Goal: Task Accomplishment & Management: Complete application form

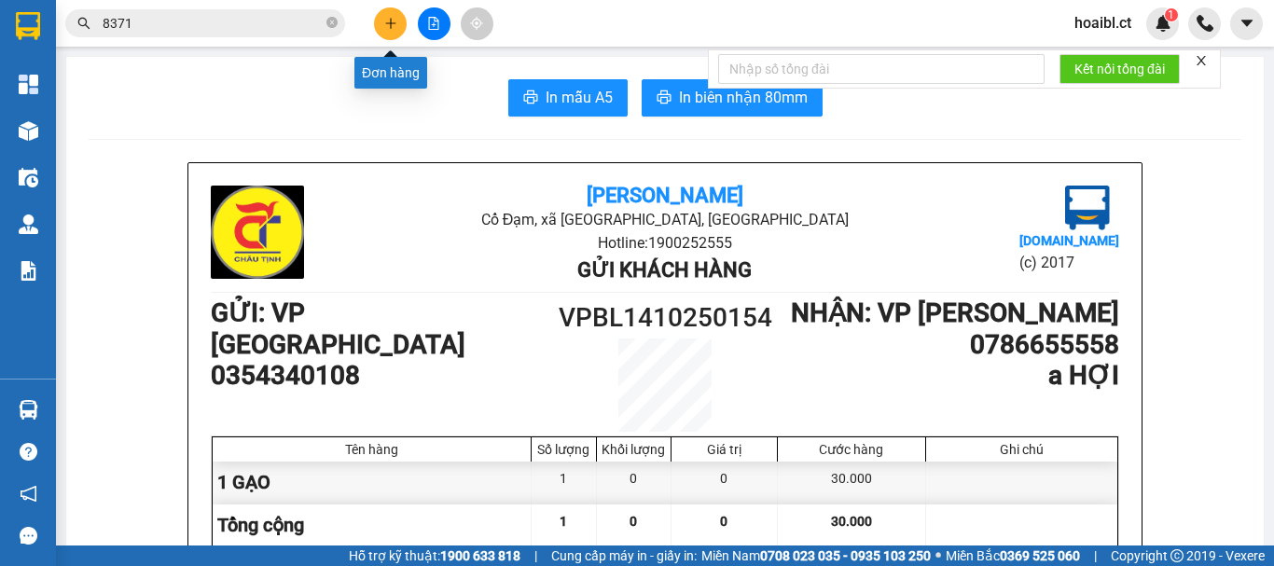
click at [395, 21] on icon "plus" at bounding box center [390, 23] width 13 height 13
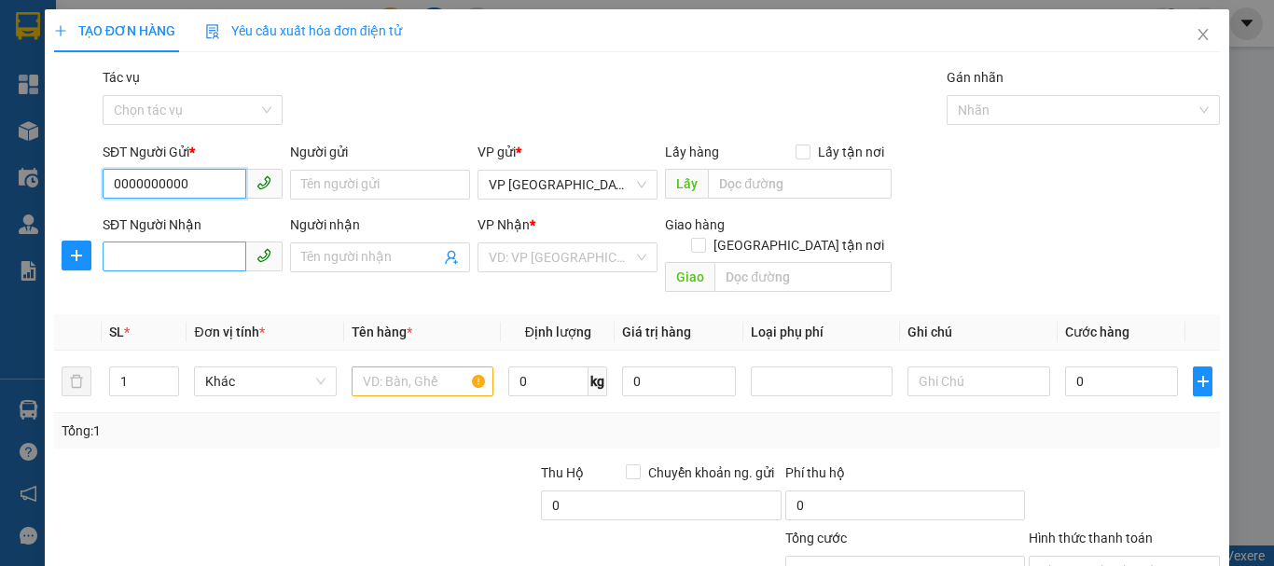
type input "0000000000"
click at [177, 262] on input "SĐT Người Nhận" at bounding box center [175, 256] width 144 height 30
click at [180, 262] on input "SĐT Người Nhận" at bounding box center [175, 256] width 144 height 30
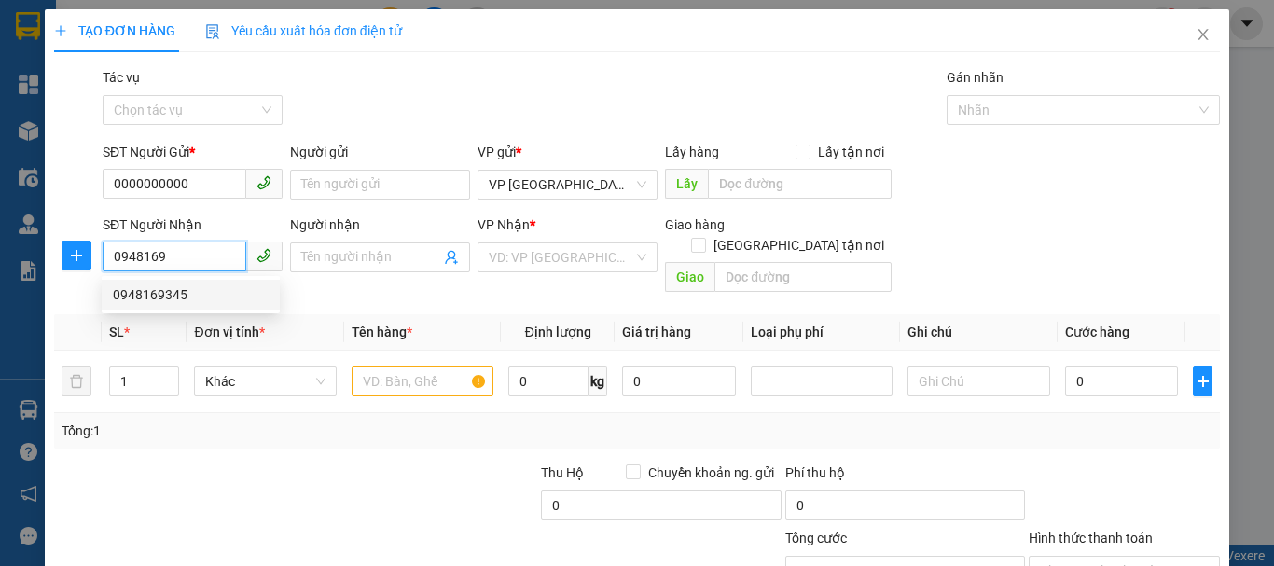
click at [187, 291] on div "0948169345" at bounding box center [191, 294] width 156 height 21
type input "0948169345"
type input "50.000"
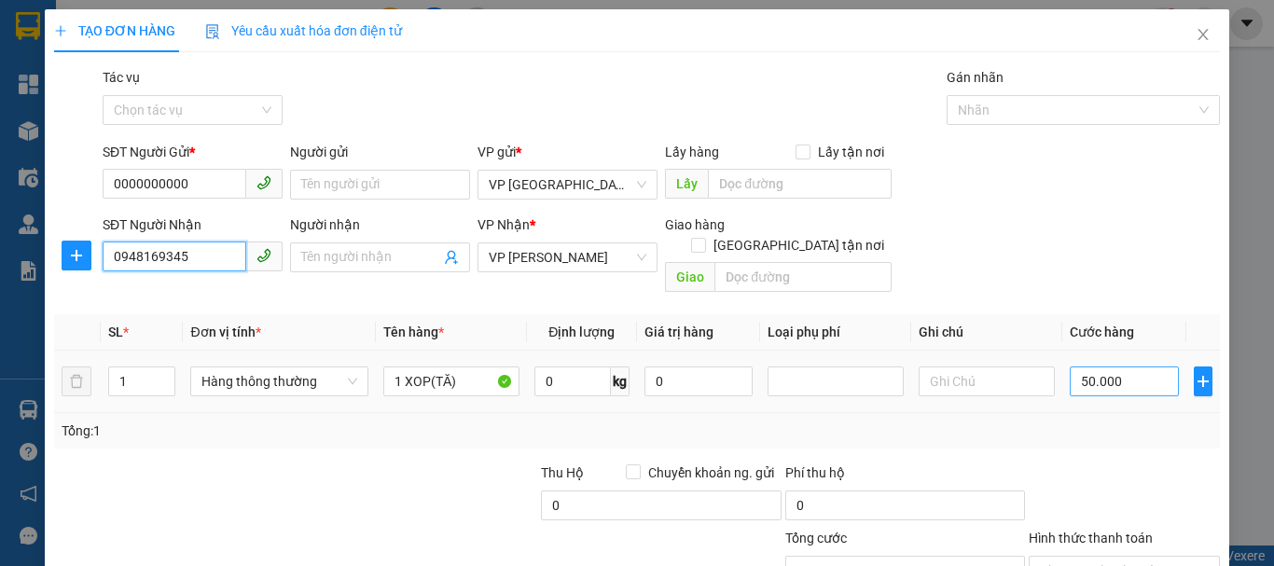
type input "0948169345"
click at [1079, 368] on input "50.000" at bounding box center [1123, 381] width 109 height 30
type input "4"
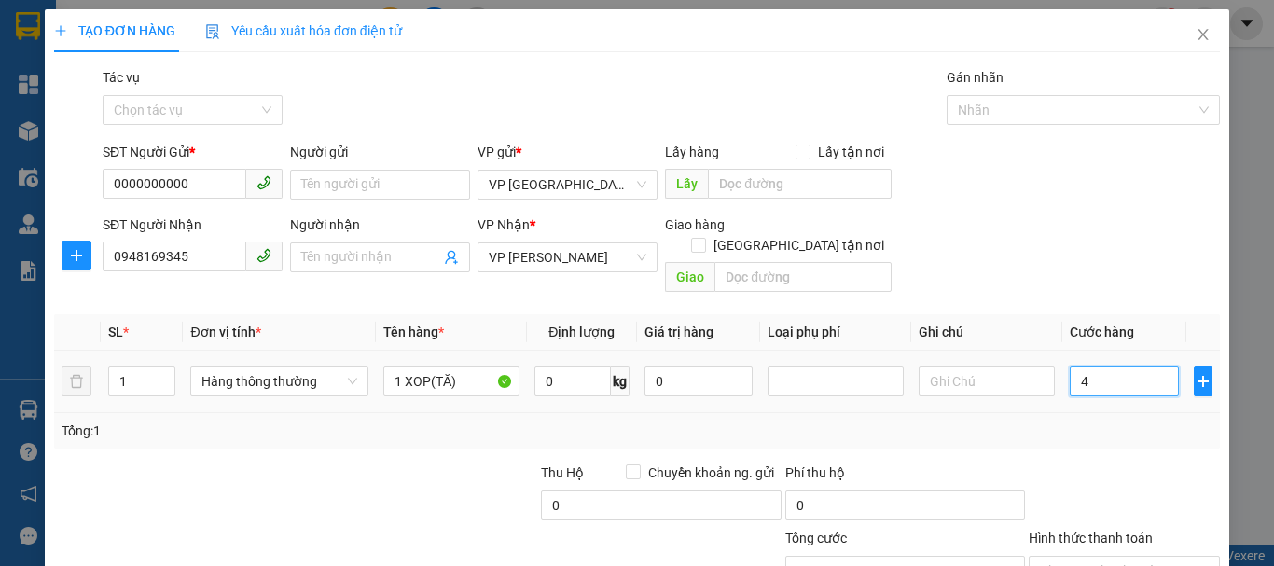
type input "40"
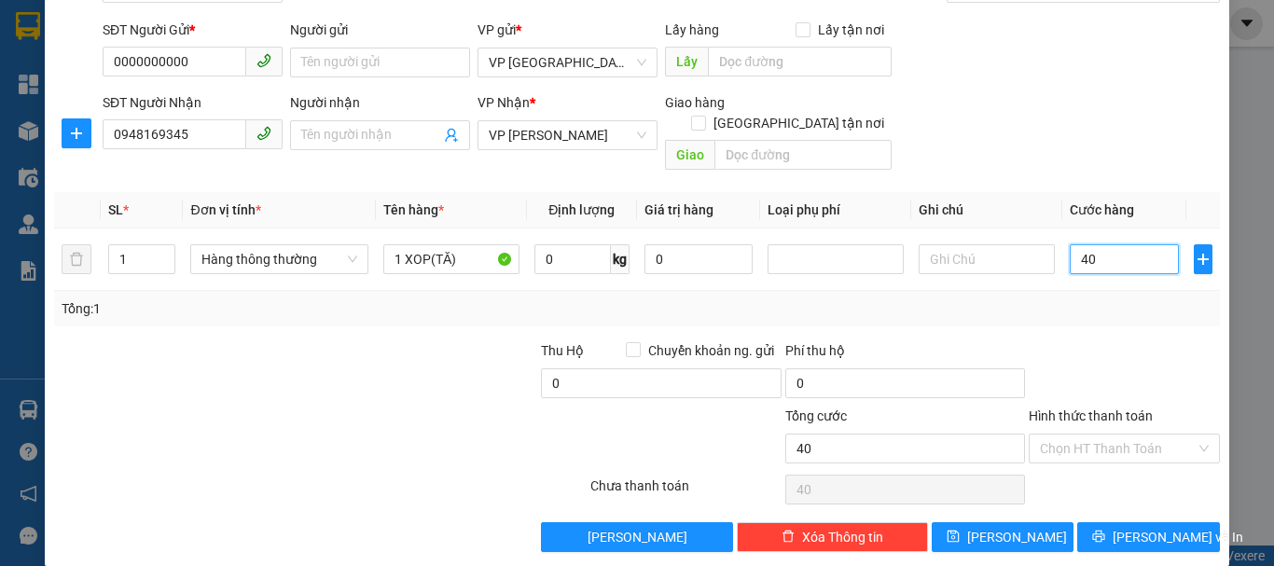
scroll to position [124, 0]
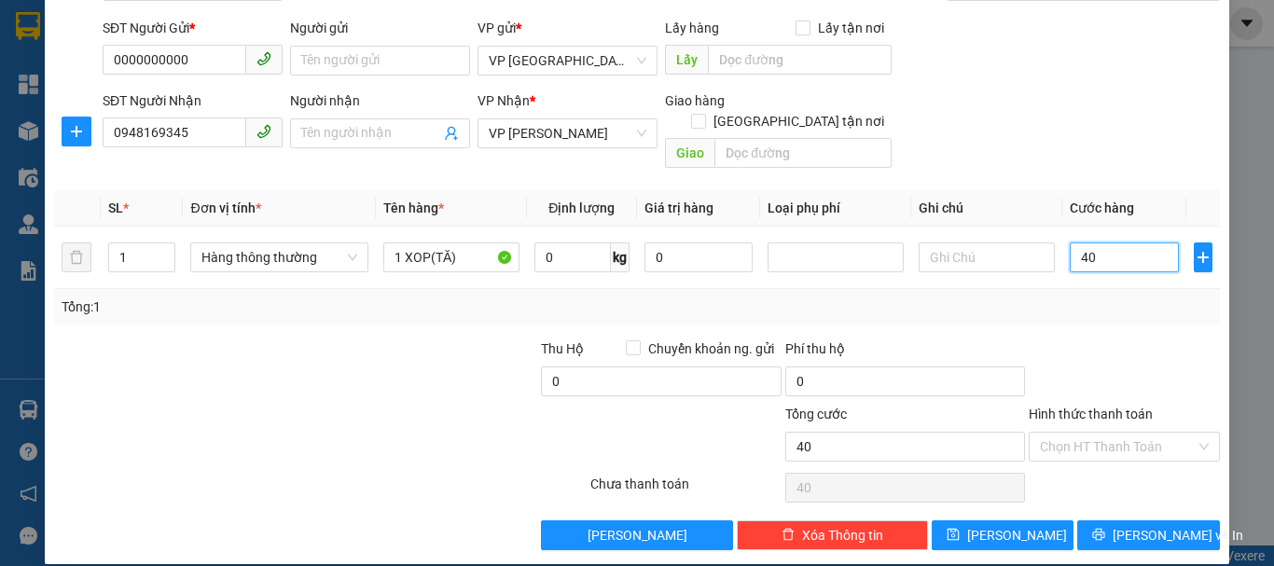
type input "40"
click at [1114, 338] on div at bounding box center [1124, 370] width 195 height 65
type input "40.000"
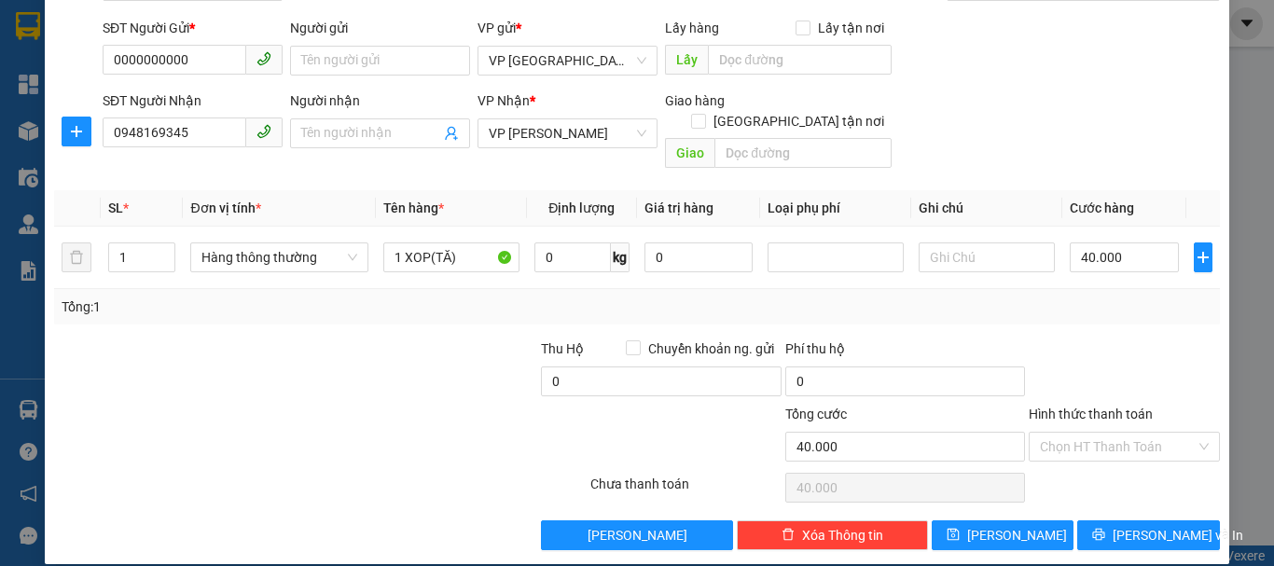
click at [1115, 338] on div at bounding box center [1124, 370] width 195 height 65
click at [1145, 525] on span "[PERSON_NAME] và In" at bounding box center [1177, 535] width 131 height 21
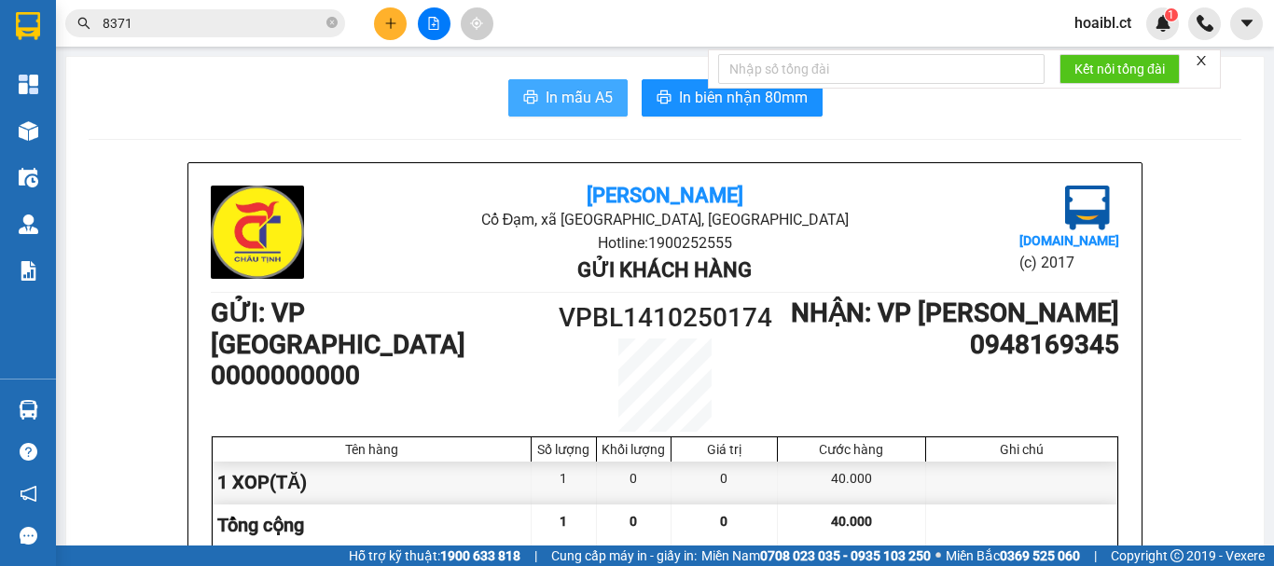
click at [568, 88] on span "In mẫu A5" at bounding box center [578, 97] width 67 height 23
click at [570, 88] on span "In mẫu A5" at bounding box center [578, 97] width 67 height 23
click at [376, 16] on button at bounding box center [390, 23] width 33 height 33
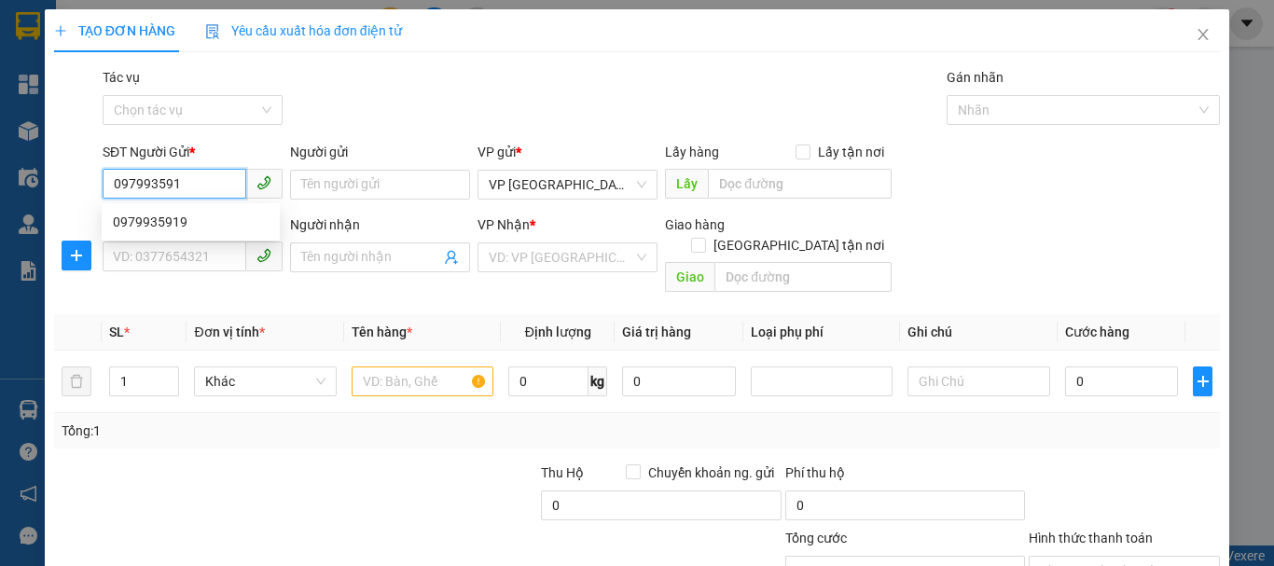
type input "0979935919"
click at [193, 219] on div "0979935919" at bounding box center [191, 222] width 156 height 21
type input "0983439678"
type input "100.000"
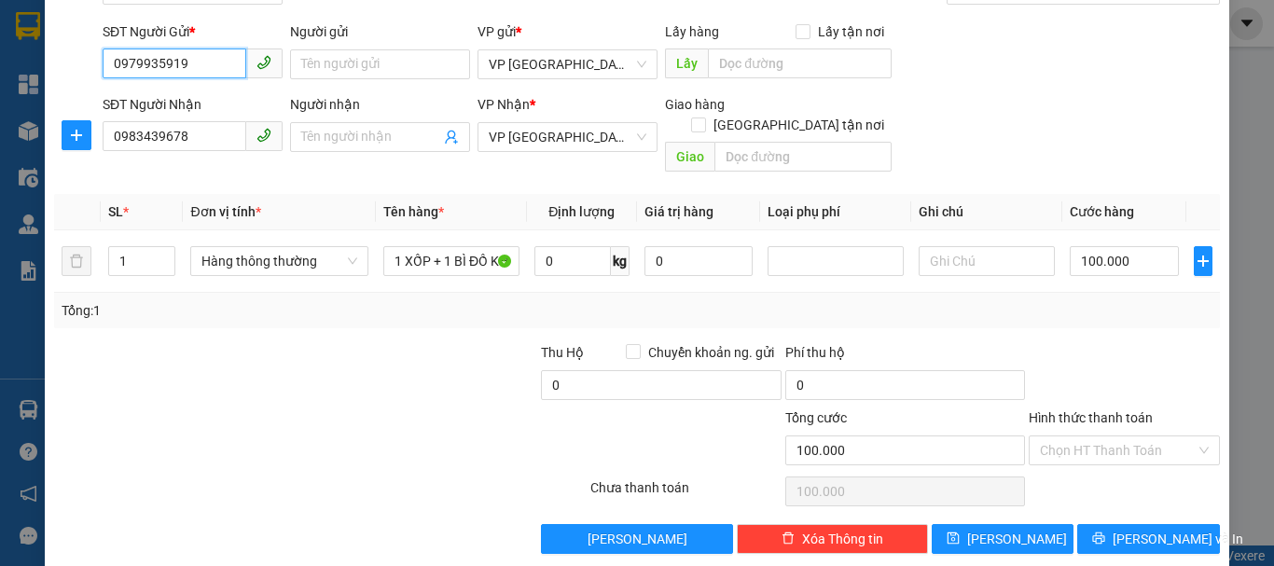
scroll to position [124, 0]
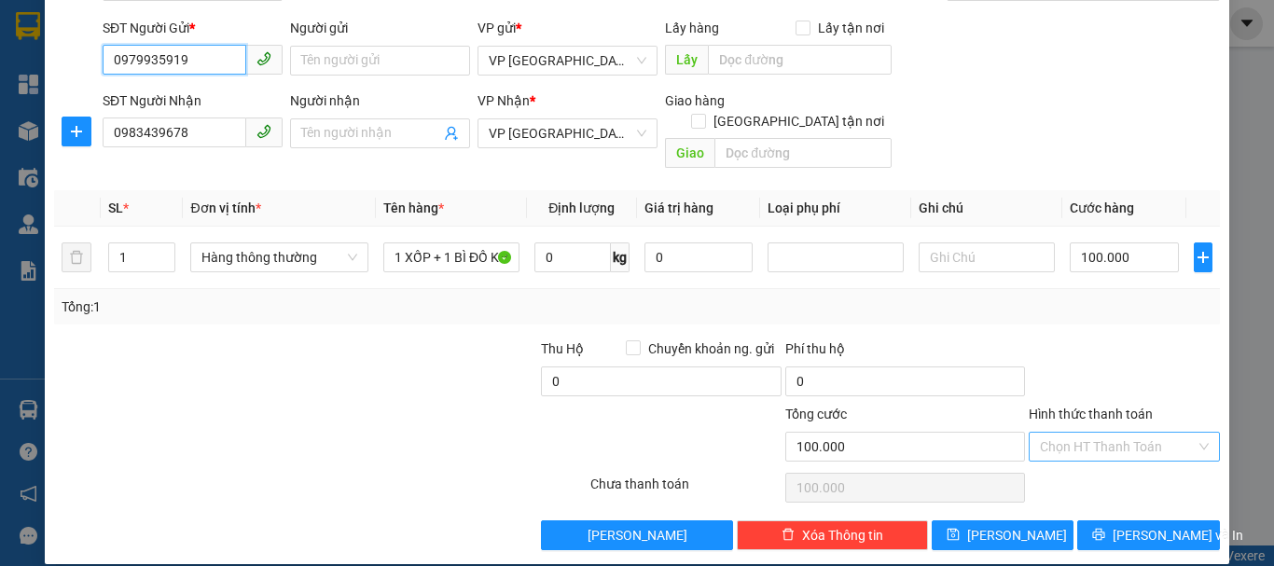
type input "0979935919"
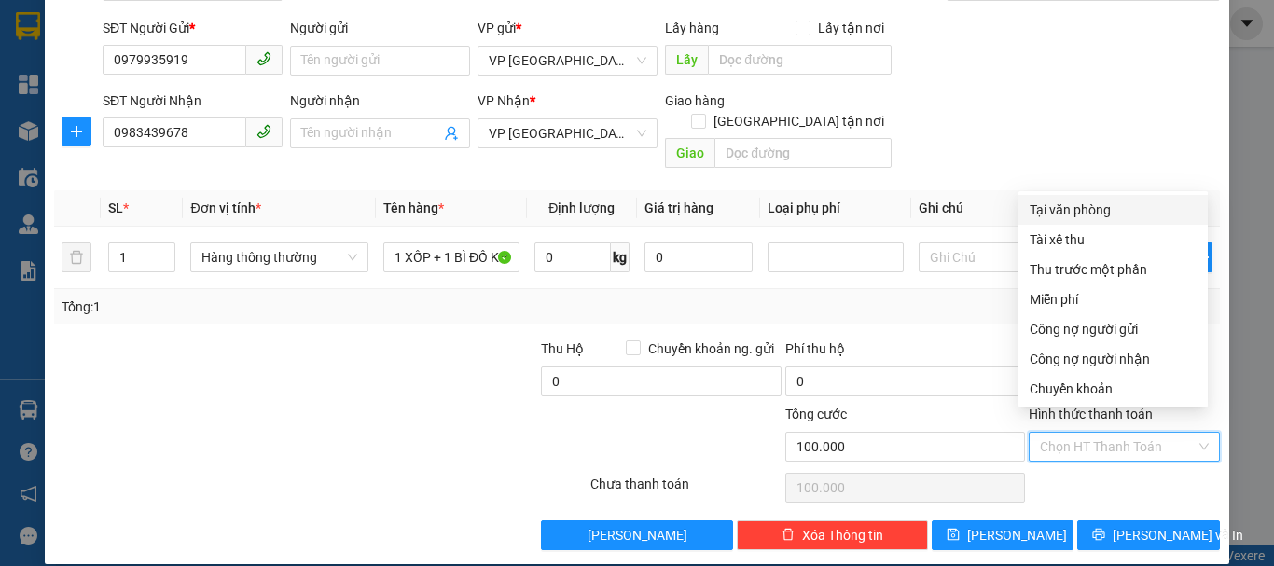
click at [1082, 433] on input "Hình thức thanh toán" at bounding box center [1118, 447] width 156 height 28
click at [1053, 209] on div "Tại văn phòng" at bounding box center [1112, 210] width 167 height 21
type input "0"
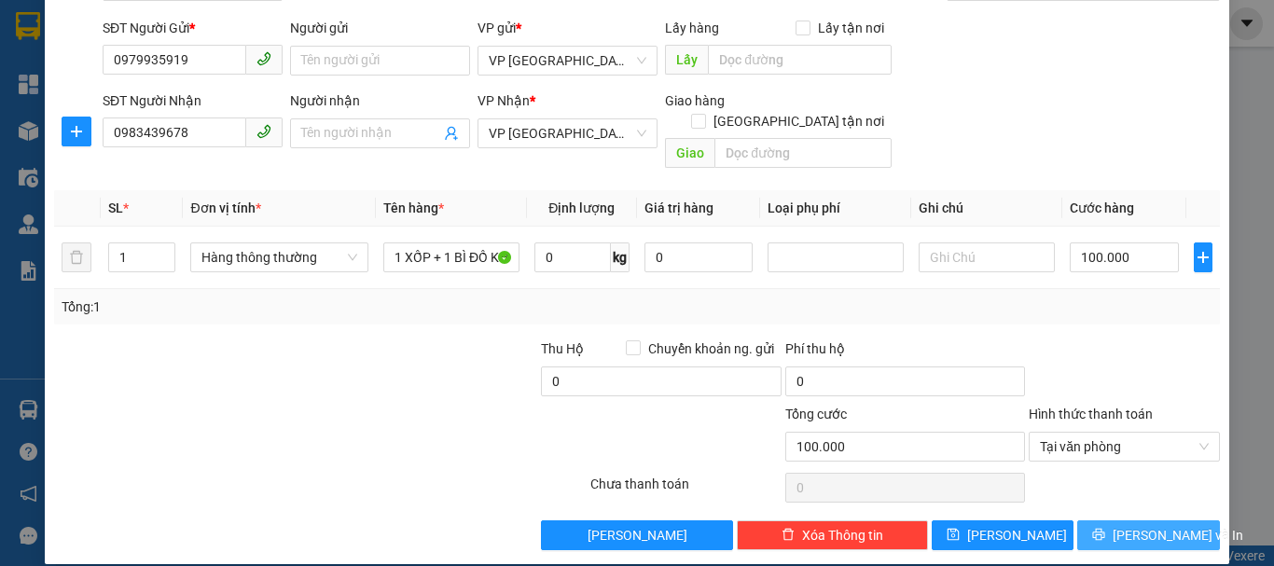
click at [1139, 525] on span "[PERSON_NAME] và In" at bounding box center [1177, 535] width 131 height 21
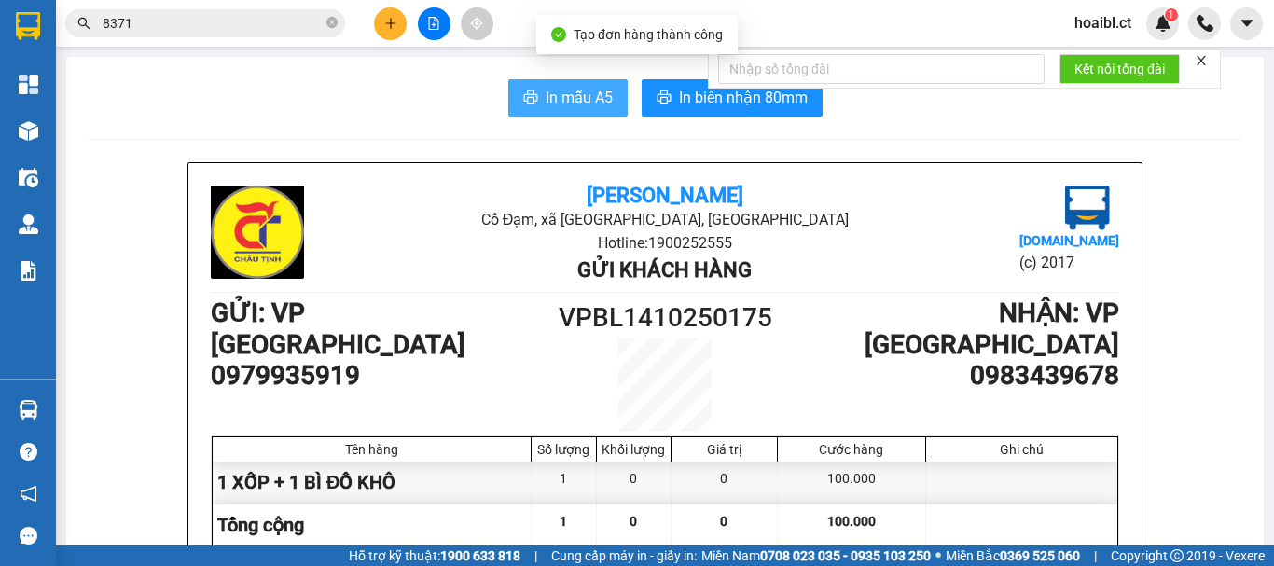
click at [600, 96] on span "In mẫu A5" at bounding box center [578, 97] width 67 height 23
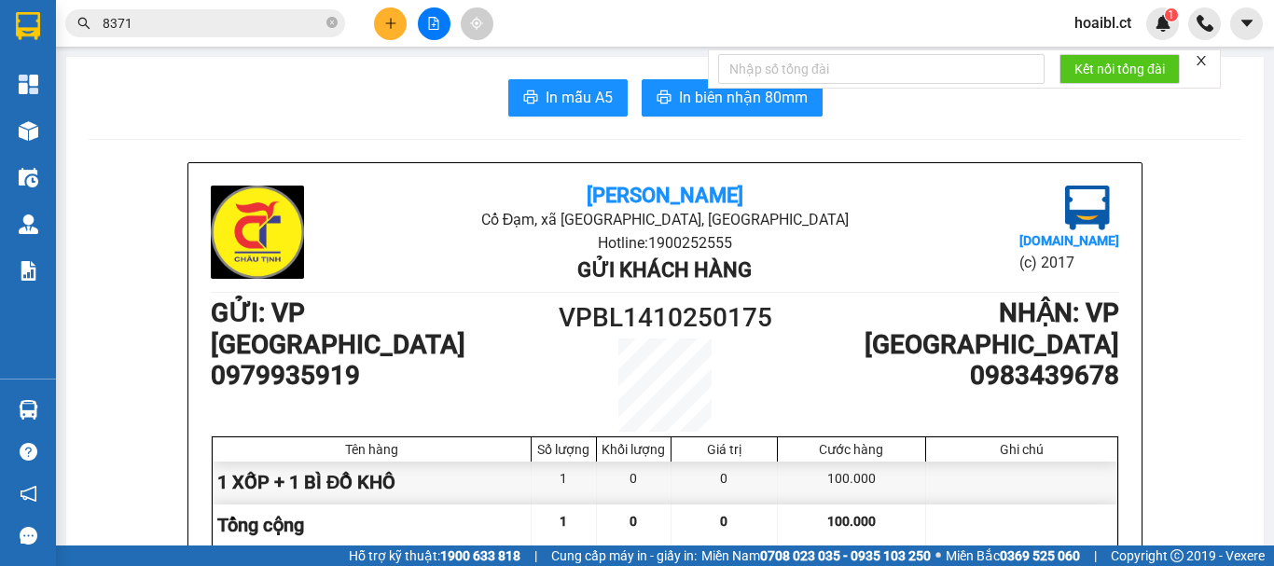
click at [381, 25] on button at bounding box center [390, 23] width 33 height 33
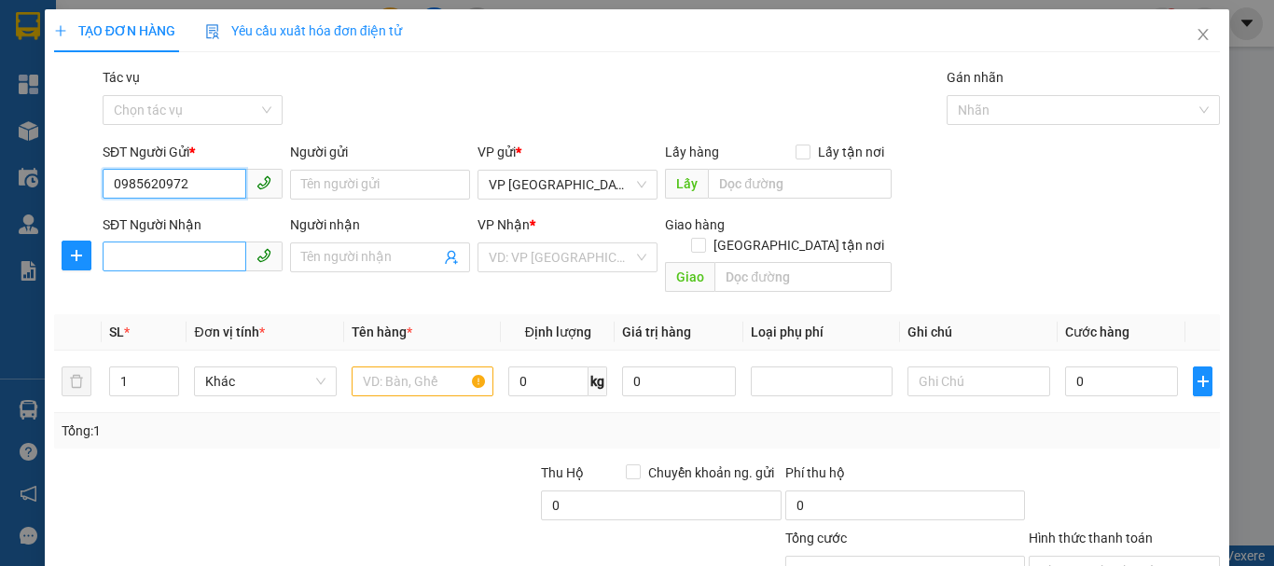
type input "0985620972"
click at [167, 268] on input "SĐT Người Nhận" at bounding box center [175, 256] width 144 height 30
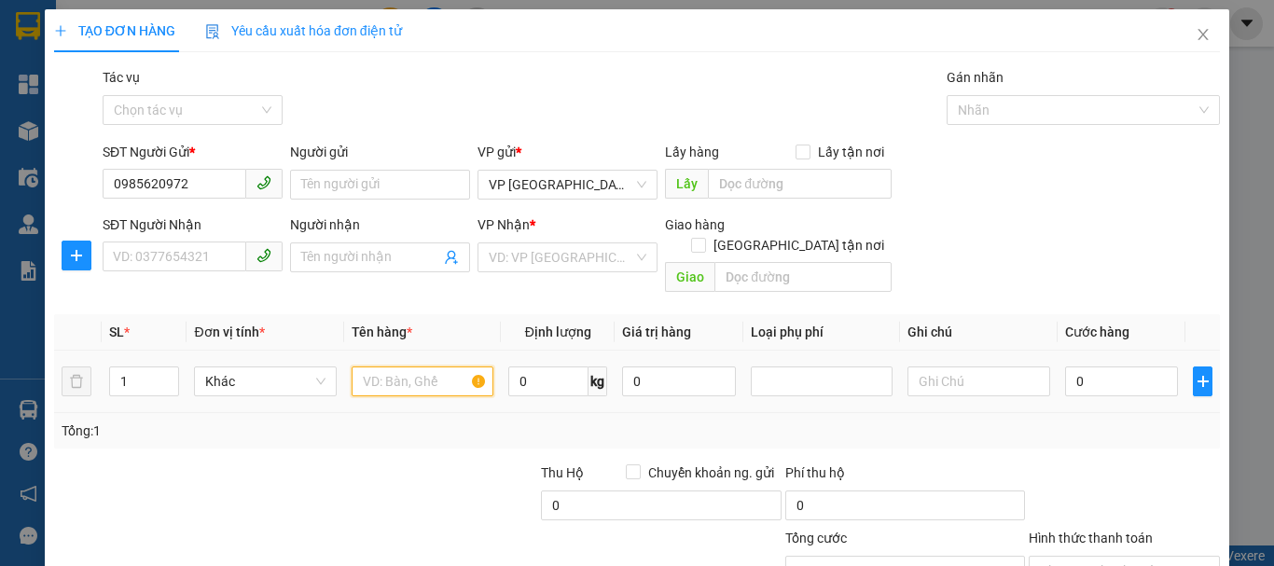
click at [414, 366] on input "text" at bounding box center [423, 381] width 142 height 30
type input "1XOP(TĂ)"
click at [198, 272] on div "SĐT Người Nhận VD: 0377654321" at bounding box center [193, 246] width 180 height 65
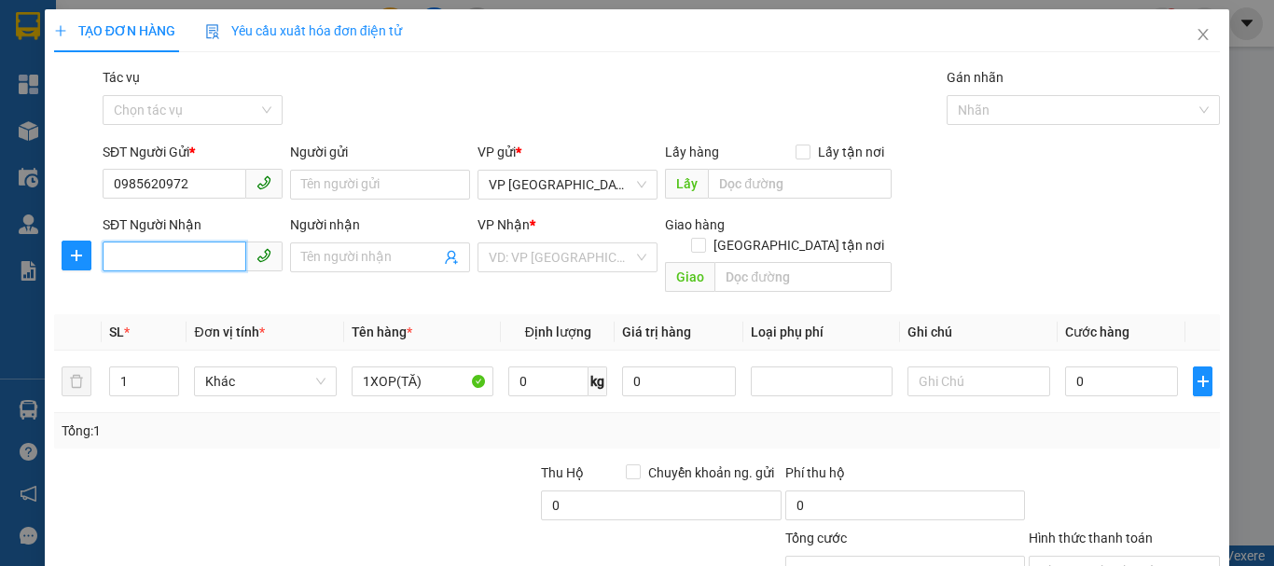
click at [186, 256] on input "SĐT Người Nhận" at bounding box center [175, 256] width 144 height 30
click at [244, 294] on div "0973782566" at bounding box center [191, 294] width 156 height 21
type input "0973782566"
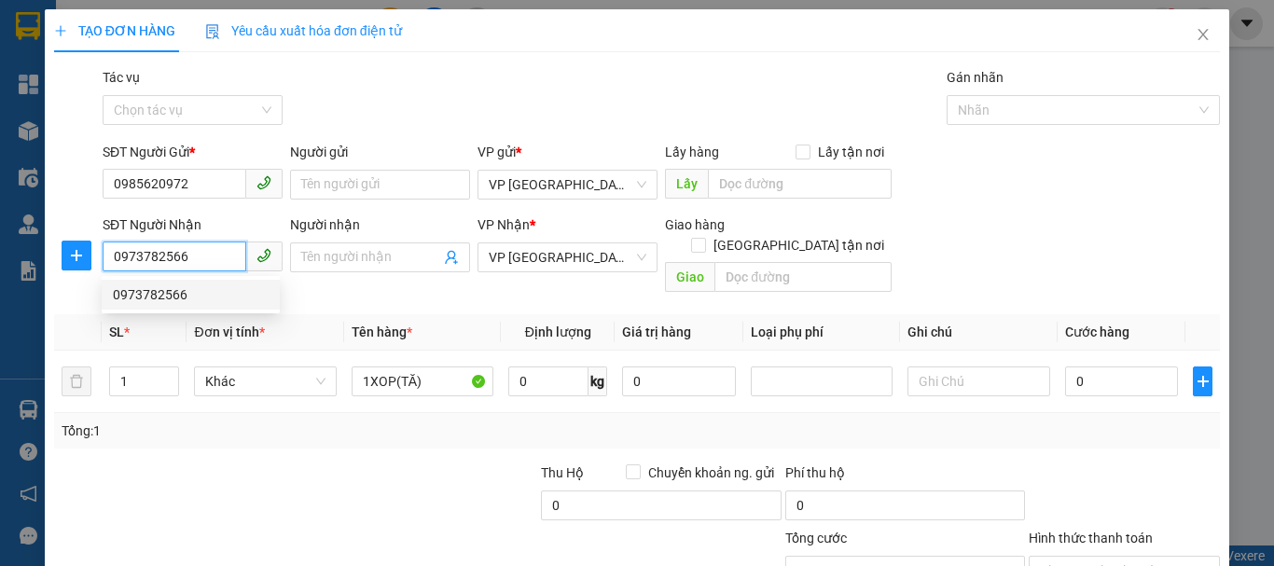
type input "40.000"
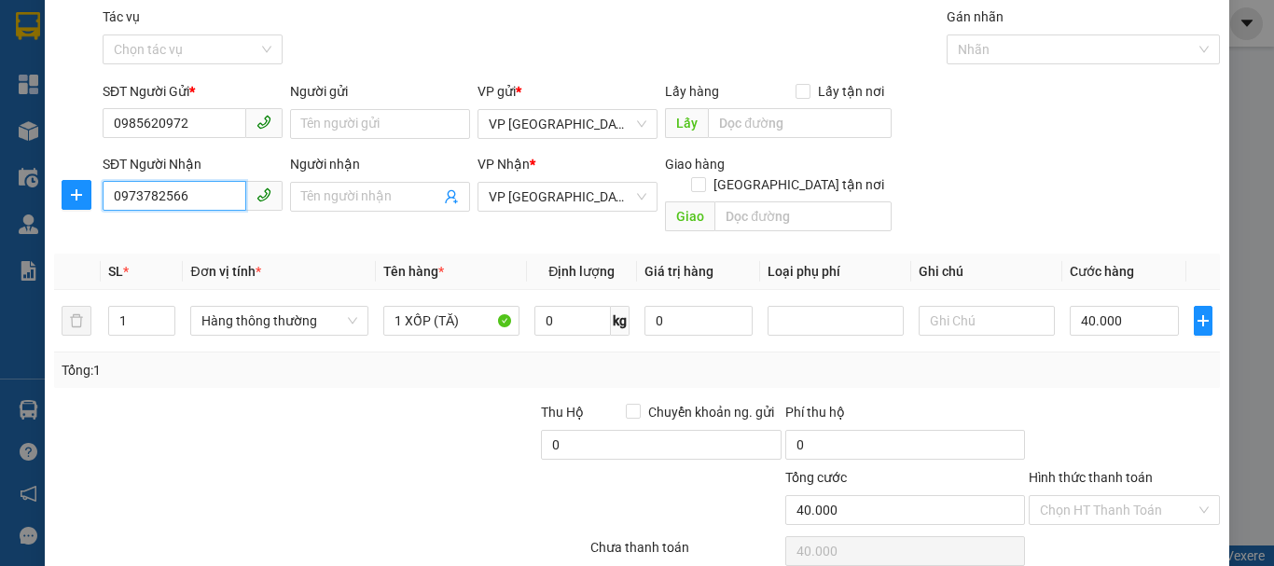
scroll to position [124, 0]
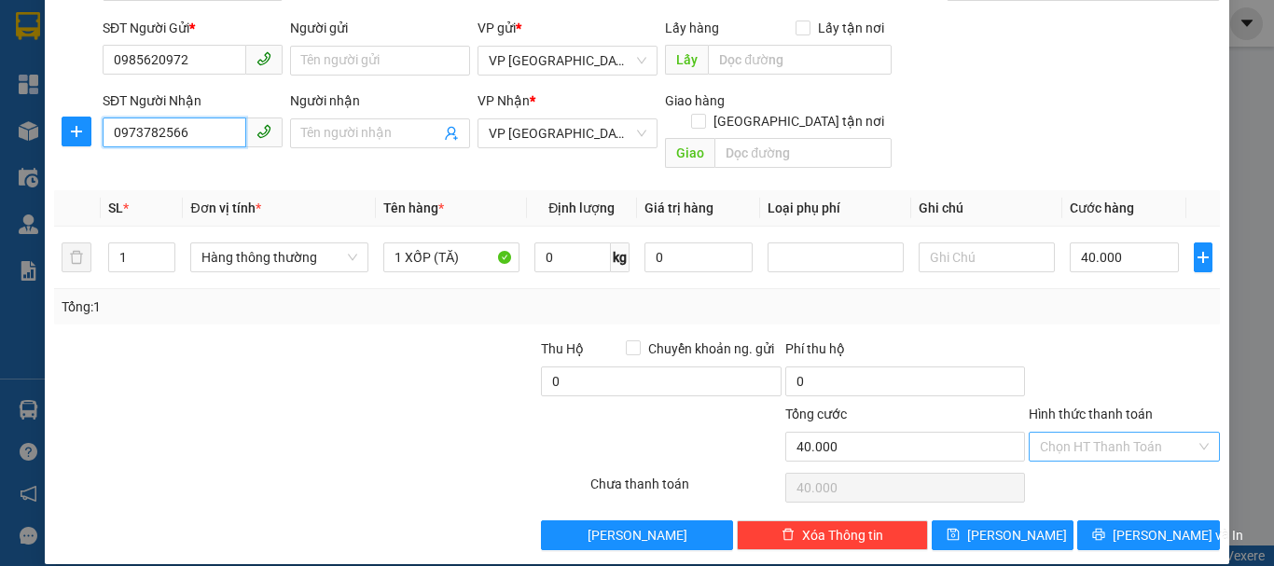
type input "0973782566"
click at [1083, 433] on input "Hình thức thanh toán" at bounding box center [1118, 447] width 156 height 28
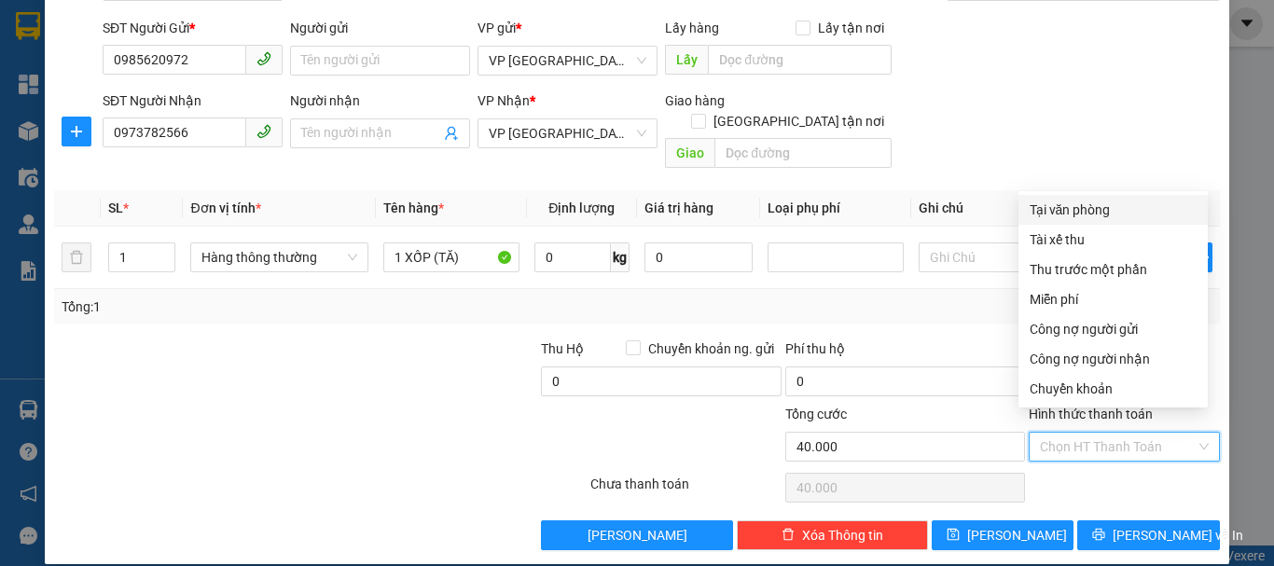
click at [1077, 207] on div "Tại văn phòng" at bounding box center [1112, 210] width 167 height 21
type input "0"
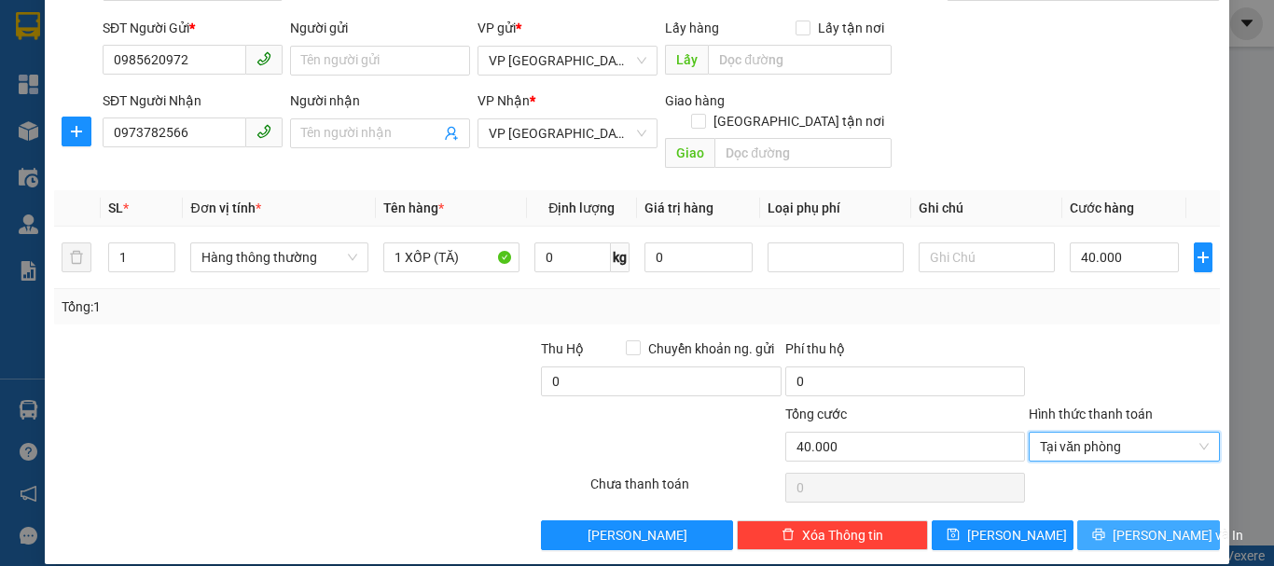
click at [1154, 525] on span "[PERSON_NAME] và In" at bounding box center [1177, 535] width 131 height 21
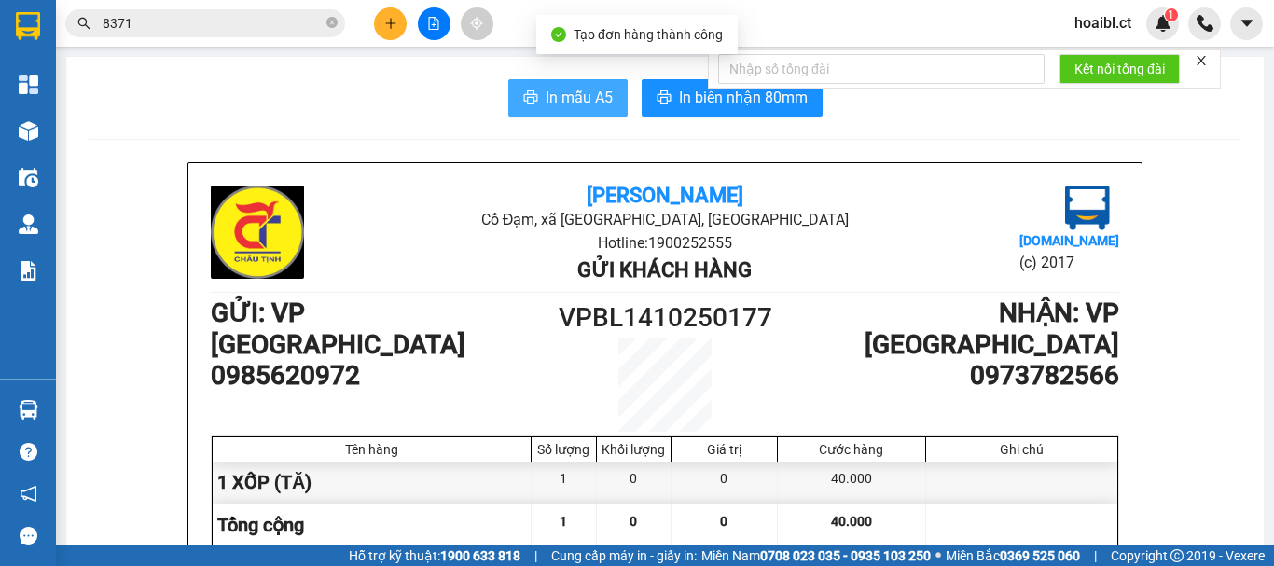
click at [556, 87] on span "In mẫu A5" at bounding box center [578, 97] width 67 height 23
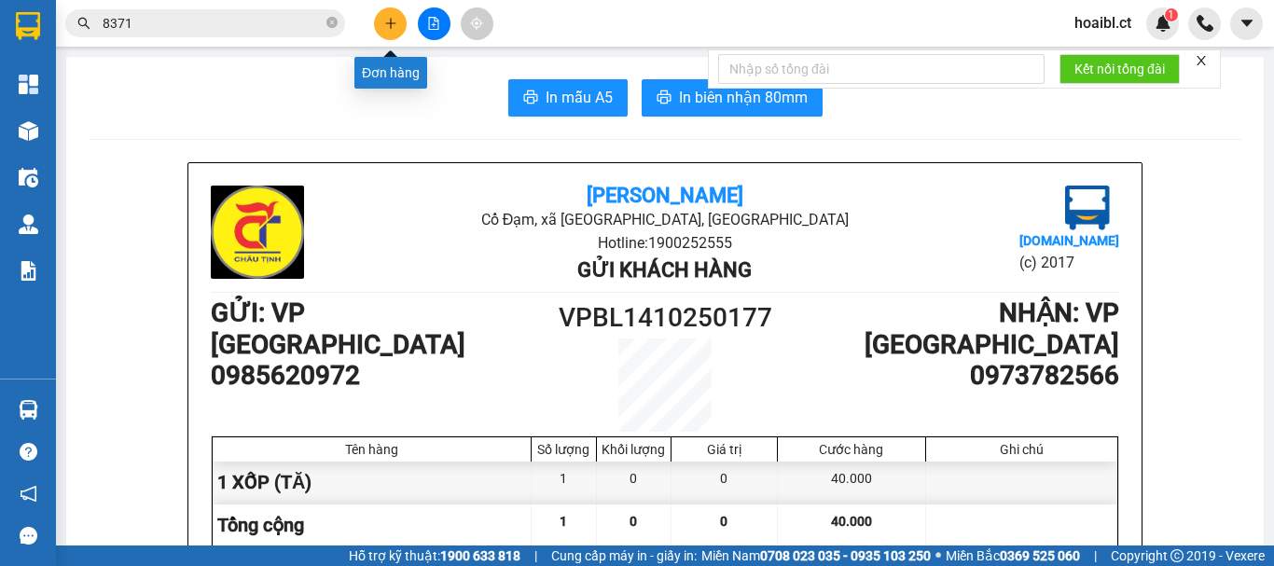
click at [388, 20] on icon "plus" at bounding box center [390, 23] width 13 height 13
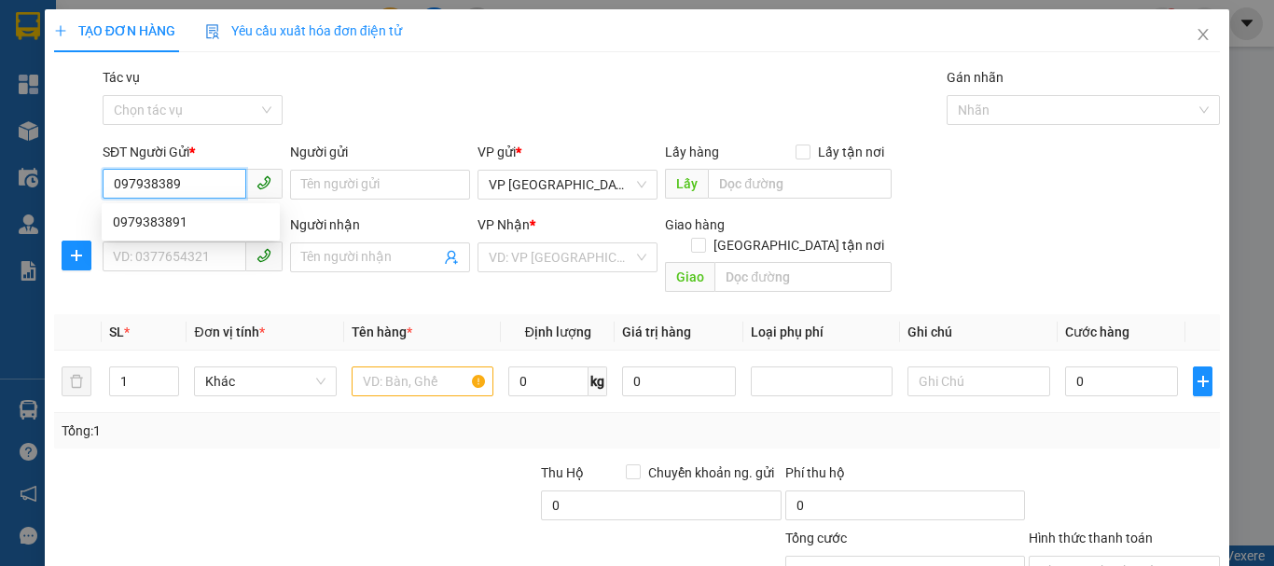
type input "0979383891"
click at [193, 217] on div "0979383891" at bounding box center [191, 222] width 156 height 21
type input "0384432620"
type input "VP [PERSON_NAME] THU CƯỚC N13/10"
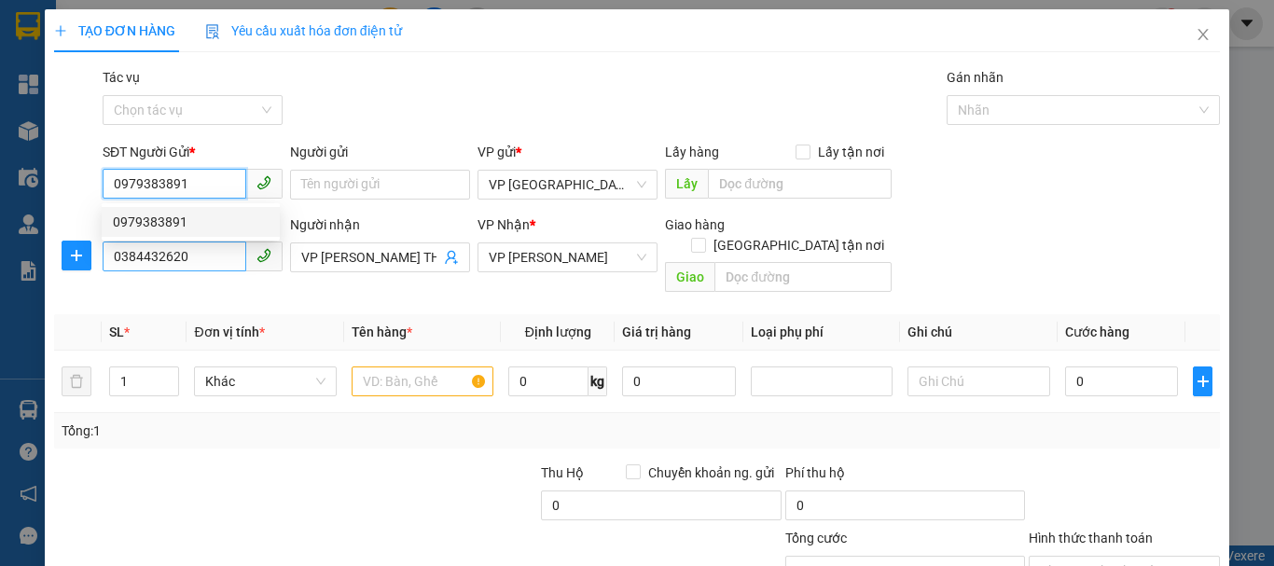
type input "1.000.000"
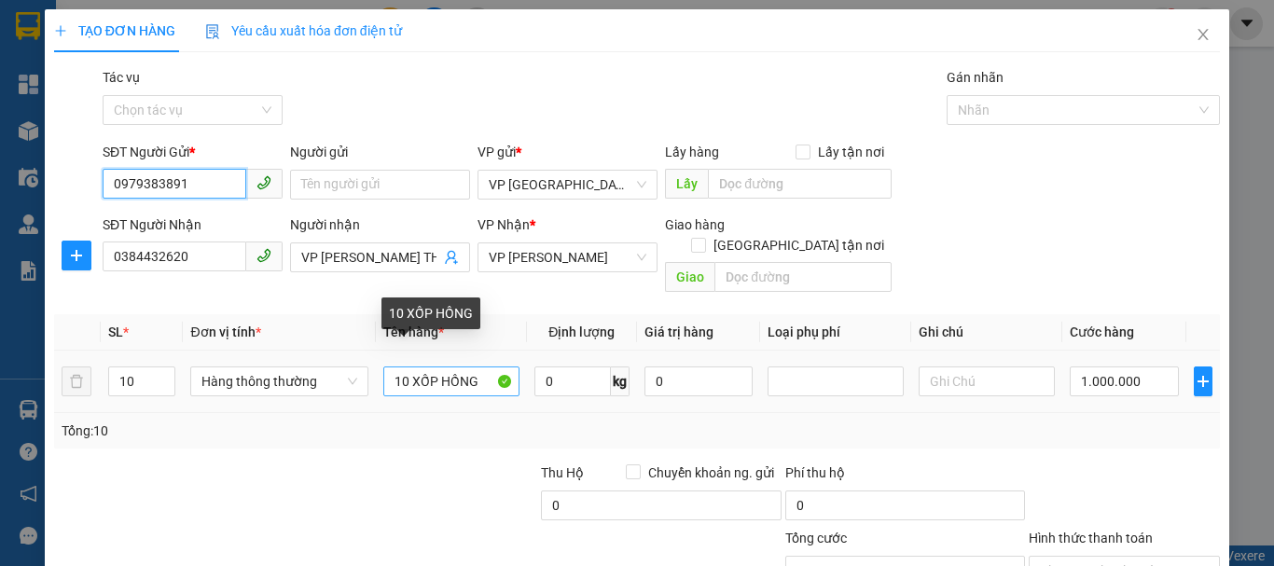
type input "0979383891"
click at [400, 366] on input "10 XỐP HỒNG" at bounding box center [451, 381] width 136 height 30
click at [405, 366] on input "10 XỐP HỒNG" at bounding box center [451, 381] width 136 height 30
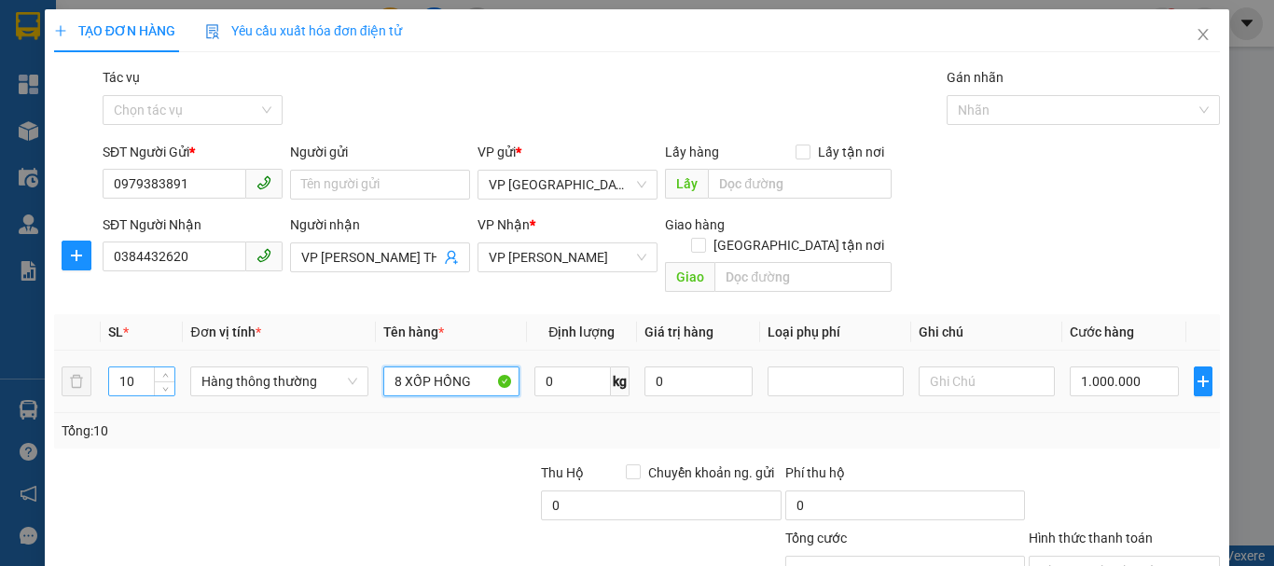
type input "8 XỐP HỒNG"
click at [129, 367] on input "10" at bounding box center [141, 381] width 65 height 28
click at [135, 367] on input "10" at bounding box center [141, 381] width 65 height 28
type input "1"
type input "8"
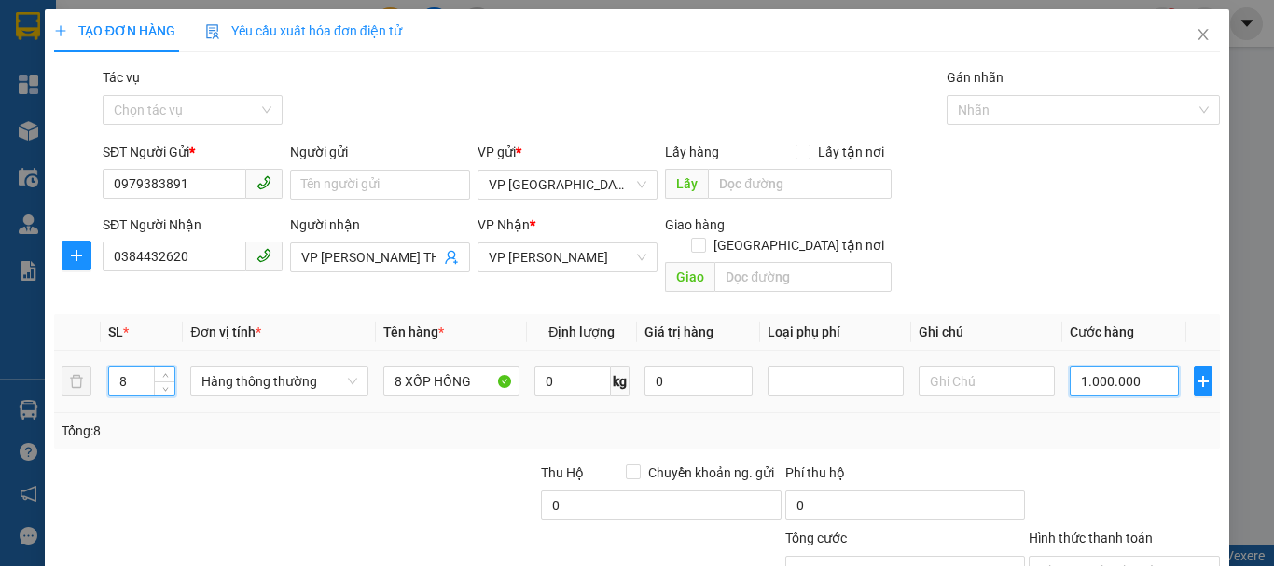
click at [1097, 368] on input "1.000.000" at bounding box center [1123, 381] width 109 height 30
type input "8"
type input "80"
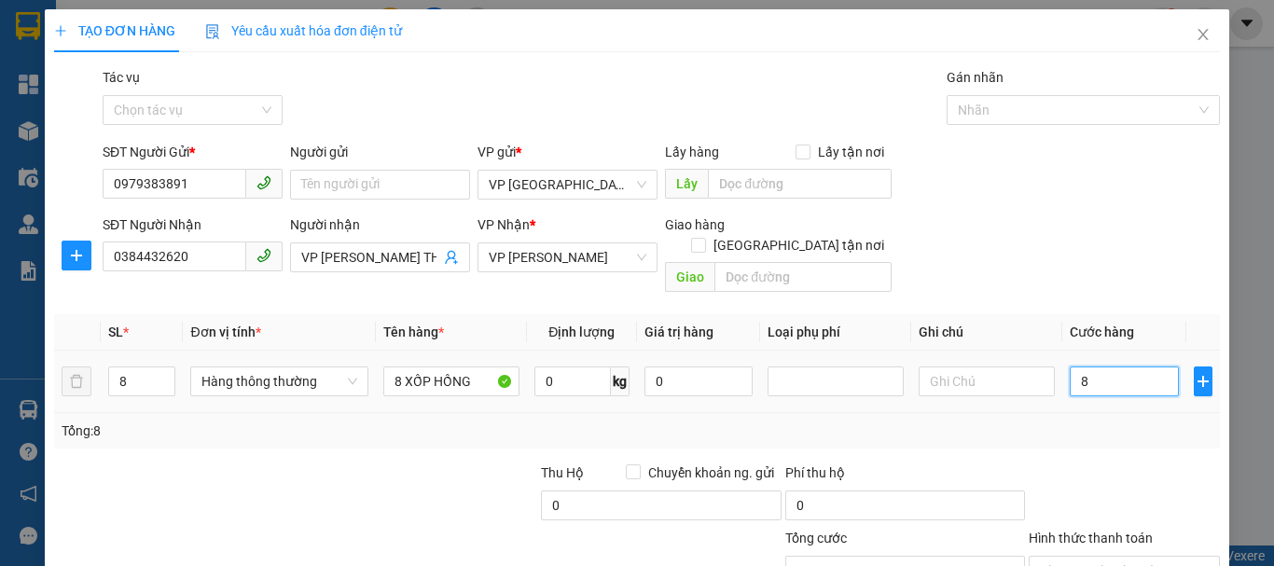
type input "80"
type input "800"
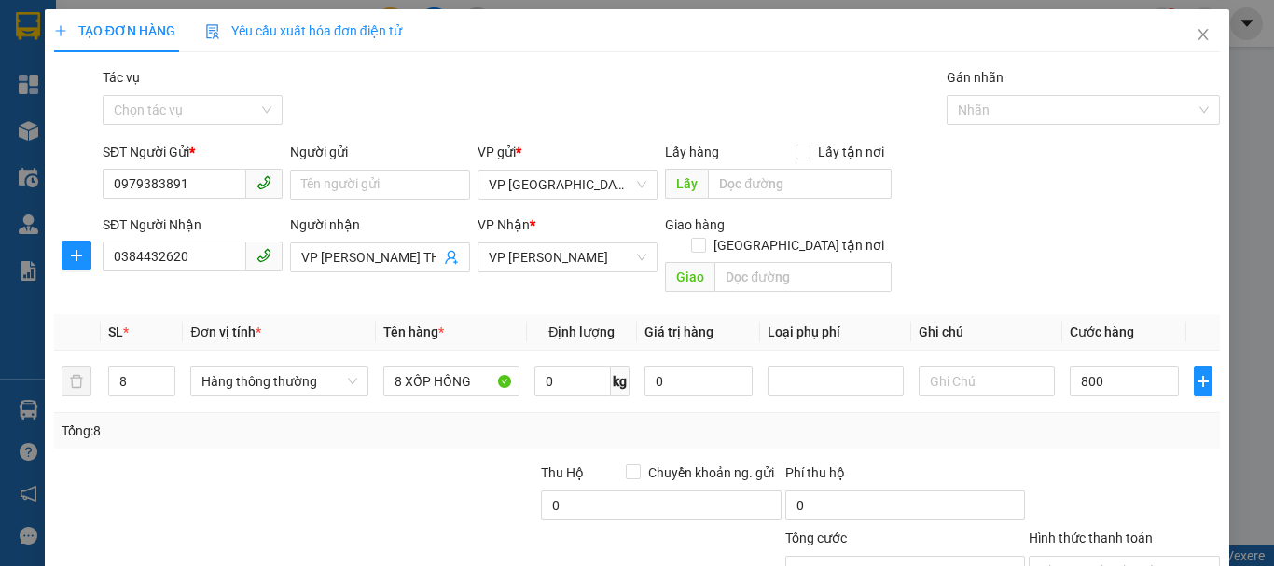
type input "800.000"
click at [1098, 462] on div at bounding box center [1124, 494] width 195 height 65
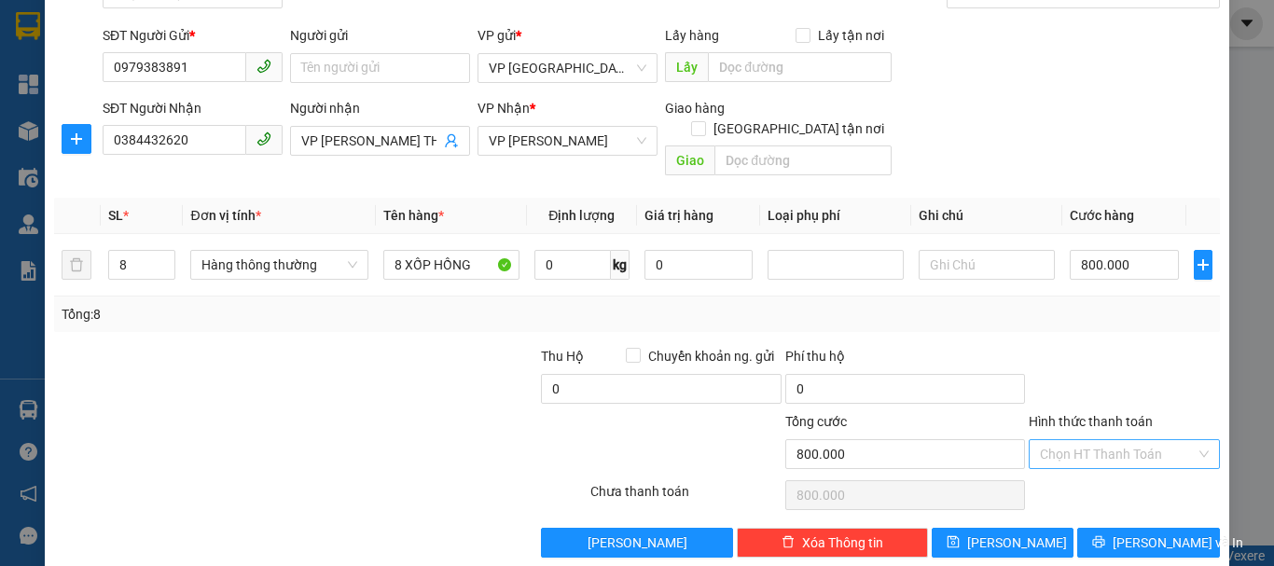
scroll to position [124, 0]
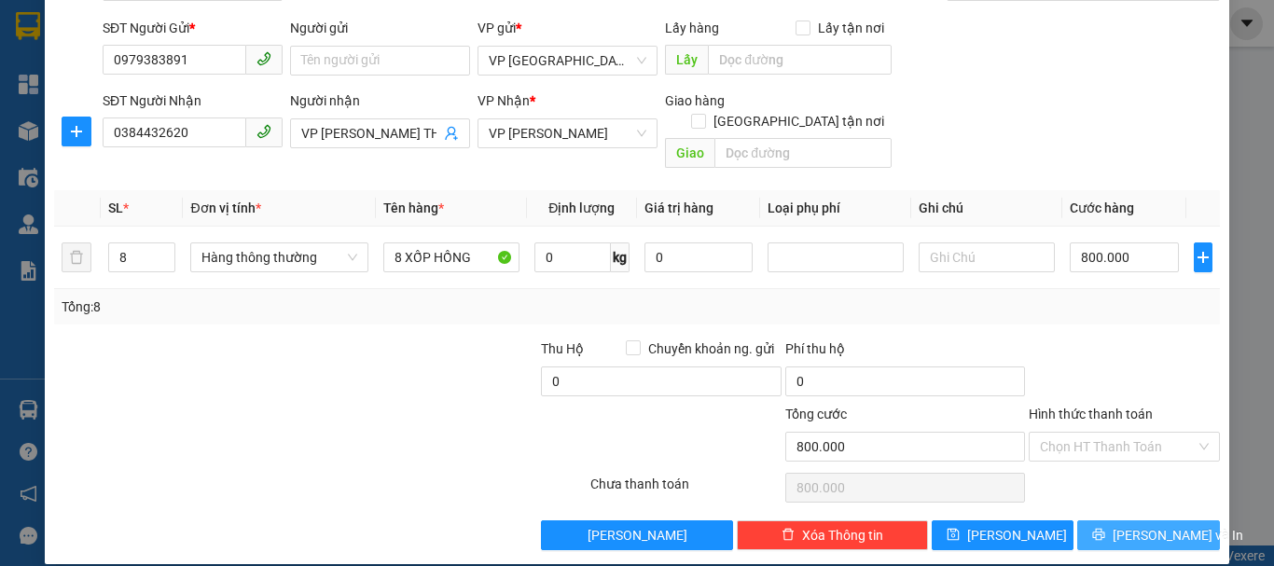
click at [1128, 525] on span "[PERSON_NAME] và In" at bounding box center [1177, 535] width 131 height 21
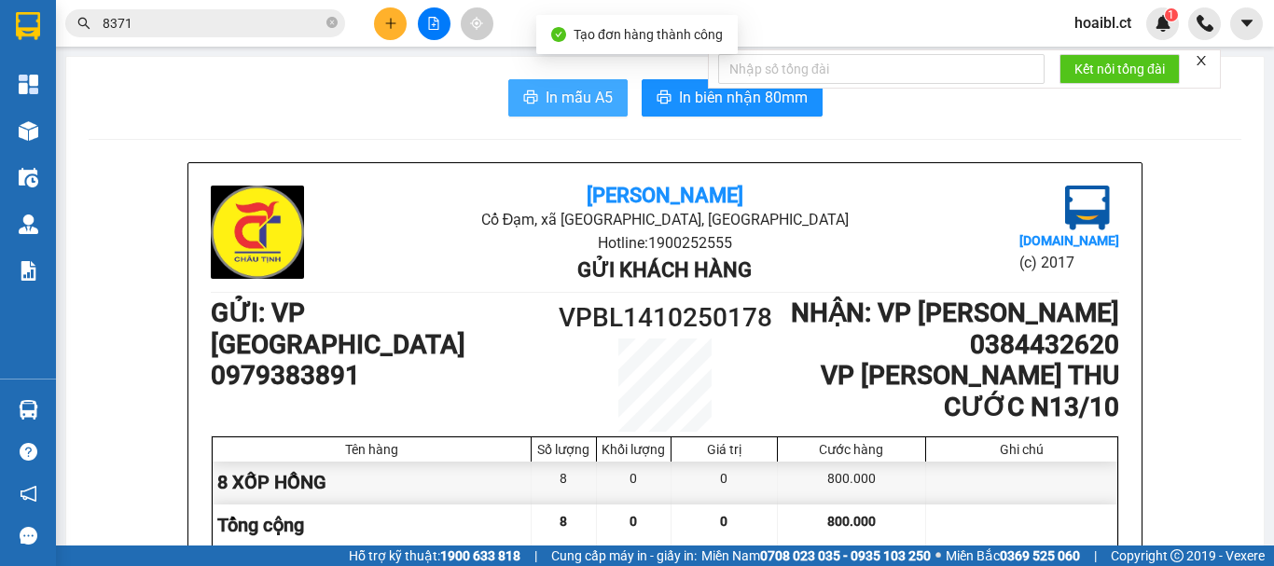
click at [558, 93] on span "In mẫu A5" at bounding box center [578, 97] width 67 height 23
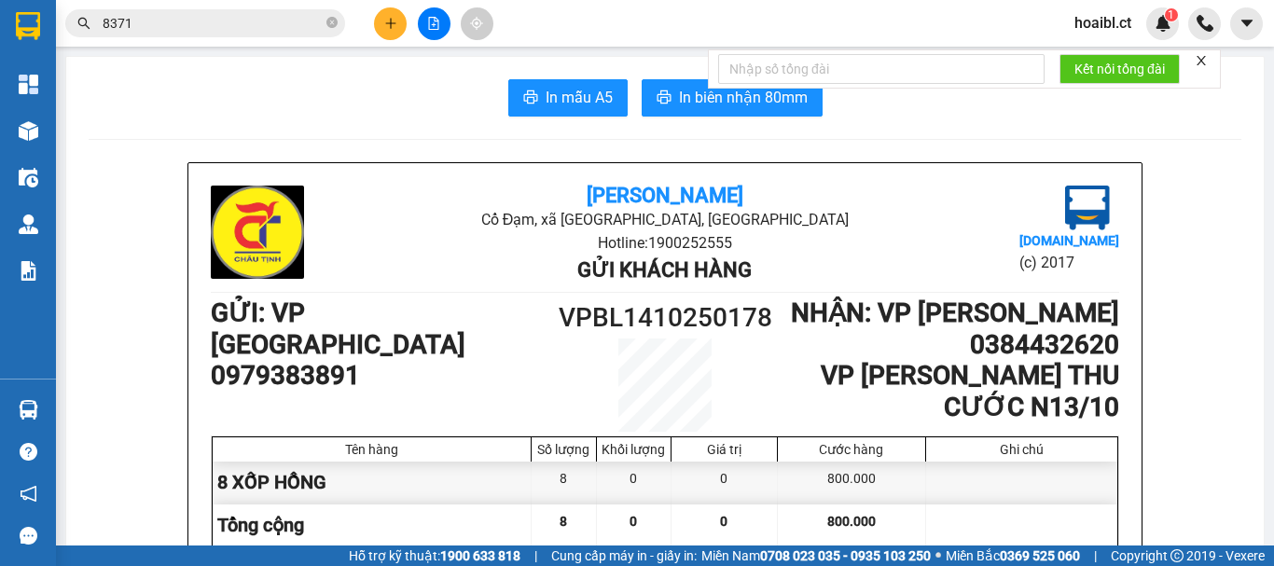
click at [392, 30] on div at bounding box center [434, 23] width 140 height 33
click at [375, 20] on button at bounding box center [390, 23] width 33 height 33
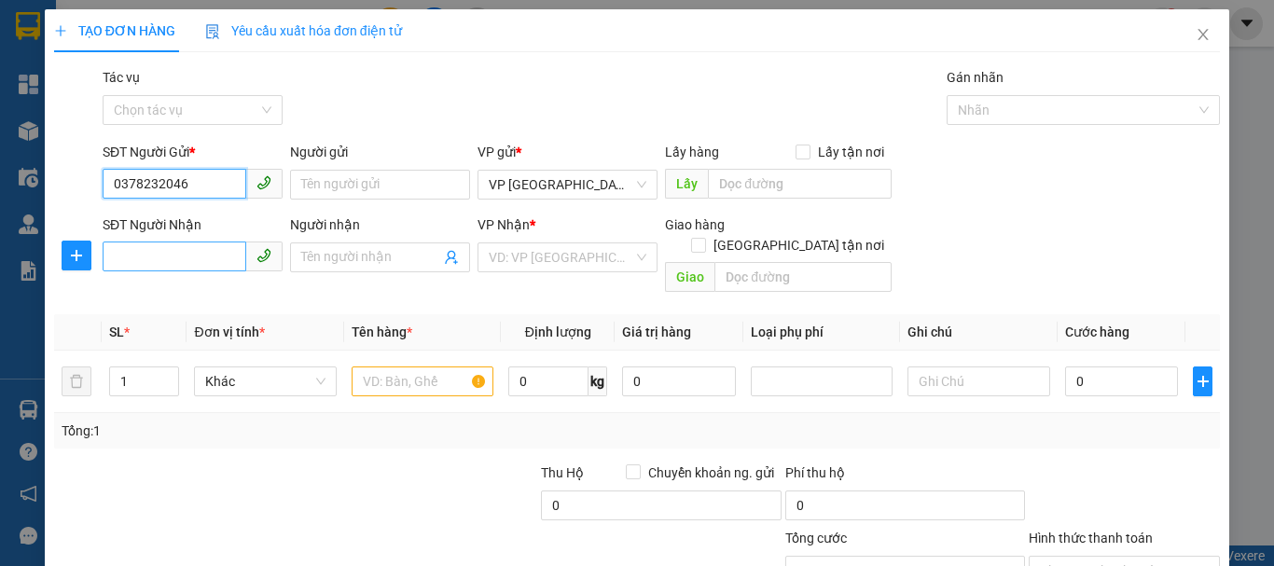
type input "0378232046"
click at [194, 265] on input "SĐT Người Nhận" at bounding box center [175, 256] width 144 height 30
click at [194, 264] on input "SĐT Người Nhận" at bounding box center [175, 256] width 144 height 30
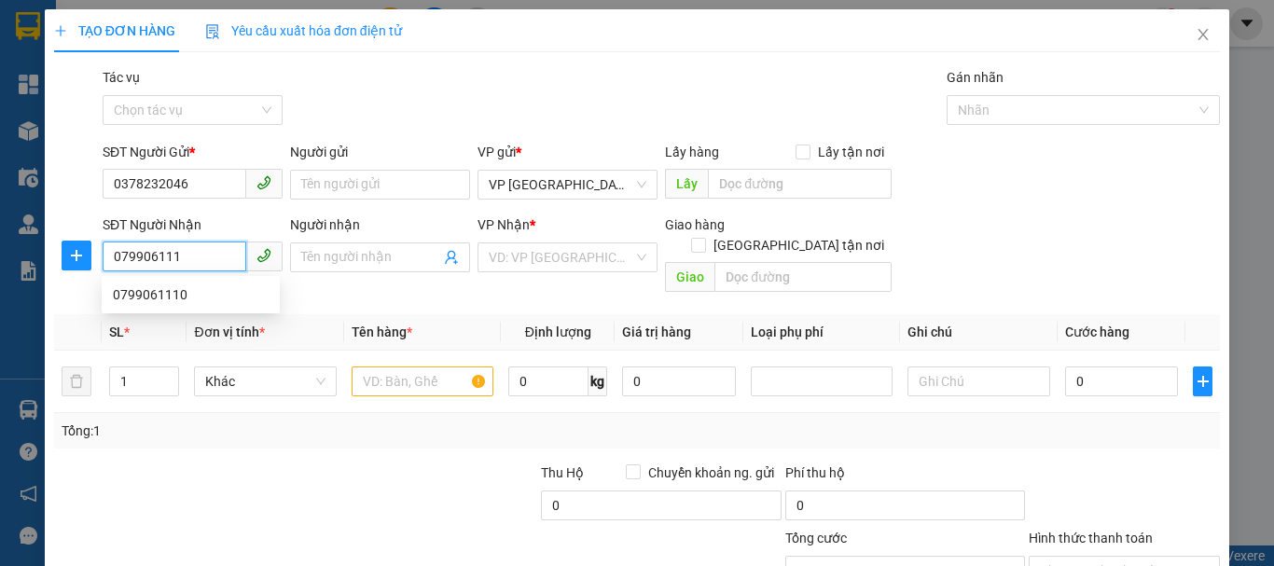
type input "0799061110"
drag, startPoint x: 197, startPoint y: 296, endPoint x: 199, endPoint y: 266, distance: 29.9
click at [197, 289] on div "0799061110" at bounding box center [191, 294] width 156 height 21
type input "30.000"
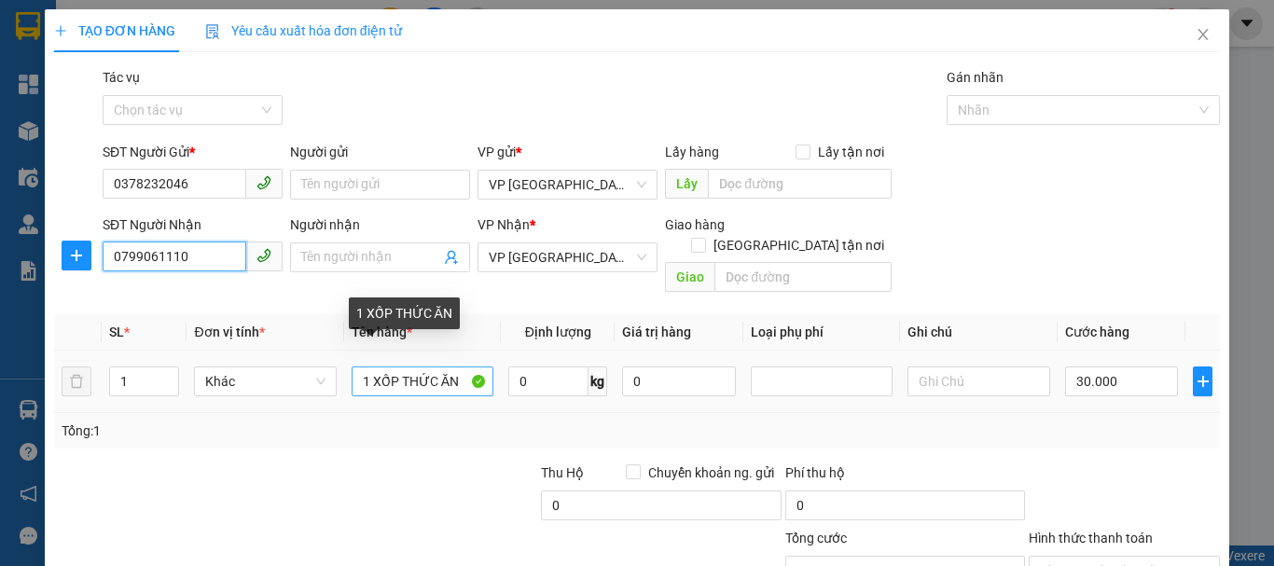
type input "0799061110"
drag, startPoint x: 394, startPoint y: 358, endPoint x: 455, endPoint y: 354, distance: 60.7
click at [455, 366] on input "1 XỐP THỨC ĂN" at bounding box center [423, 381] width 142 height 30
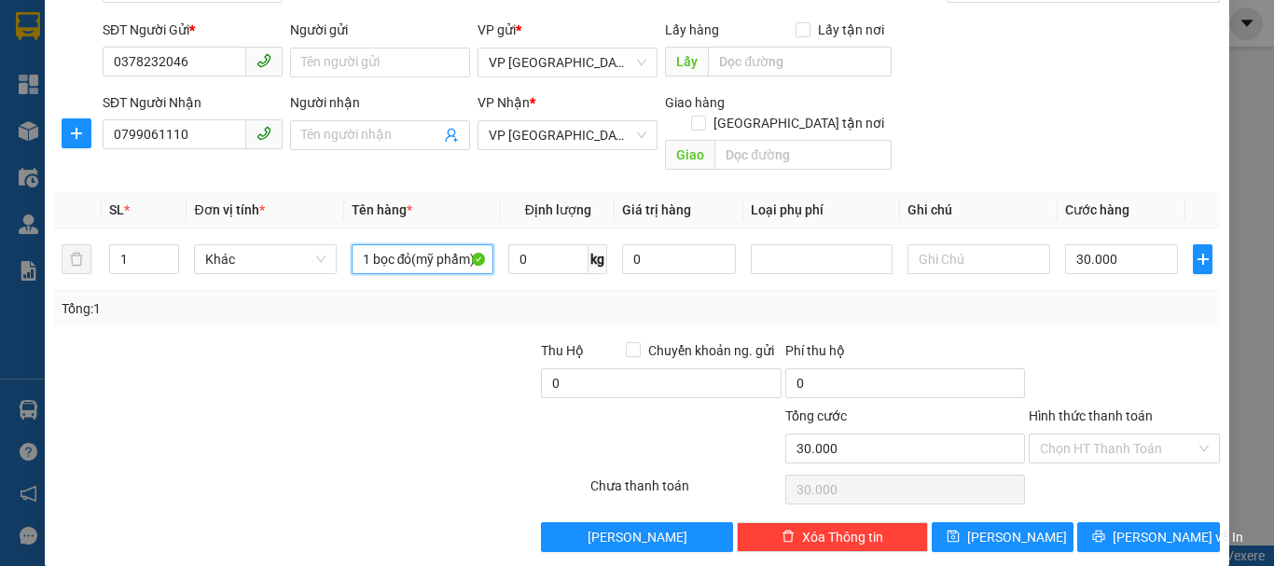
scroll to position [124, 0]
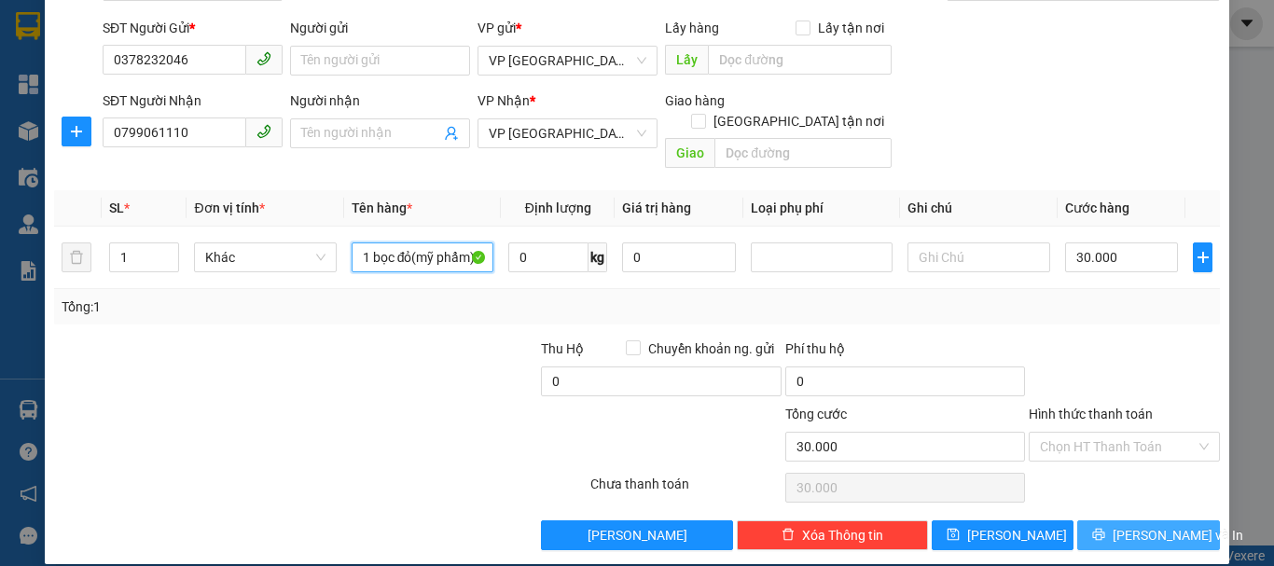
type input "1 bọc đỏ(mỹ phẩm)"
click at [1120, 525] on span "[PERSON_NAME] và In" at bounding box center [1177, 535] width 131 height 21
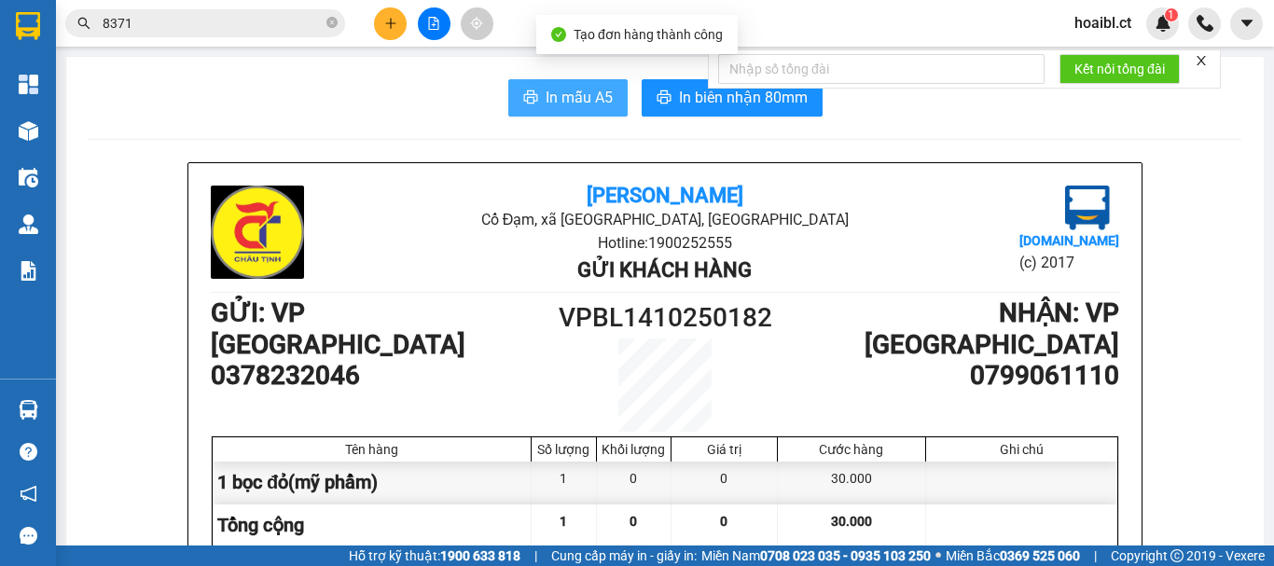
click at [565, 102] on span "In mẫu A5" at bounding box center [578, 97] width 67 height 23
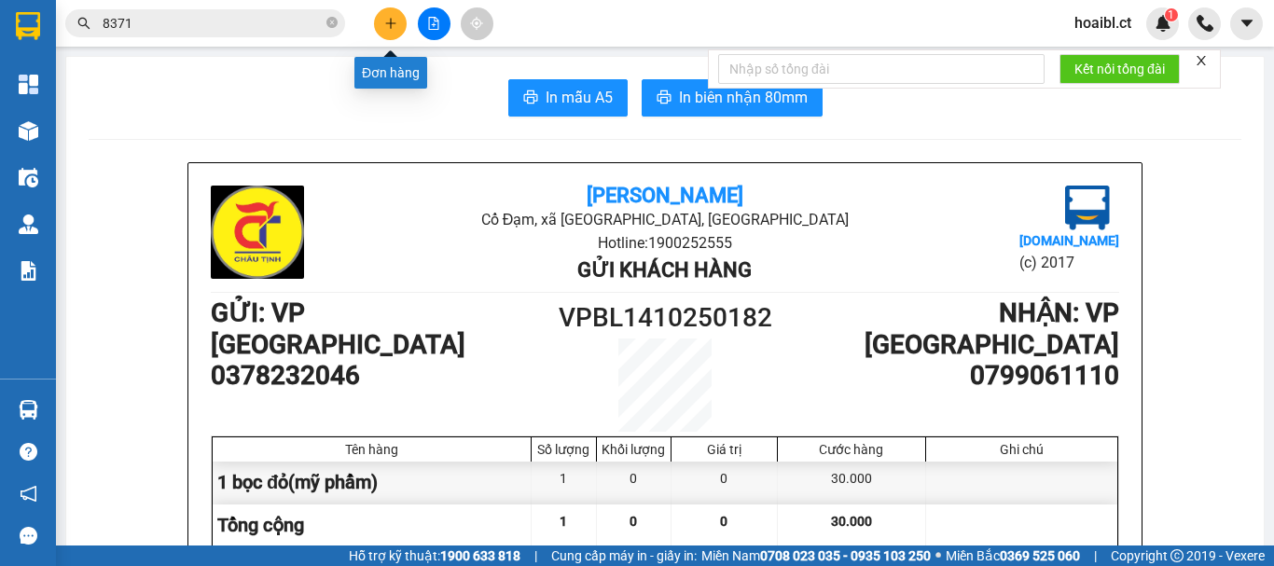
click at [386, 28] on icon "plus" at bounding box center [390, 23] width 13 height 13
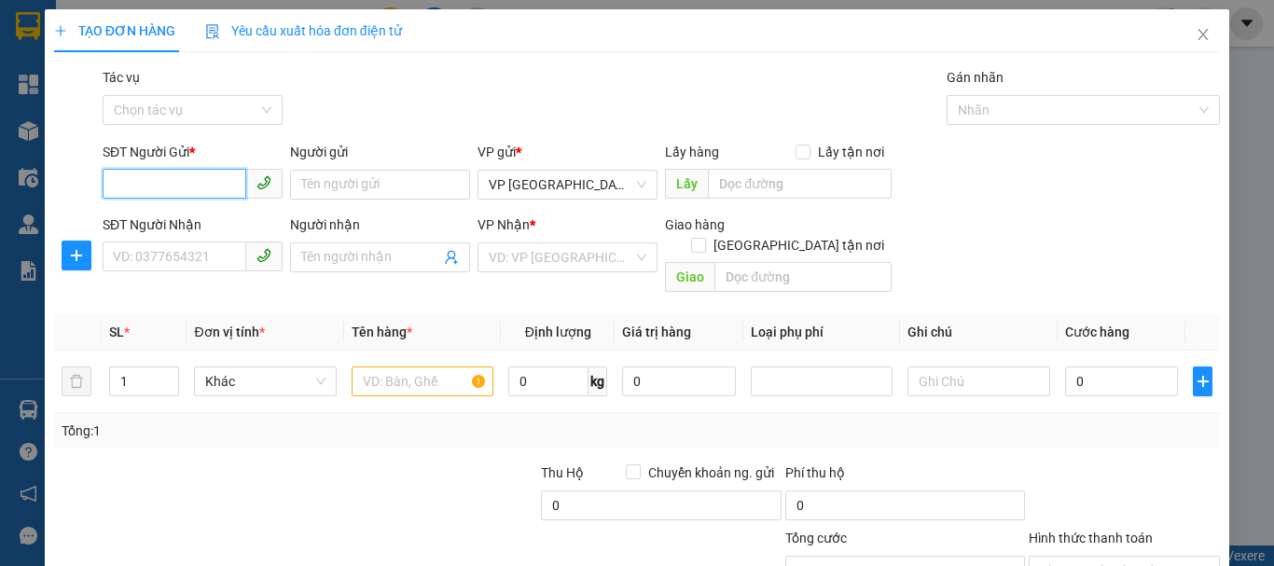
drag, startPoint x: 164, startPoint y: 175, endPoint x: 130, endPoint y: 141, distance: 48.8
click at [160, 171] on input "SĐT Người Gửi *" at bounding box center [175, 184] width 144 height 30
drag, startPoint x: 190, startPoint y: 202, endPoint x: 151, endPoint y: 103, distance: 106.3
click at [183, 188] on div "SĐT Người Gửi * VD: 0371234567" at bounding box center [193, 174] width 180 height 65
click at [425, 71] on div "Gói vận chuyển * Tiêu chuẩn Tác vụ Chọn tác vụ Gán nhãn Nhãn" at bounding box center [661, 99] width 1124 height 65
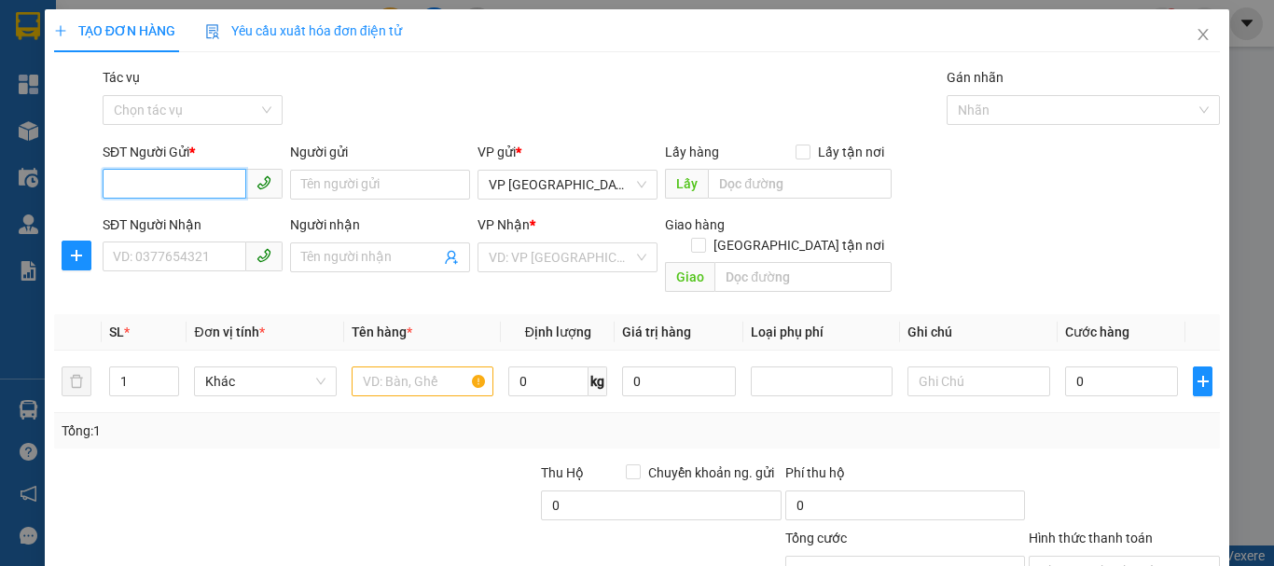
click at [184, 182] on input "SĐT Người Gửi *" at bounding box center [175, 184] width 144 height 30
click at [184, 181] on input "SĐT Người Gửi *" at bounding box center [175, 184] width 144 height 30
click at [184, 179] on input "SĐT Người Gửi *" at bounding box center [175, 184] width 144 height 30
click at [184, 178] on input "SĐT Người Gửi *" at bounding box center [175, 184] width 144 height 30
click at [1188, 48] on span "Close" at bounding box center [1203, 35] width 52 height 52
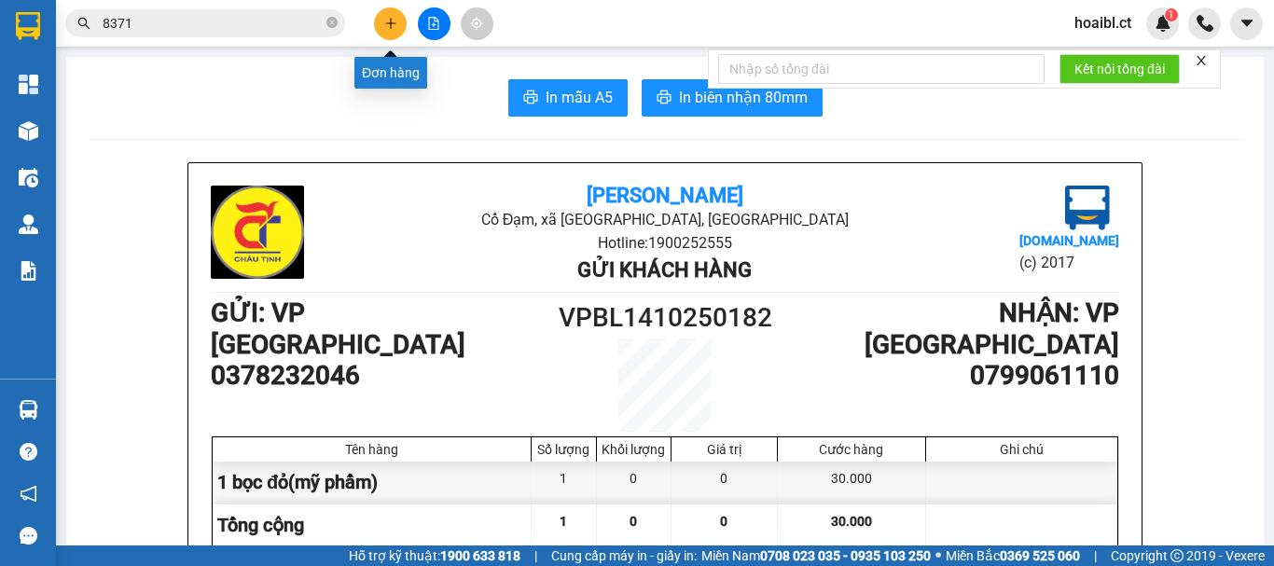
click at [388, 21] on icon "plus" at bounding box center [390, 23] width 13 height 13
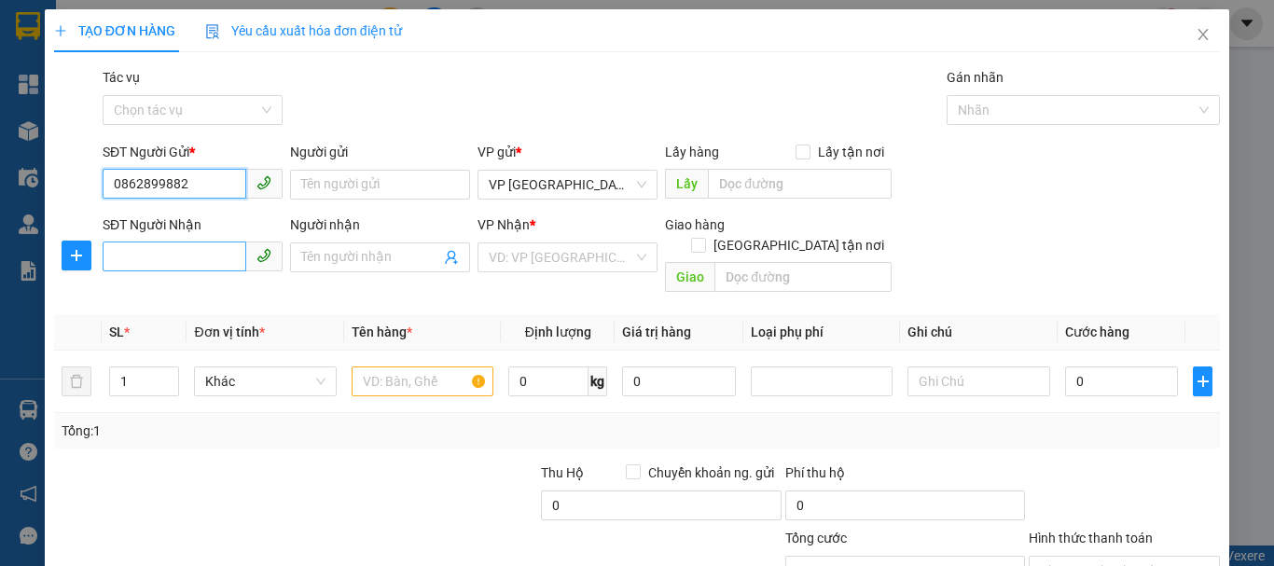
type input "0862899882"
click at [193, 261] on input "SĐT Người Nhận" at bounding box center [175, 256] width 144 height 30
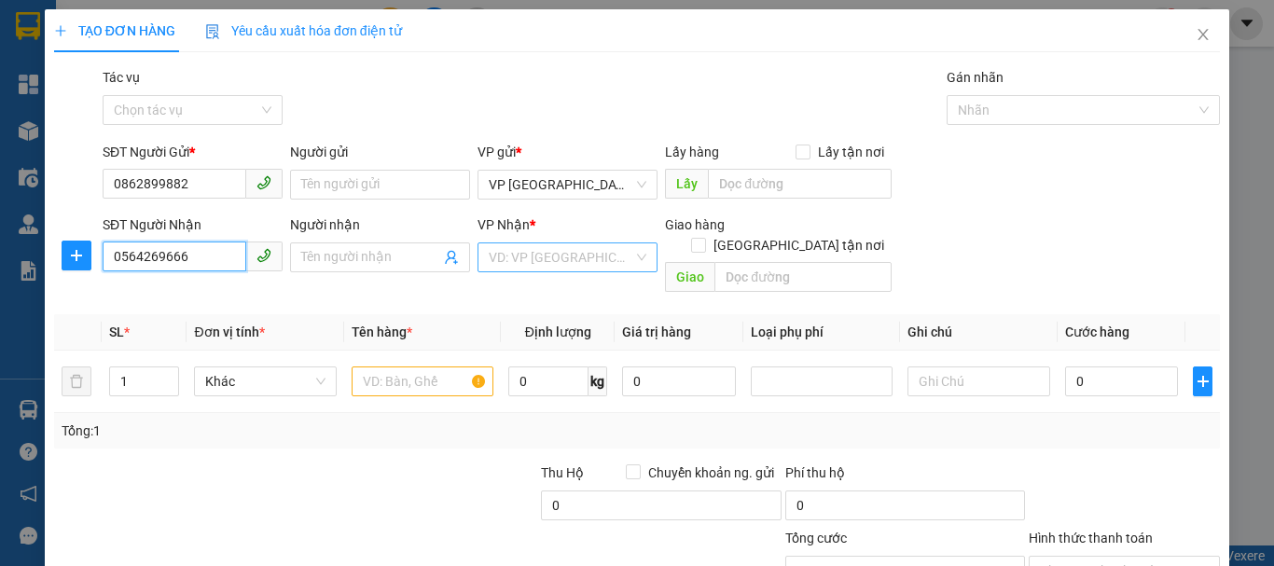
type input "0564269666"
click at [559, 244] on input "search" at bounding box center [561, 257] width 145 height 28
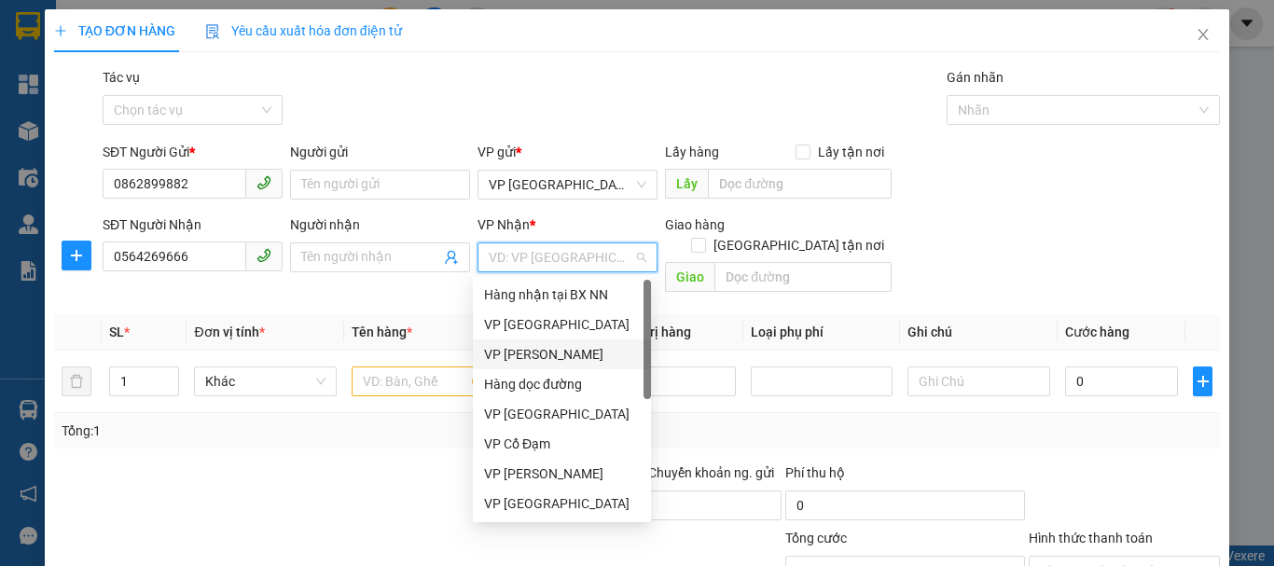
click at [560, 343] on div "VP [PERSON_NAME]" at bounding box center [562, 354] width 178 height 30
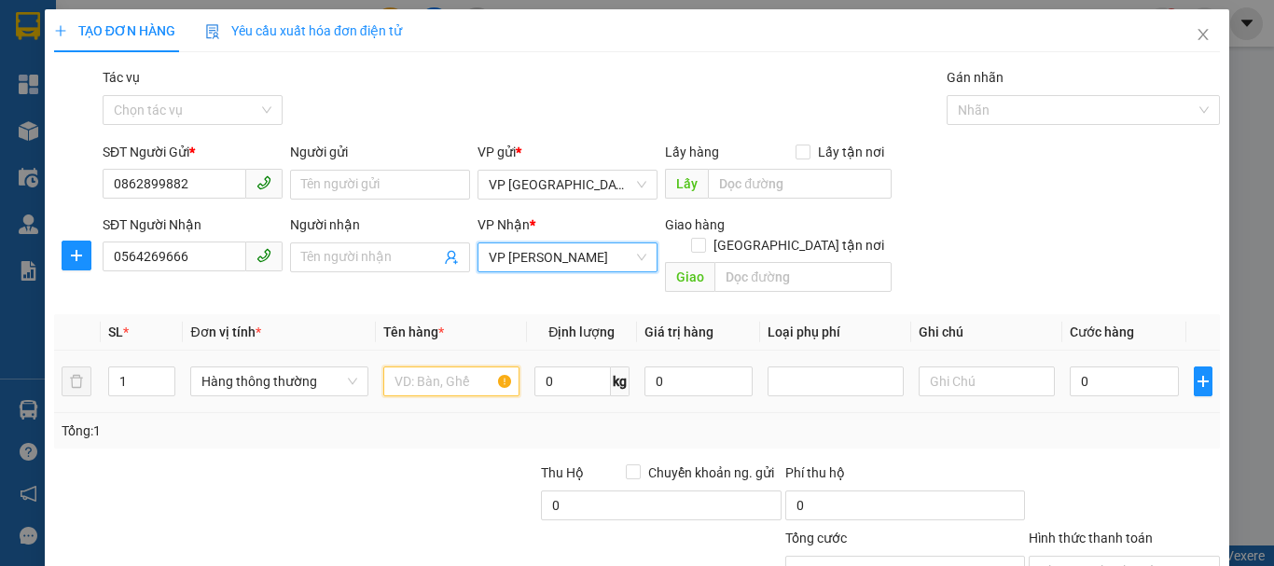
drag, startPoint x: 423, startPoint y: 368, endPoint x: 421, endPoint y: 323, distance: 45.8
click at [423, 366] on input "text" at bounding box center [451, 381] width 136 height 30
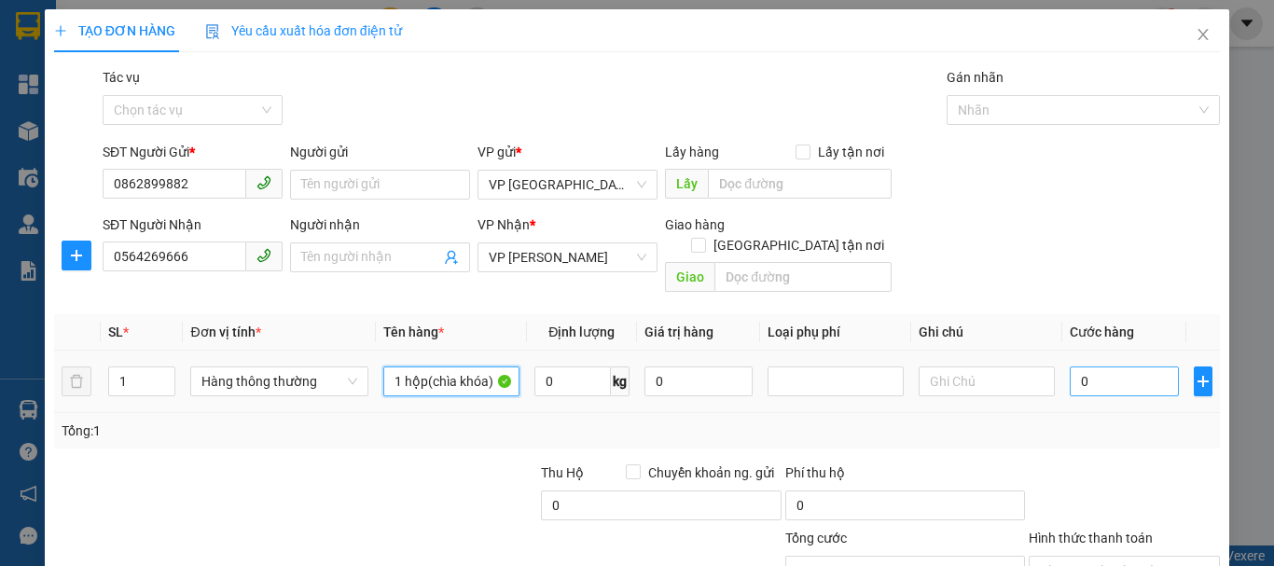
type input "1 hộp(chìa khóa)"
type input "3"
type input "30"
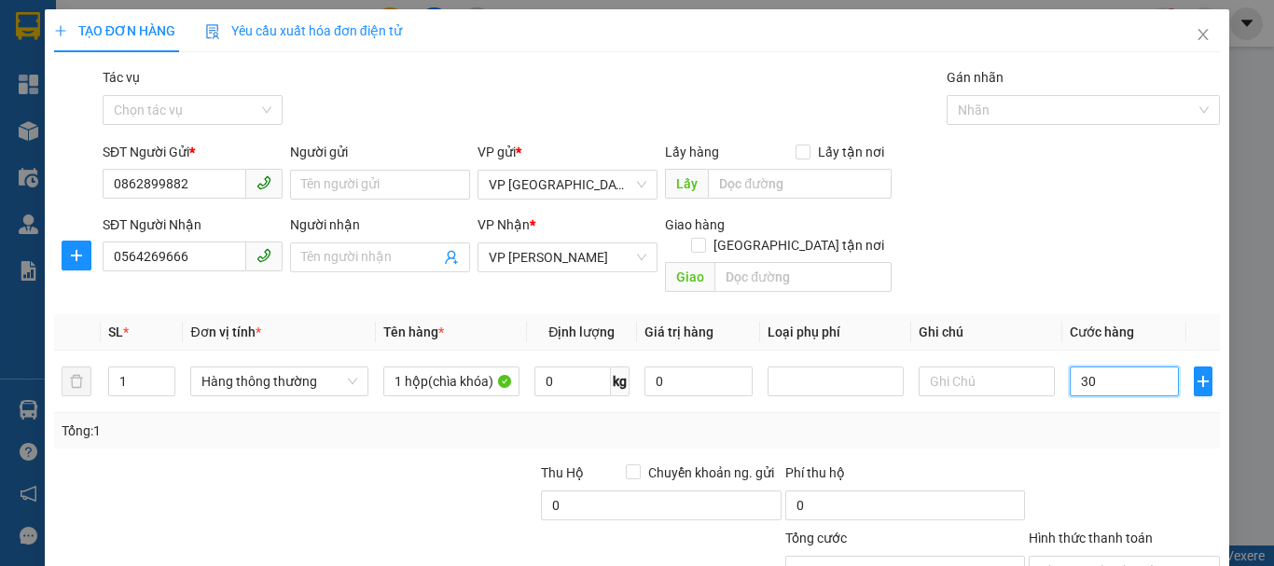
type input "30"
click at [1099, 470] on div at bounding box center [1124, 494] width 195 height 65
type input "30.000"
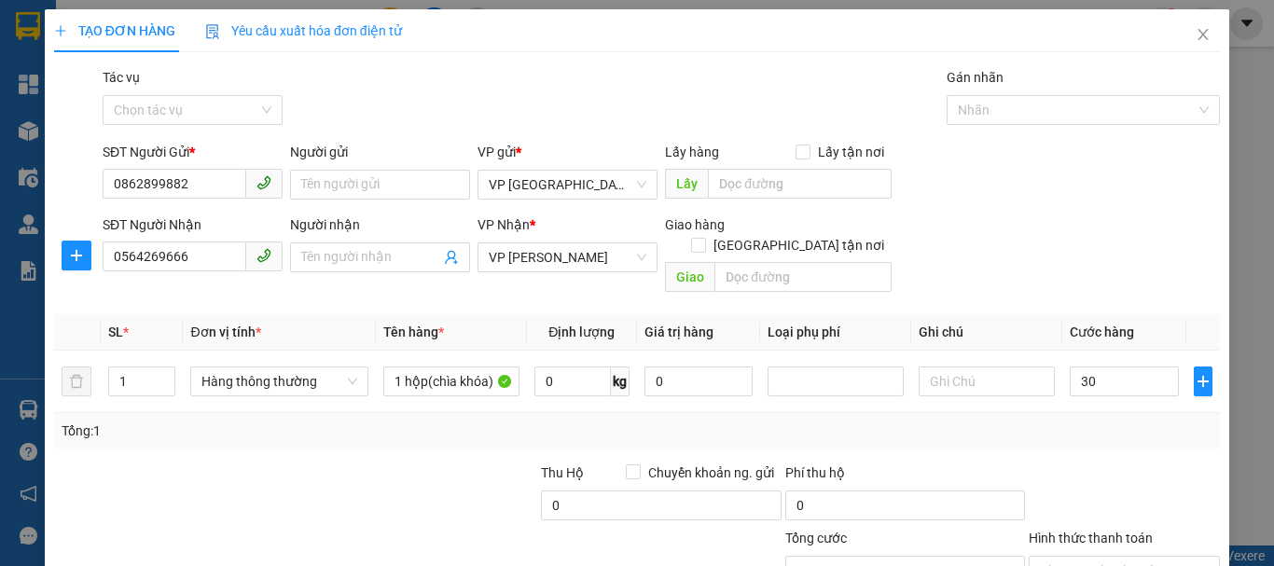
type input "30.000"
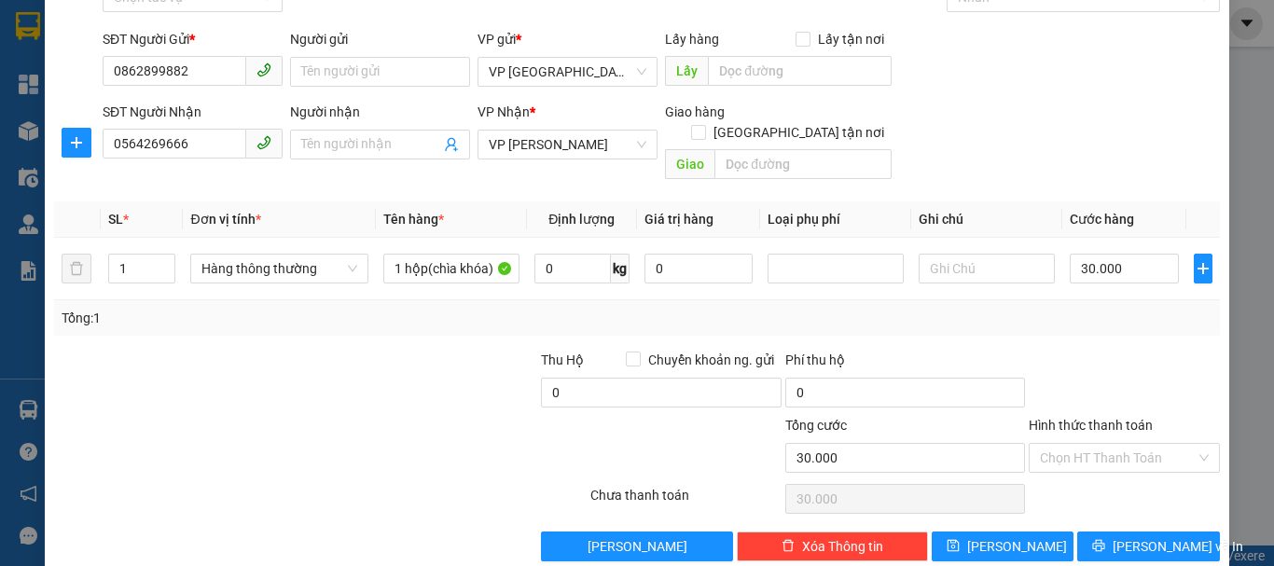
scroll to position [124, 0]
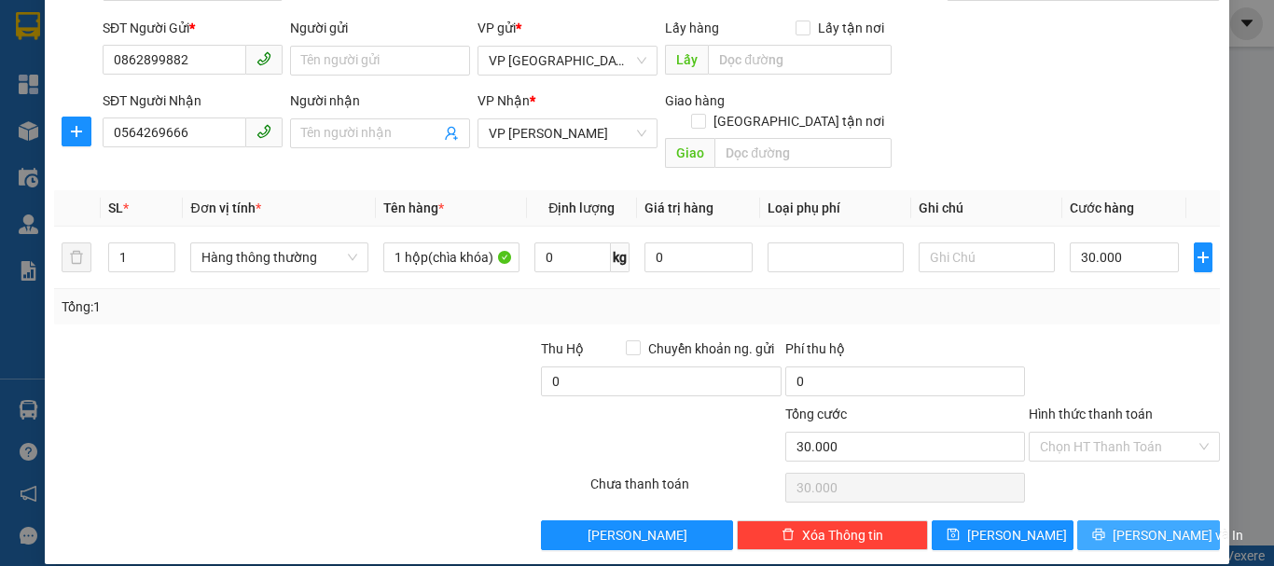
click at [1117, 520] on button "[PERSON_NAME] và In" at bounding box center [1148, 535] width 143 height 30
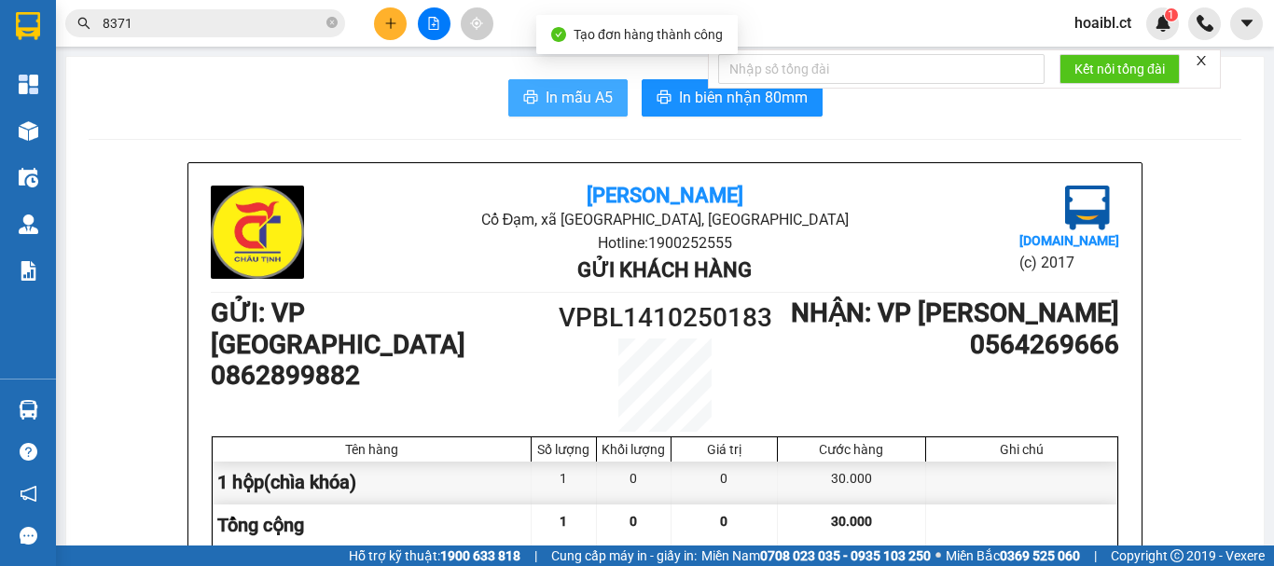
click at [573, 90] on span "In mẫu A5" at bounding box center [578, 97] width 67 height 23
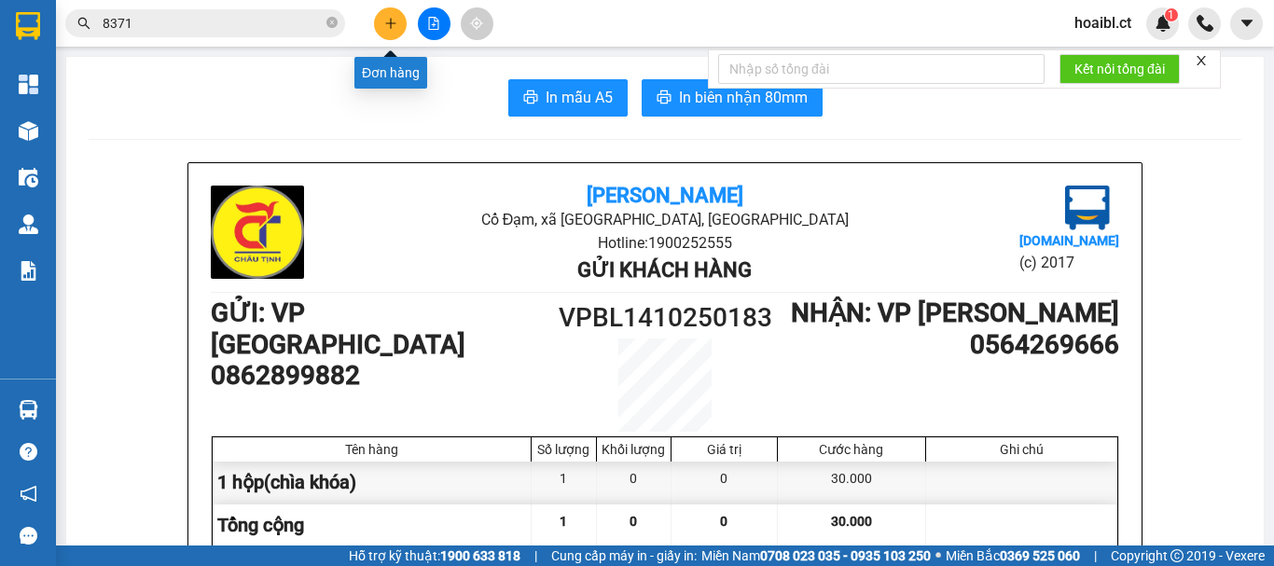
click at [393, 29] on icon "plus" at bounding box center [390, 23] width 13 height 13
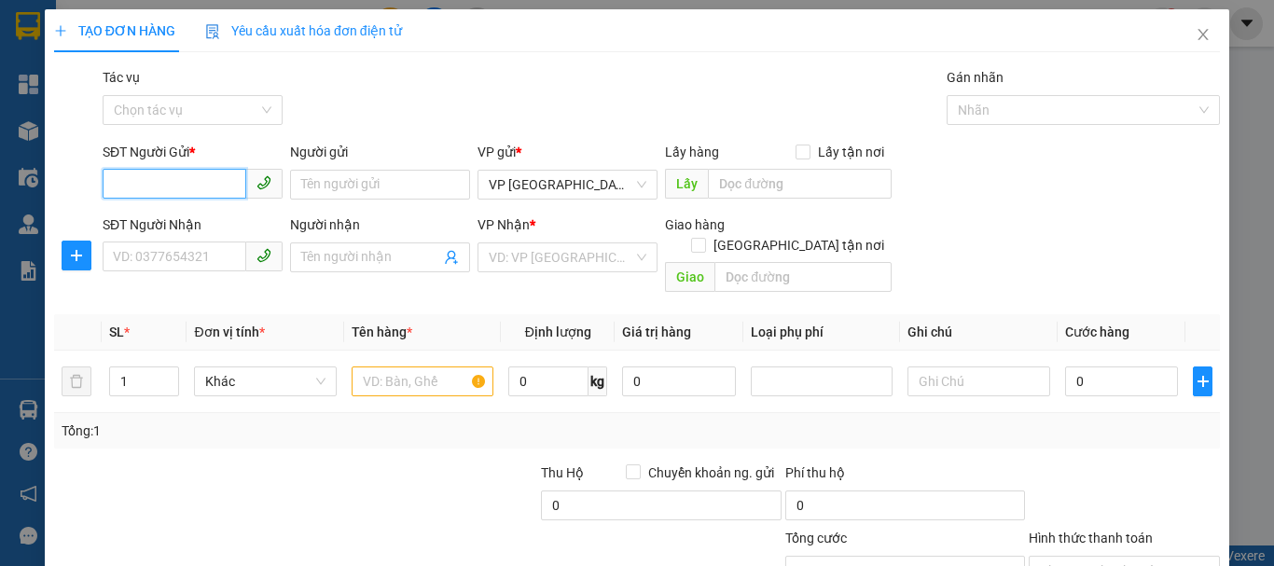
click at [172, 171] on input "SĐT Người Gửi *" at bounding box center [175, 184] width 144 height 30
type input "0365696858"
click at [242, 217] on div "0365696858" at bounding box center [191, 222] width 156 height 21
type input "0337145333"
type input "50.000"
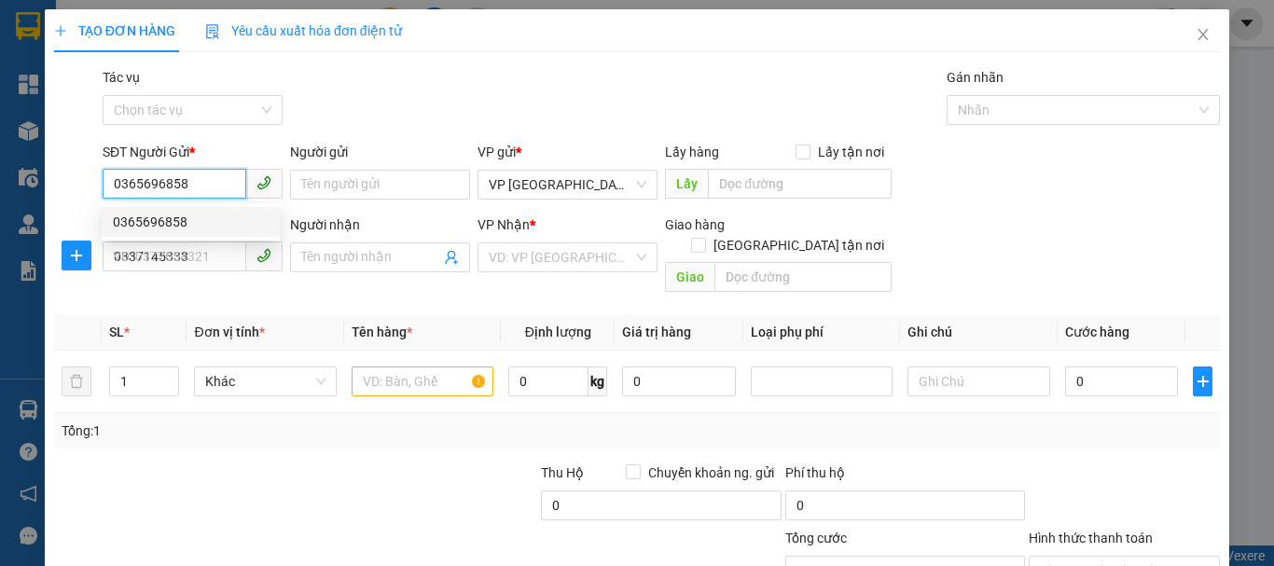
type input "50.000"
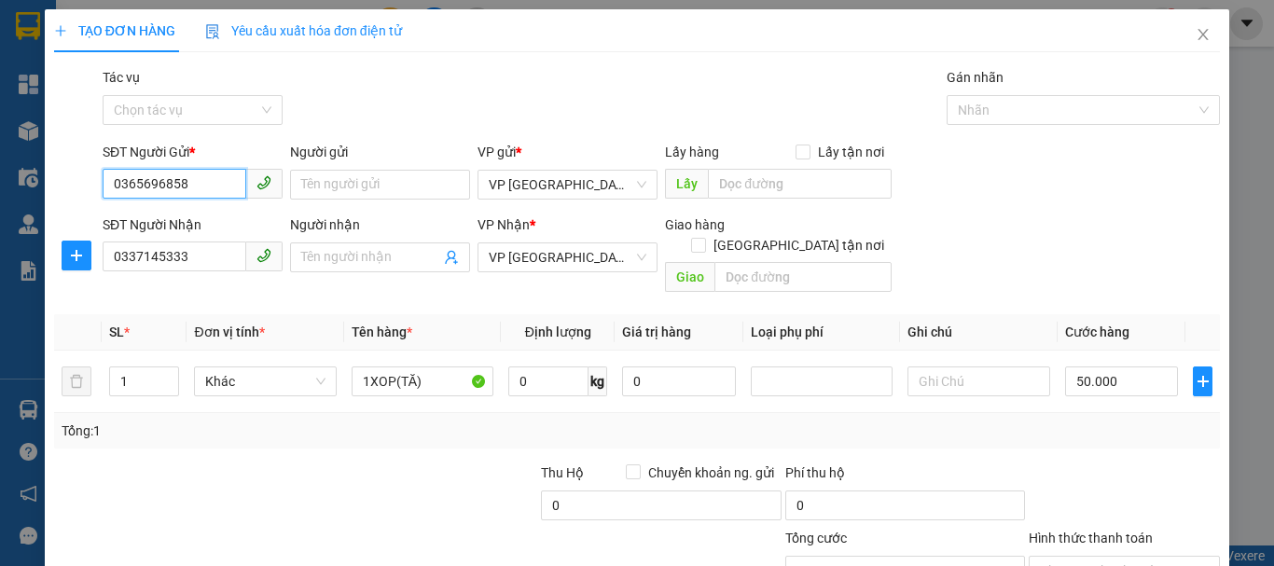
type input "0365696858"
drag, startPoint x: 175, startPoint y: 262, endPoint x: 176, endPoint y: 248, distance: 14.0
click at [175, 261] on input "0337145333" at bounding box center [175, 256] width 144 height 30
drag, startPoint x: 178, startPoint y: 248, endPoint x: 180, endPoint y: 232, distance: 16.0
click at [178, 246] on input "0337145333" at bounding box center [175, 256] width 144 height 30
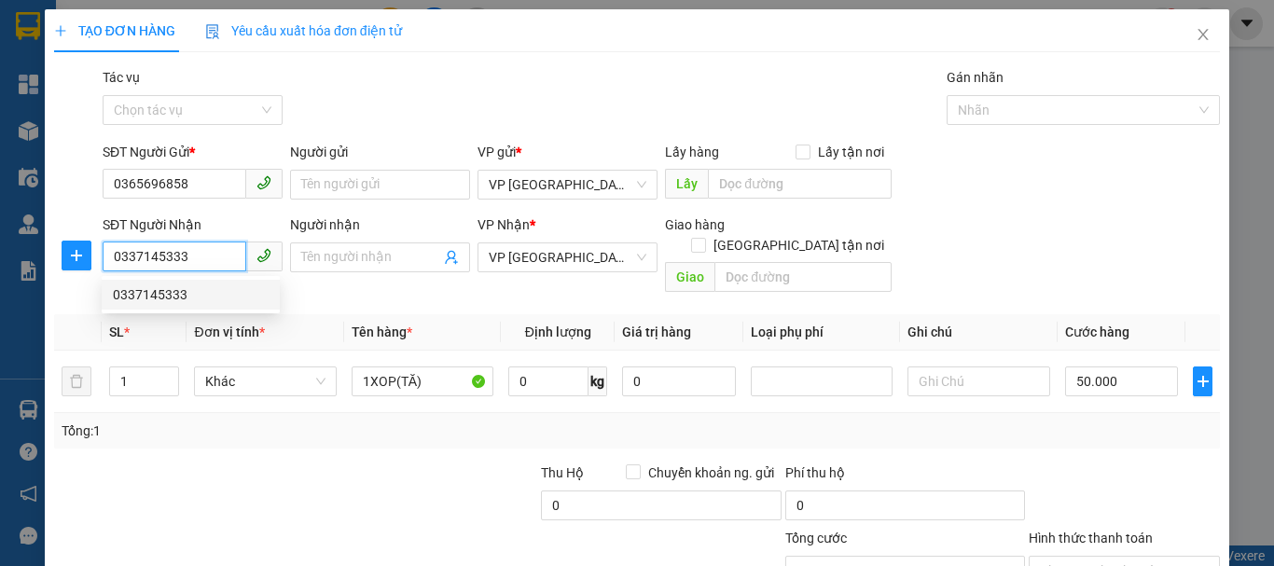
click at [173, 253] on input "0337145333" at bounding box center [175, 256] width 144 height 30
click at [173, 251] on input "0337145333" at bounding box center [175, 256] width 144 height 30
click at [172, 251] on input "0337145333" at bounding box center [175, 256] width 144 height 30
type input "0369688980"
click at [208, 283] on div "0369688980" at bounding box center [191, 295] width 178 height 30
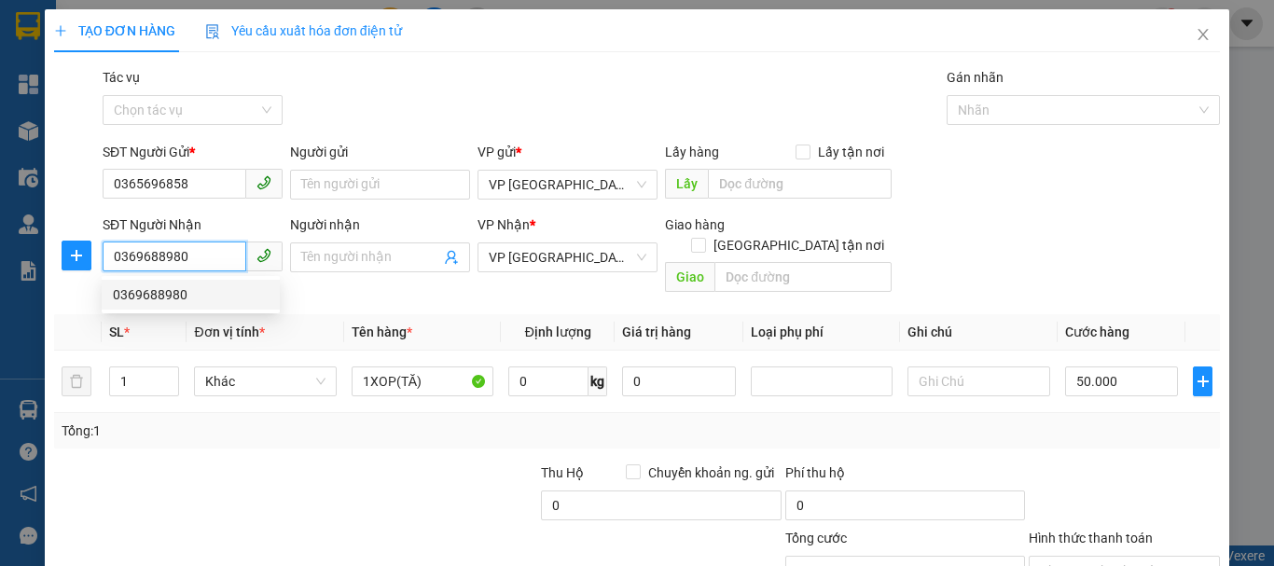
type input "80.000"
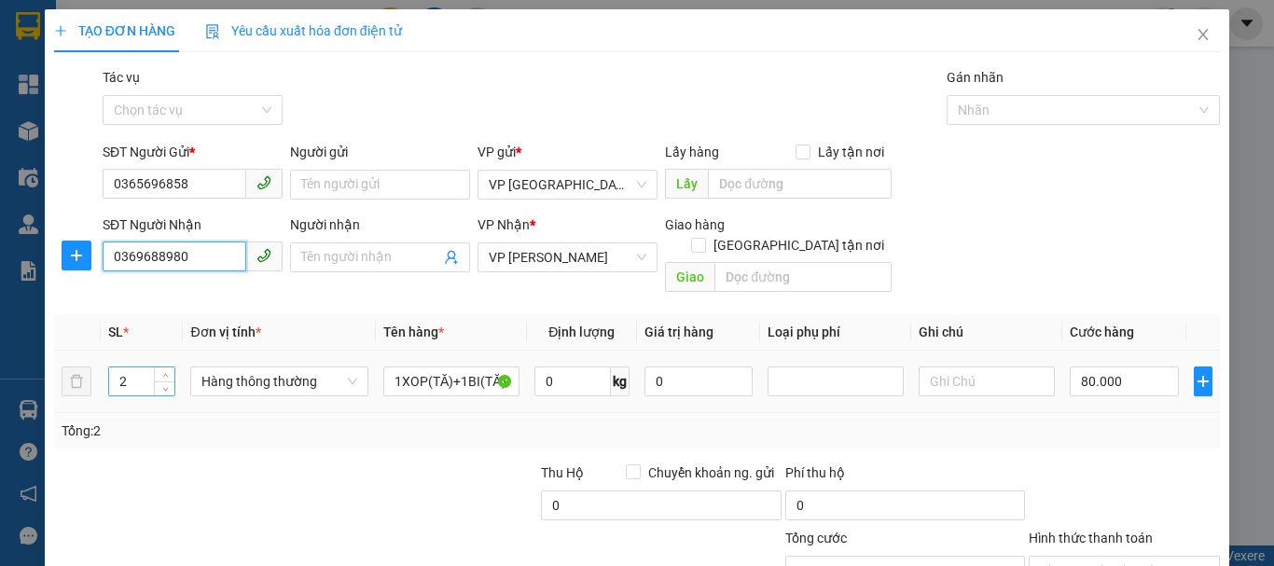
type input "0369688980"
click at [145, 367] on input "2" at bounding box center [141, 381] width 65 height 28
click at [465, 370] on input "1XOP(TĂ)+1BI(TĂ)" at bounding box center [451, 381] width 136 height 30
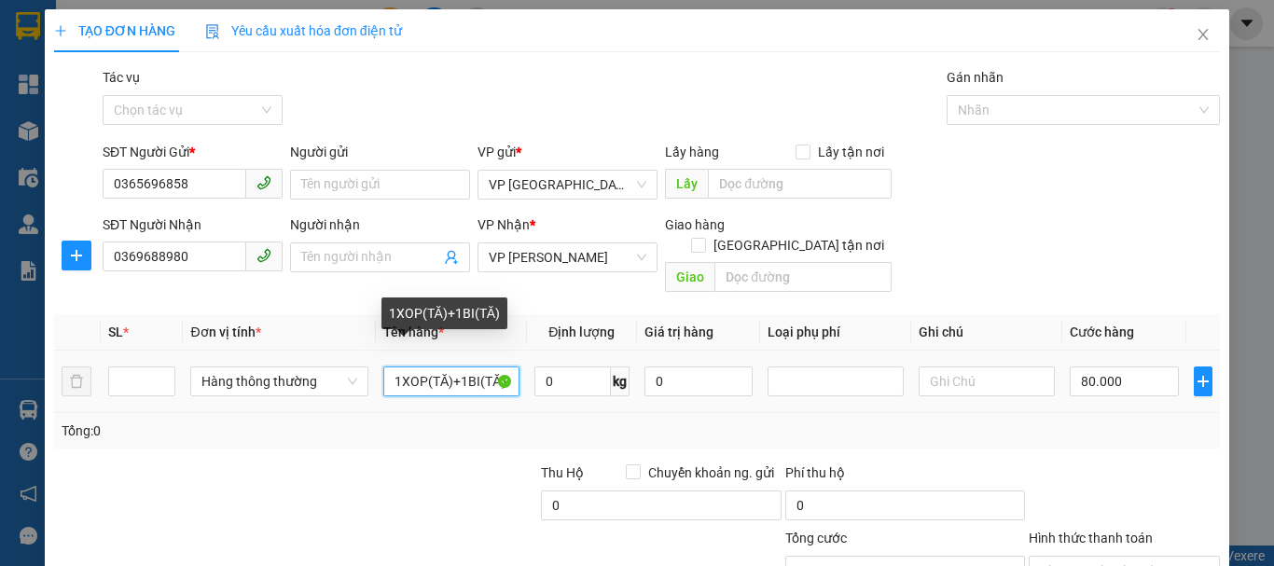
click at [462, 366] on input "1XOP(TĂ)+1BI(TĂ)" at bounding box center [451, 381] width 136 height 30
drag, startPoint x: 462, startPoint y: 360, endPoint x: 460, endPoint y: 343, distance: 17.0
click at [461, 366] on input "1XOP(TĂ)+1BI(TĂ)" at bounding box center [451, 381] width 136 height 30
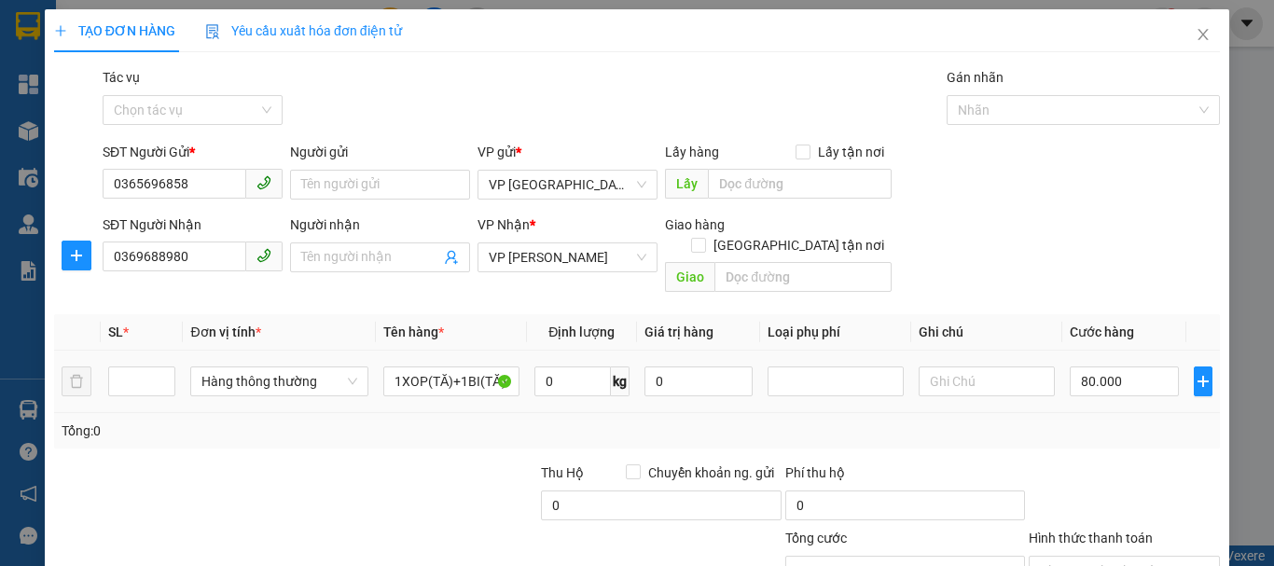
click at [462, 363] on div "1XOP(TĂ)+1BI(TĂ)" at bounding box center [451, 381] width 136 height 37
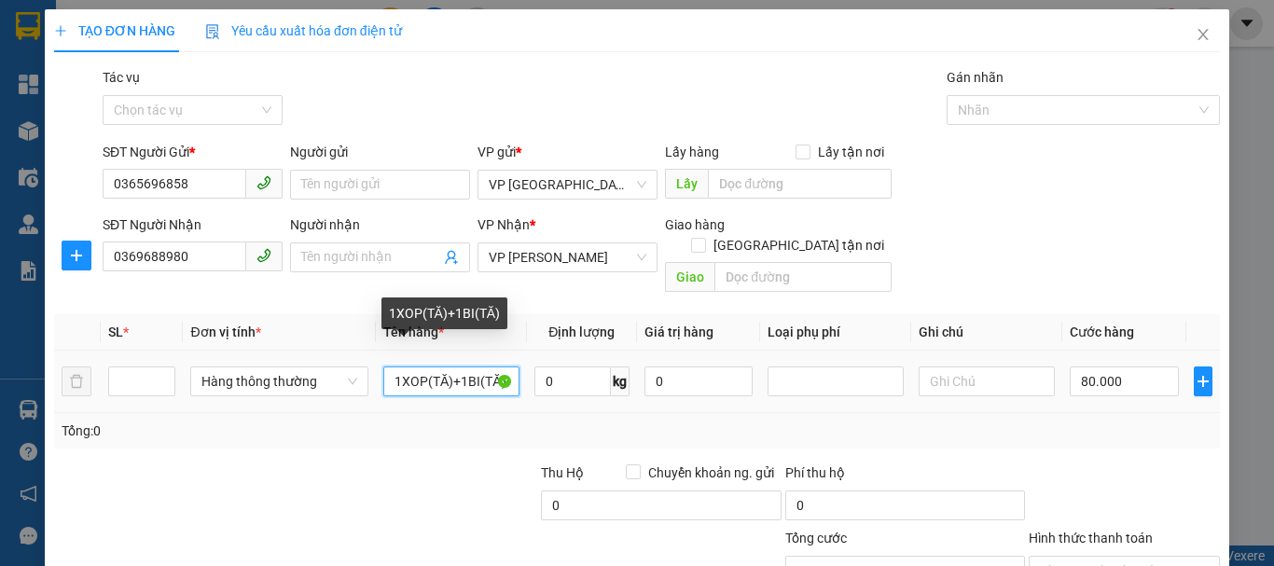
click at [449, 366] on input "1XOP(TĂ)+1BI(TĂ)" at bounding box center [451, 381] width 136 height 30
click at [452, 366] on input "1XOP(TĂ)+1BI(TĂ)" at bounding box center [451, 381] width 136 height 30
click at [453, 366] on input "1XOP(TĂ)+1BI(TĂ)" at bounding box center [451, 381] width 136 height 30
click at [450, 366] on input "1XOP(TĂ)+1BI(TĂ)" at bounding box center [451, 381] width 136 height 30
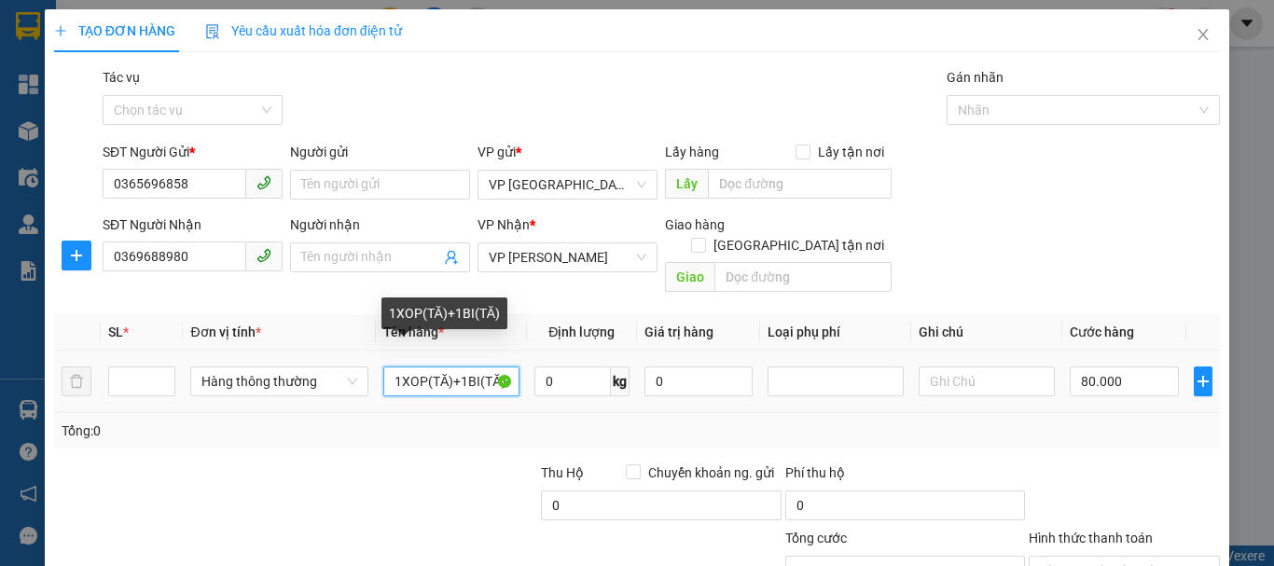
click at [449, 366] on input "1XOP(TĂ)+1BI(TĂ)" at bounding box center [451, 381] width 136 height 30
click at [450, 366] on input "1XOP(TĂ)+1BI(TĂ)" at bounding box center [451, 381] width 136 height 30
click at [436, 366] on input "1XOP(TĂ)+1BI(TĂ)" at bounding box center [451, 381] width 136 height 30
click at [482, 366] on input "1XOP(TĂ)+1BI(TĂ)" at bounding box center [451, 381] width 136 height 30
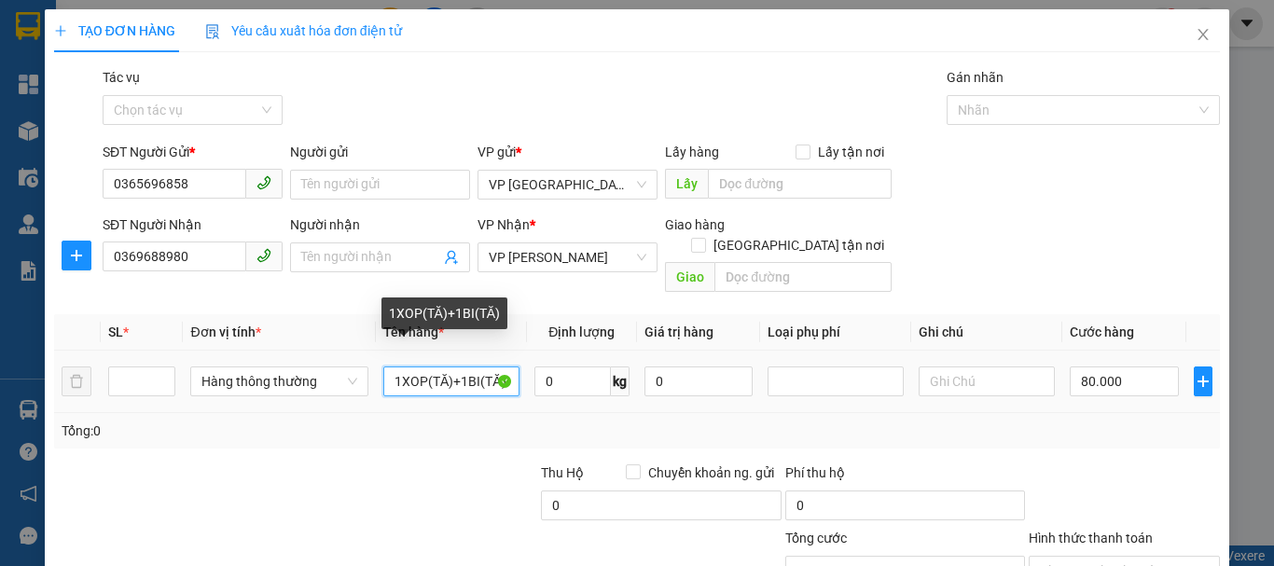
click at [480, 366] on input "1XOP(TĂ)+1BI(TĂ)" at bounding box center [451, 381] width 136 height 30
click at [479, 366] on input "1XOP(TĂ)+1BI(TĂ)" at bounding box center [451, 381] width 136 height 30
click at [464, 366] on input "1XOP(TĂ)+1)" at bounding box center [451, 381] width 136 height 30
type input "1XOP(TĂ)"
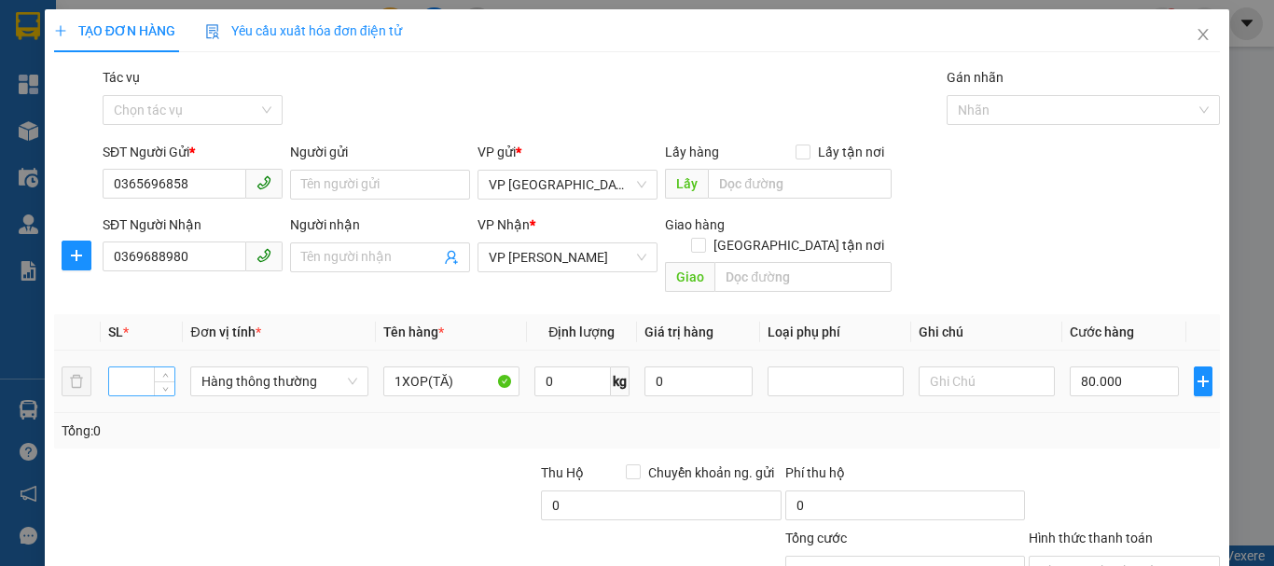
click at [136, 367] on input "number" at bounding box center [141, 381] width 65 height 28
type input "1"
click at [1101, 366] on input "80.000" at bounding box center [1123, 381] width 109 height 30
type input "4"
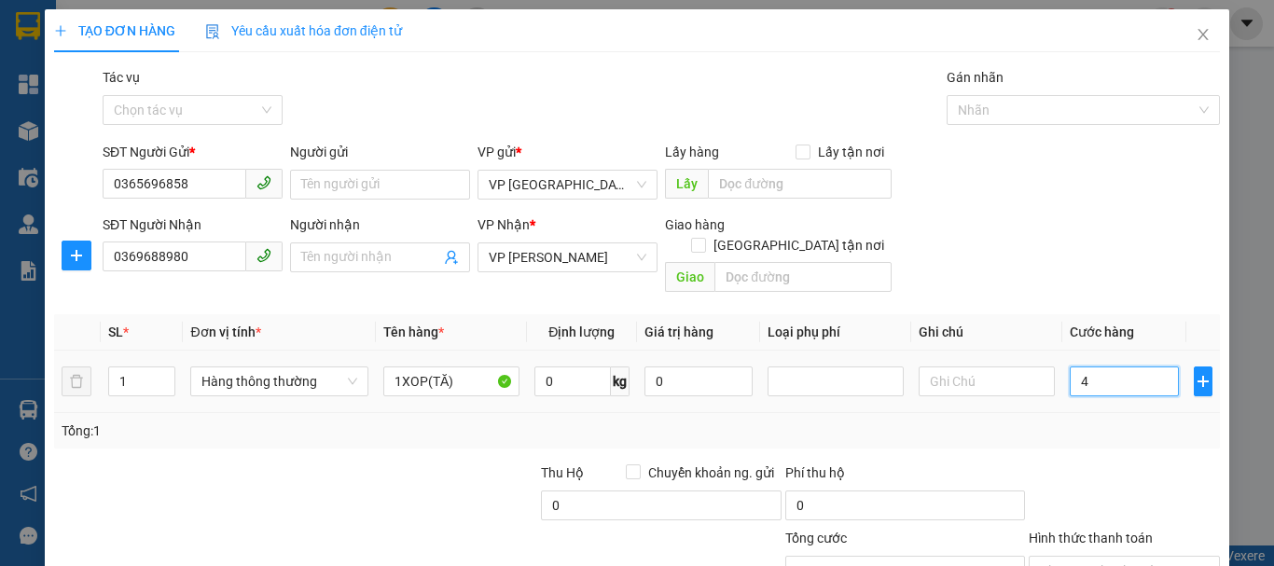
type input "4"
type input "40"
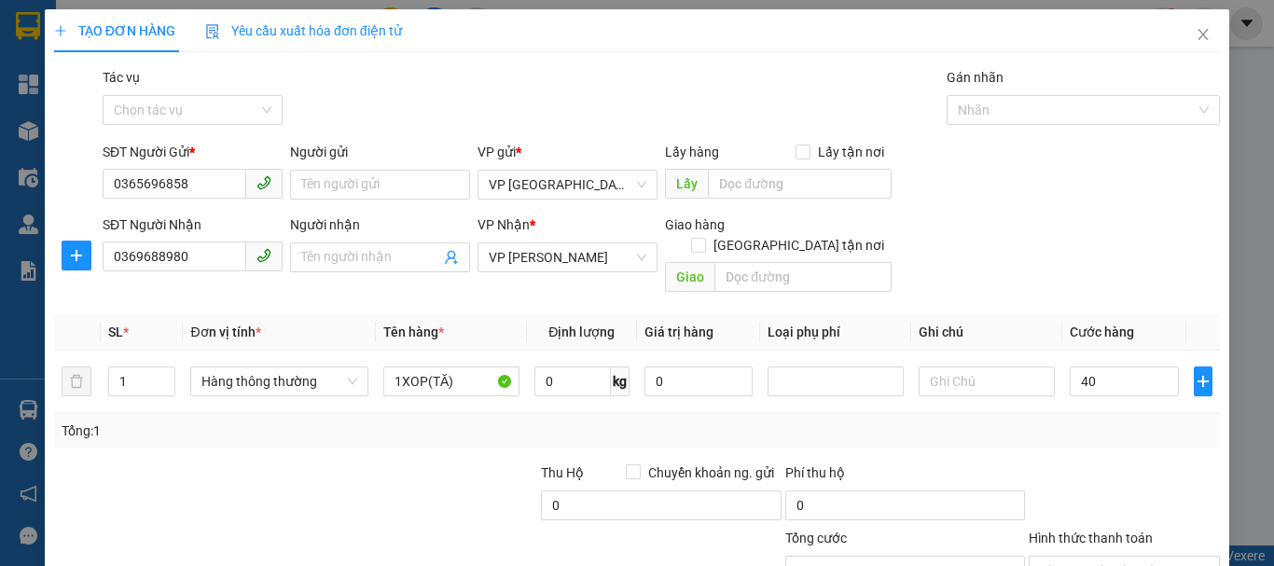
type input "40.000"
click at [1134, 531] on label "Hình thức thanh toán" at bounding box center [1090, 538] width 124 height 15
click at [1134, 557] on input "Hình thức thanh toán" at bounding box center [1118, 571] width 156 height 28
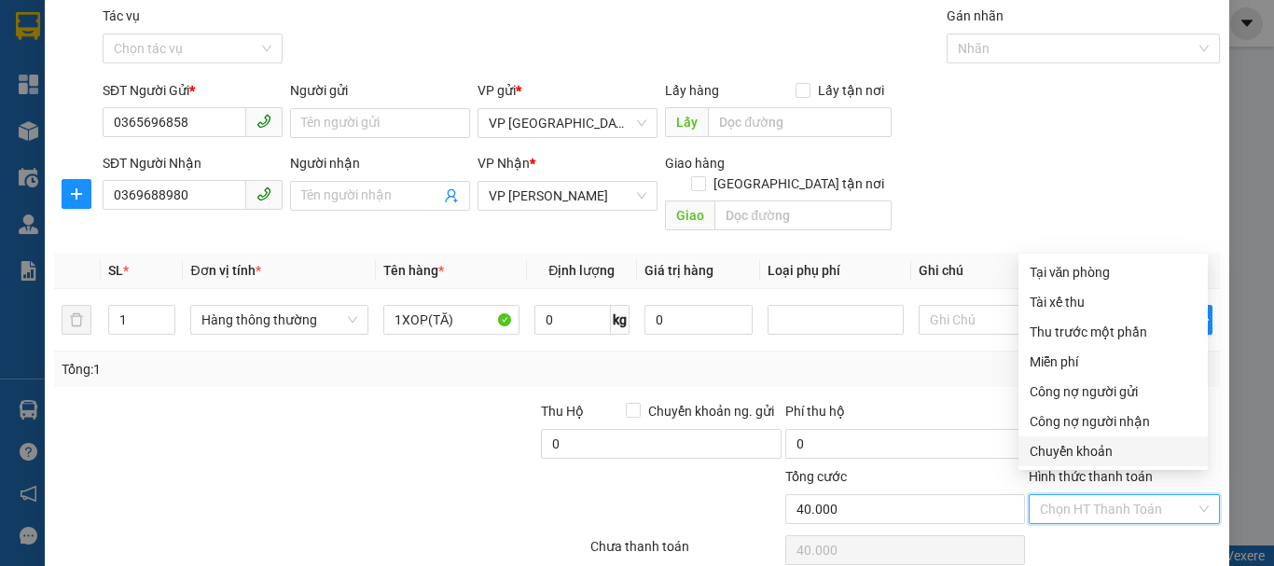
scroll to position [124, 0]
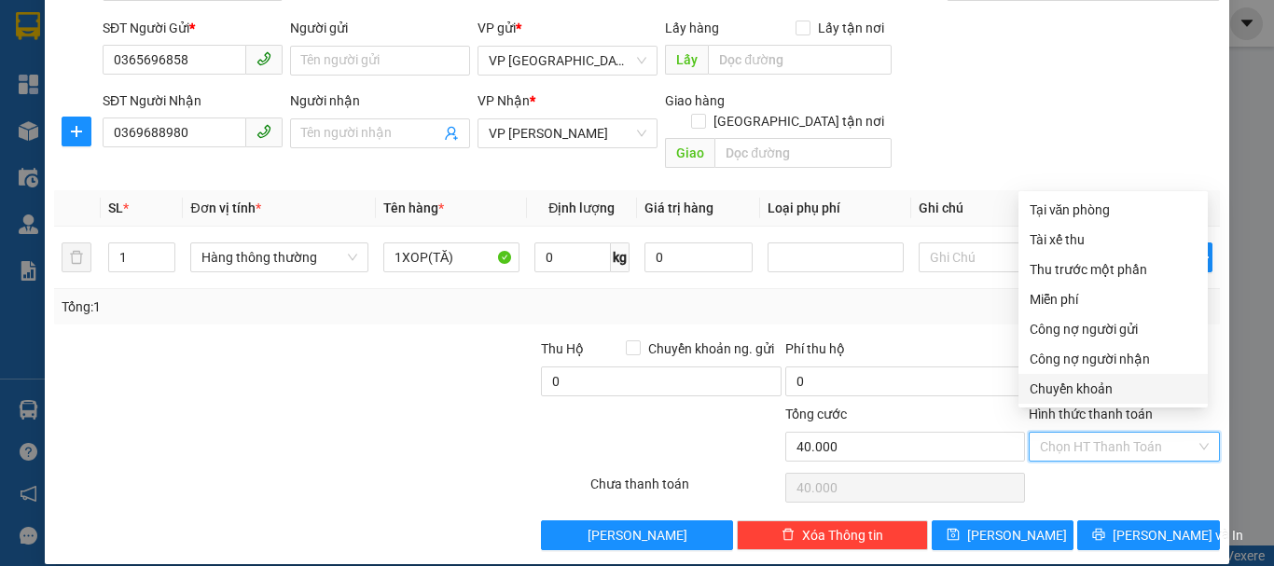
click at [935, 297] on div "Tổng: 1" at bounding box center [637, 306] width 1166 height 35
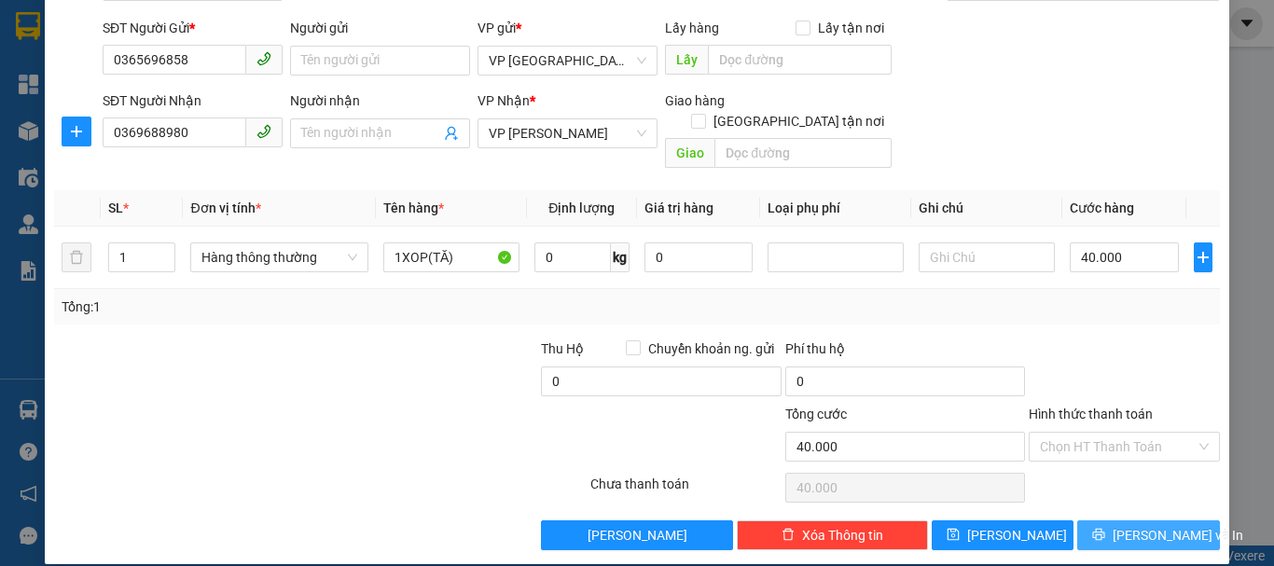
click at [1140, 520] on button "[PERSON_NAME] và In" at bounding box center [1148, 535] width 143 height 30
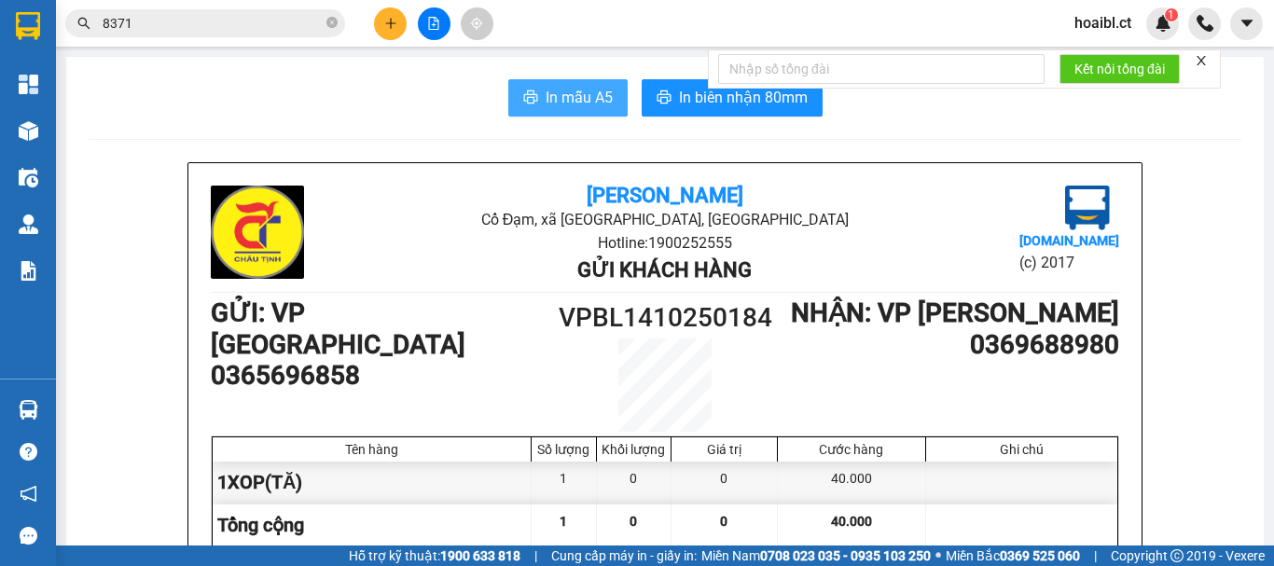
drag, startPoint x: 520, startPoint y: 102, endPoint x: 510, endPoint y: 90, distance: 15.2
click at [523, 98] on icon "printer" at bounding box center [530, 96] width 14 height 13
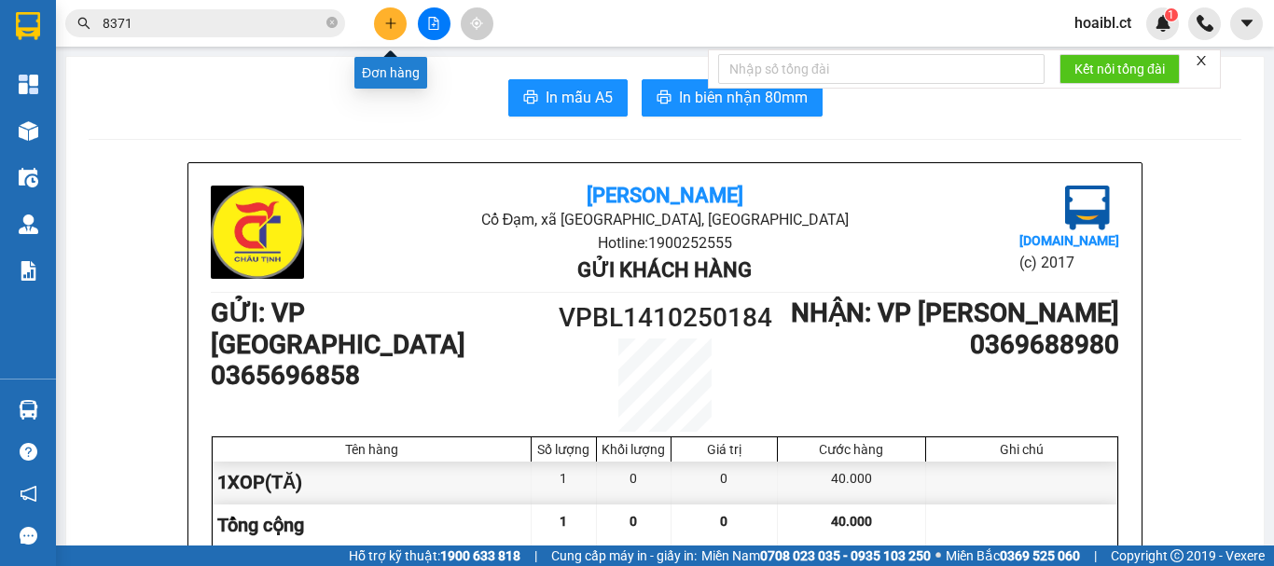
click at [387, 16] on button at bounding box center [390, 23] width 33 height 33
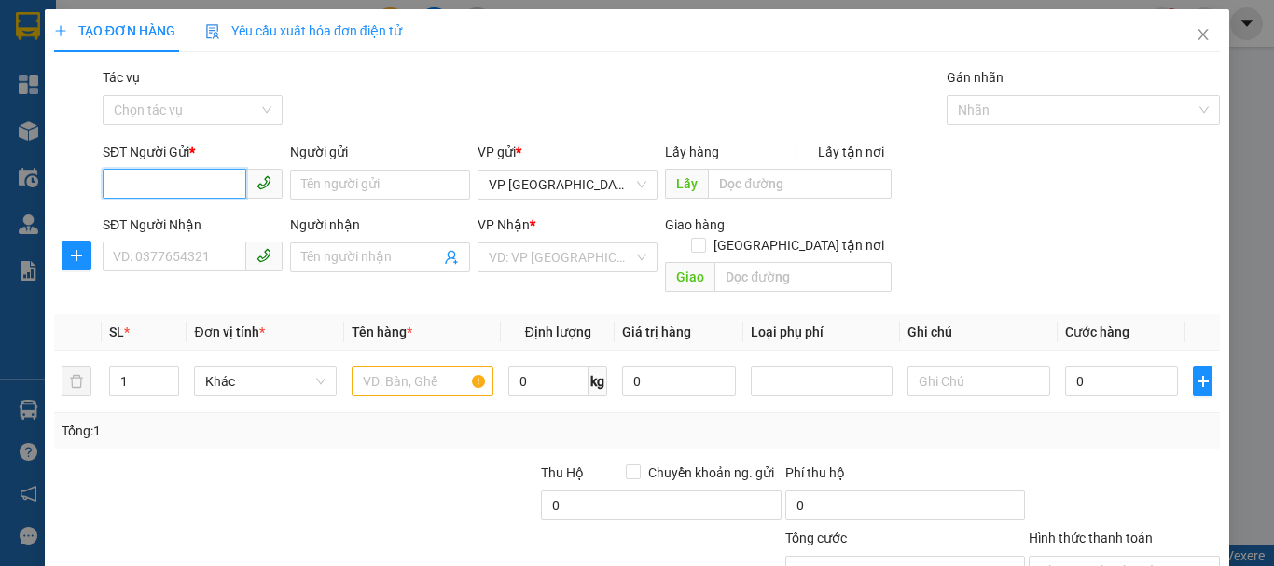
click at [195, 181] on input "SĐT Người Gửi *" at bounding box center [175, 184] width 144 height 30
type input "0929858882"
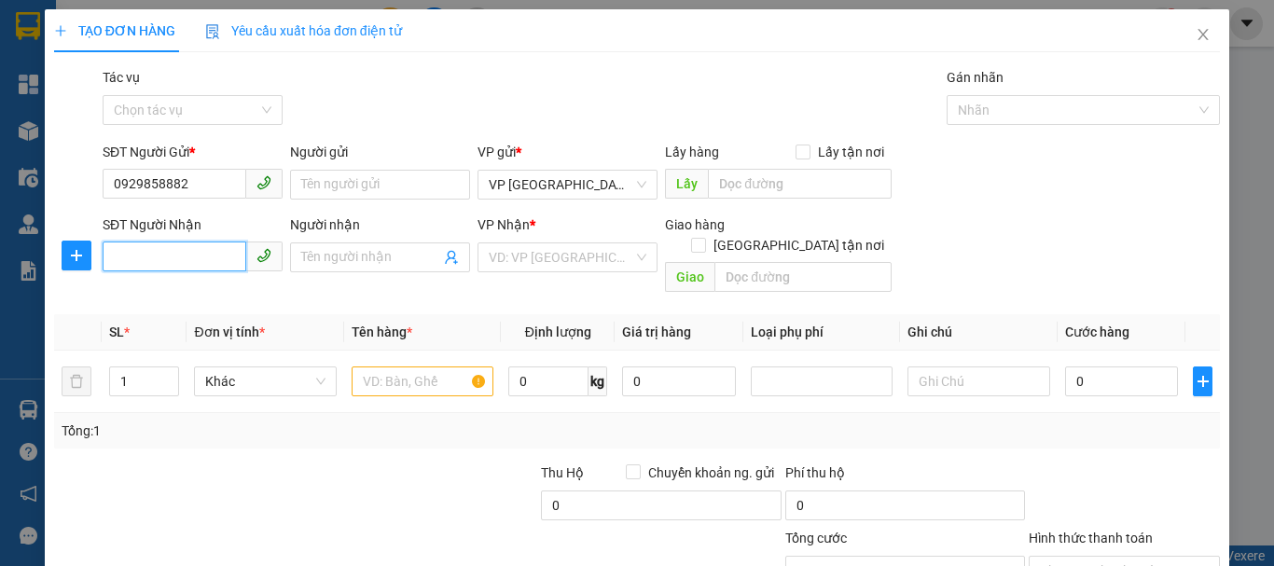
click at [136, 261] on input "SĐT Người Nhận" at bounding box center [175, 256] width 144 height 30
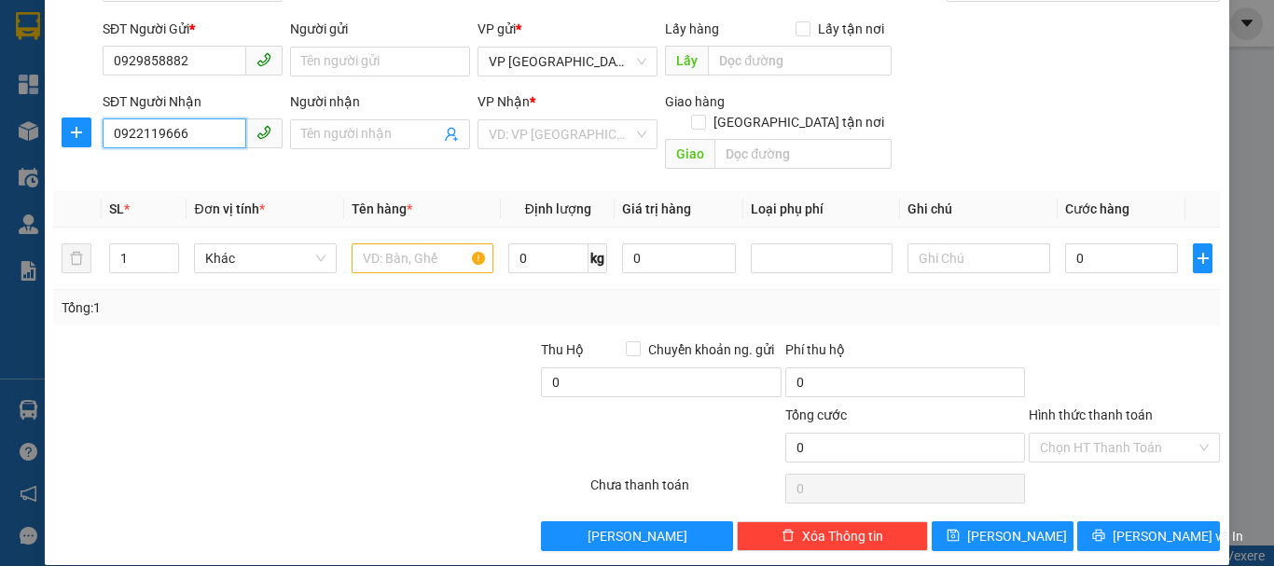
scroll to position [124, 0]
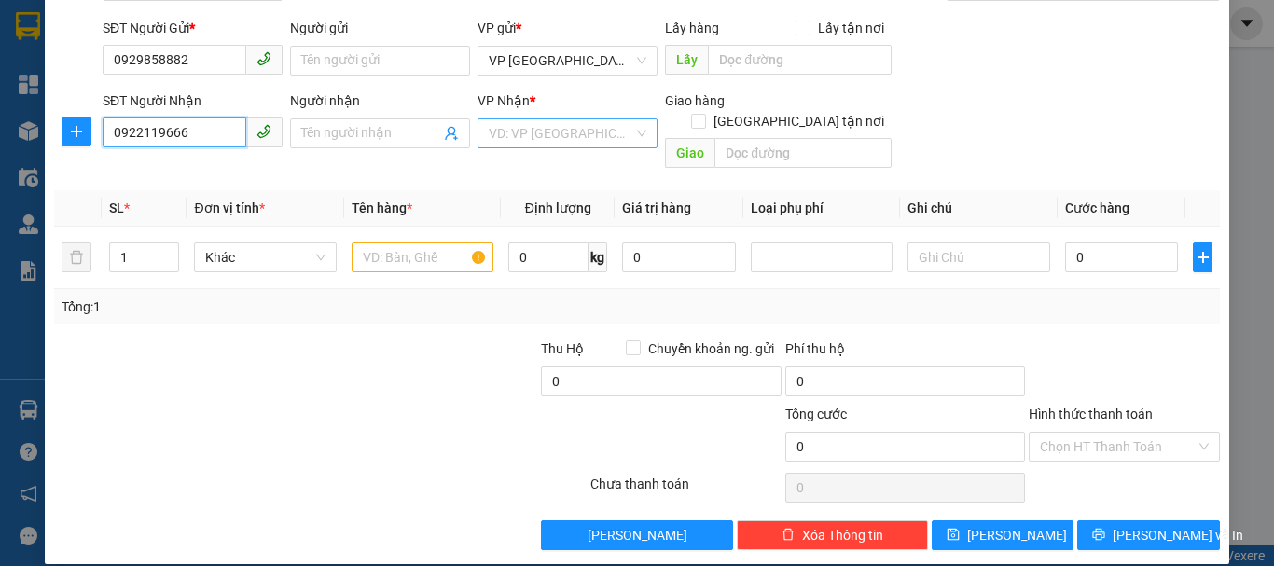
type input "0922119666"
click at [555, 136] on input "search" at bounding box center [561, 133] width 145 height 28
click at [556, 136] on input "search" at bounding box center [561, 133] width 145 height 28
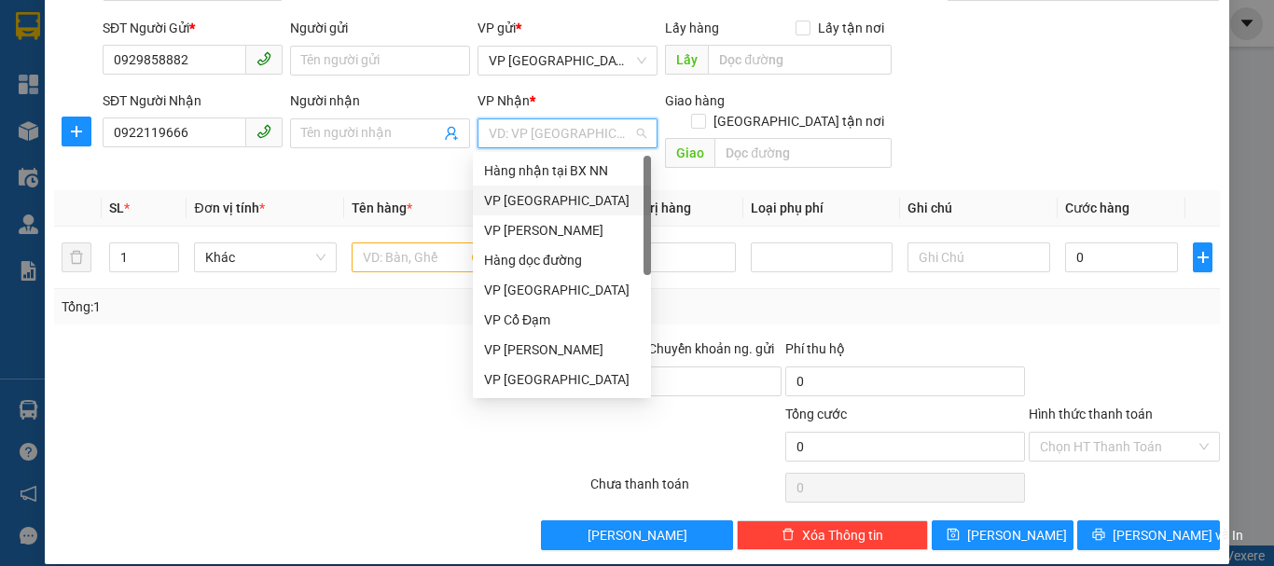
click at [536, 192] on div "VP [GEOGRAPHIC_DATA]" at bounding box center [562, 200] width 156 height 21
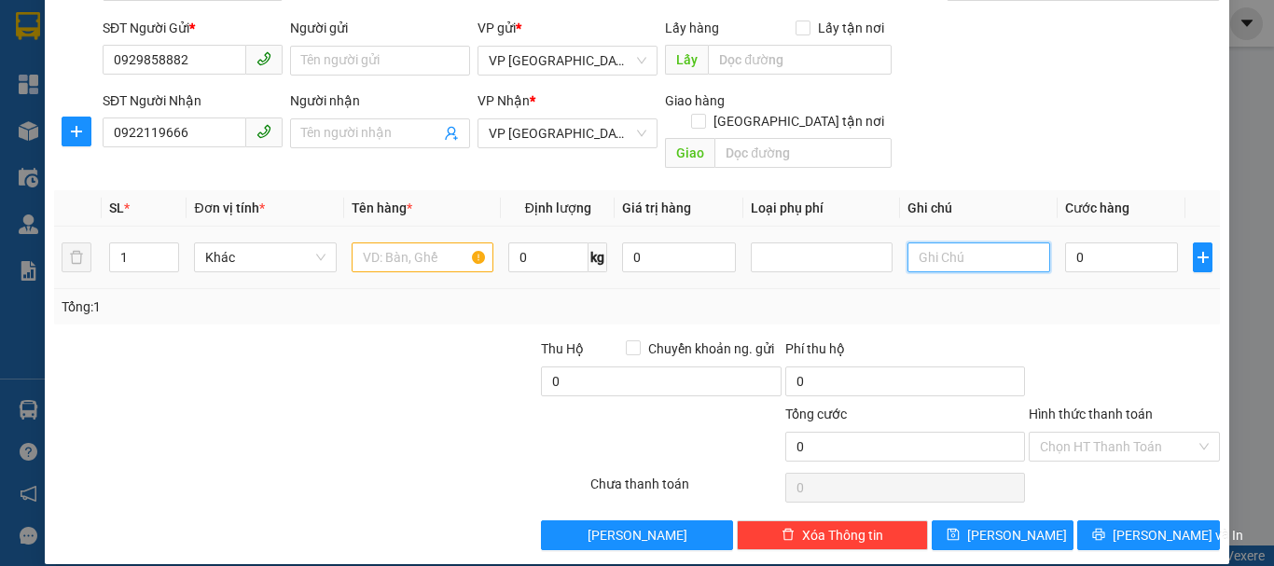
click at [941, 242] on input "text" at bounding box center [978, 257] width 142 height 30
type input "nhờ ship số 67 ngách 11 ngõ 214 [PERSON_NAME]"
click at [1094, 247] on input "0" at bounding box center [1122, 257] width 114 height 30
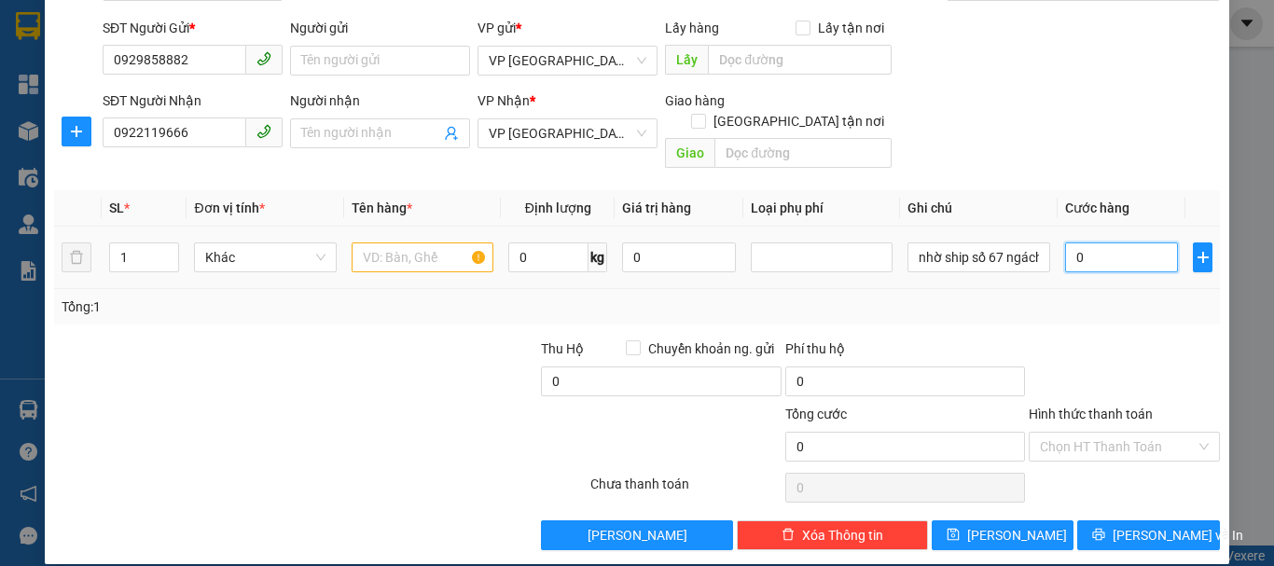
type input "5"
type input "50"
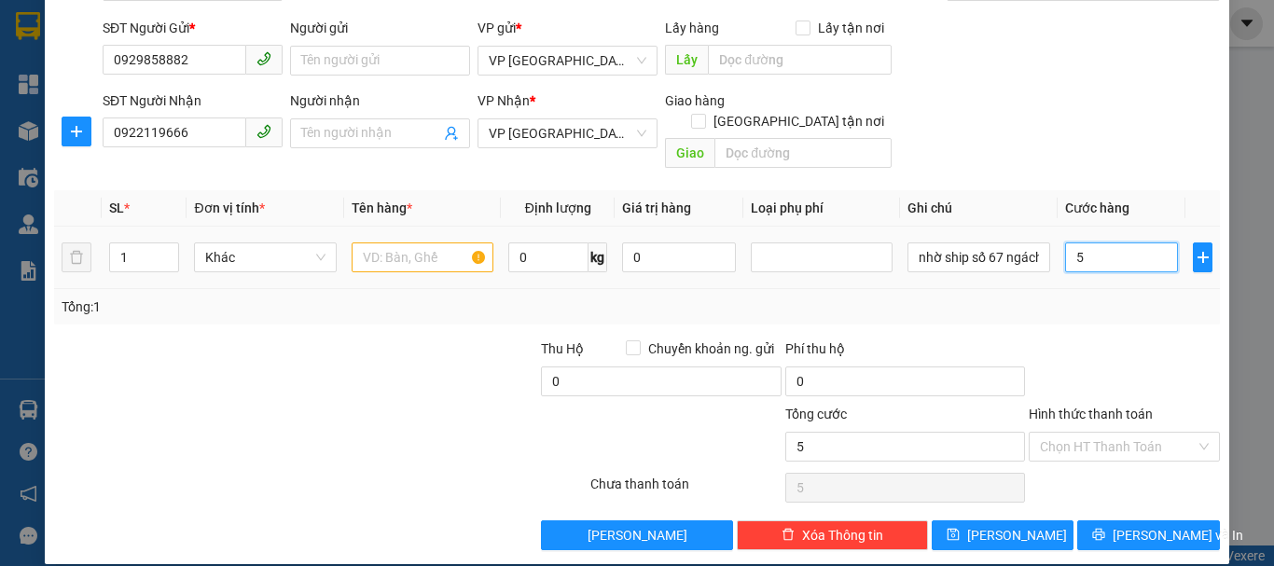
type input "50"
type input "50.000"
click at [1126, 338] on div at bounding box center [1124, 370] width 195 height 65
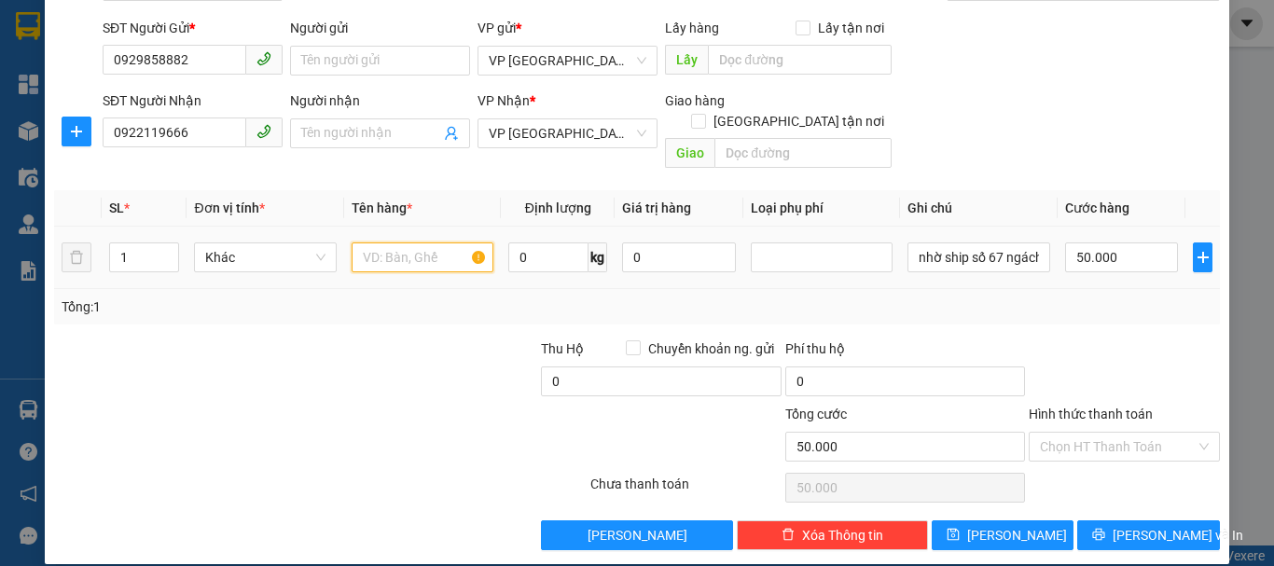
click at [378, 242] on input "text" at bounding box center [423, 257] width 142 height 30
click at [382, 242] on input "1 cop(bình ac quy" at bounding box center [423, 257] width 142 height 30
click at [374, 242] on input "1 cop(bình ac quy" at bounding box center [423, 257] width 142 height 30
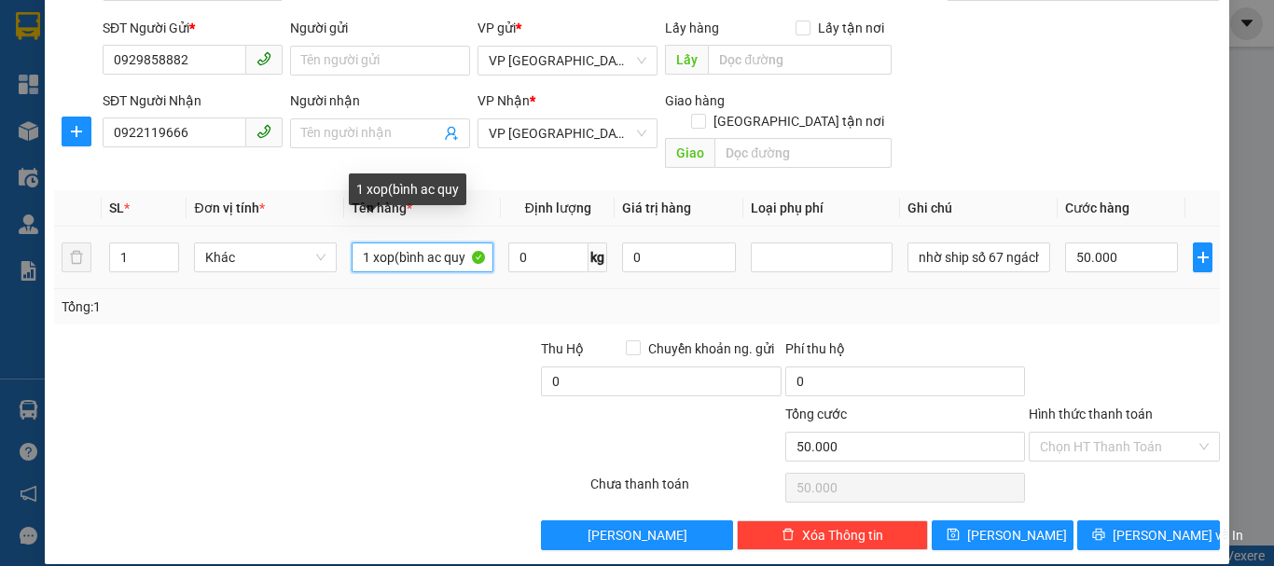
click at [470, 242] on input "1 xop(bình ac quy" at bounding box center [423, 257] width 142 height 30
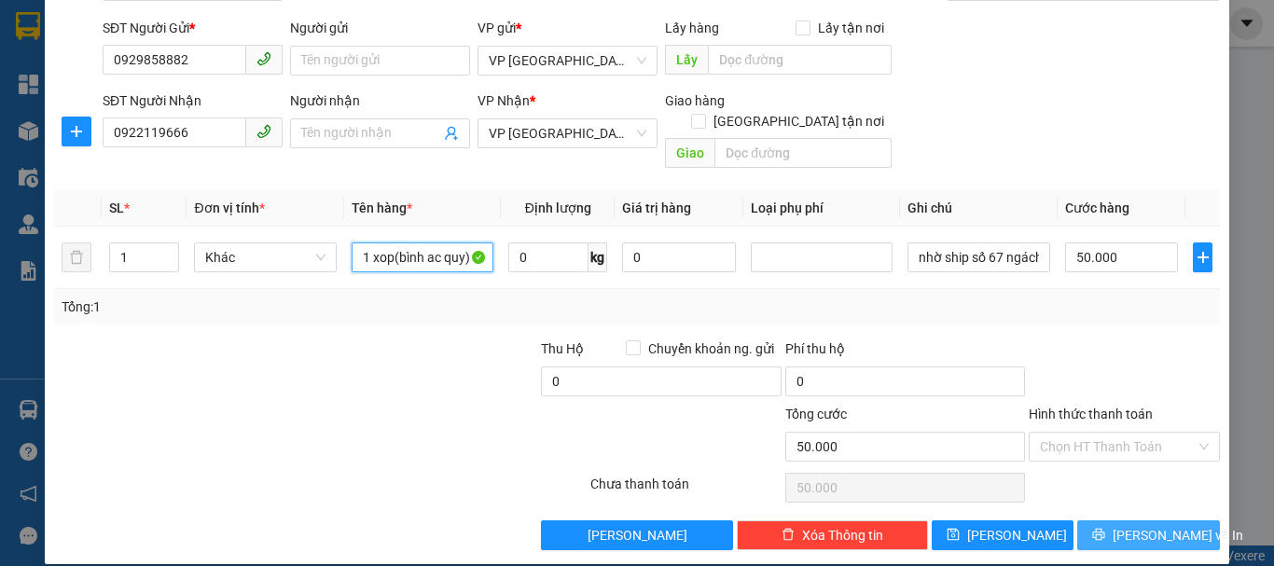
type input "1 xop(bình ac quy)"
click at [1119, 520] on button "[PERSON_NAME] và In" at bounding box center [1148, 535] width 143 height 30
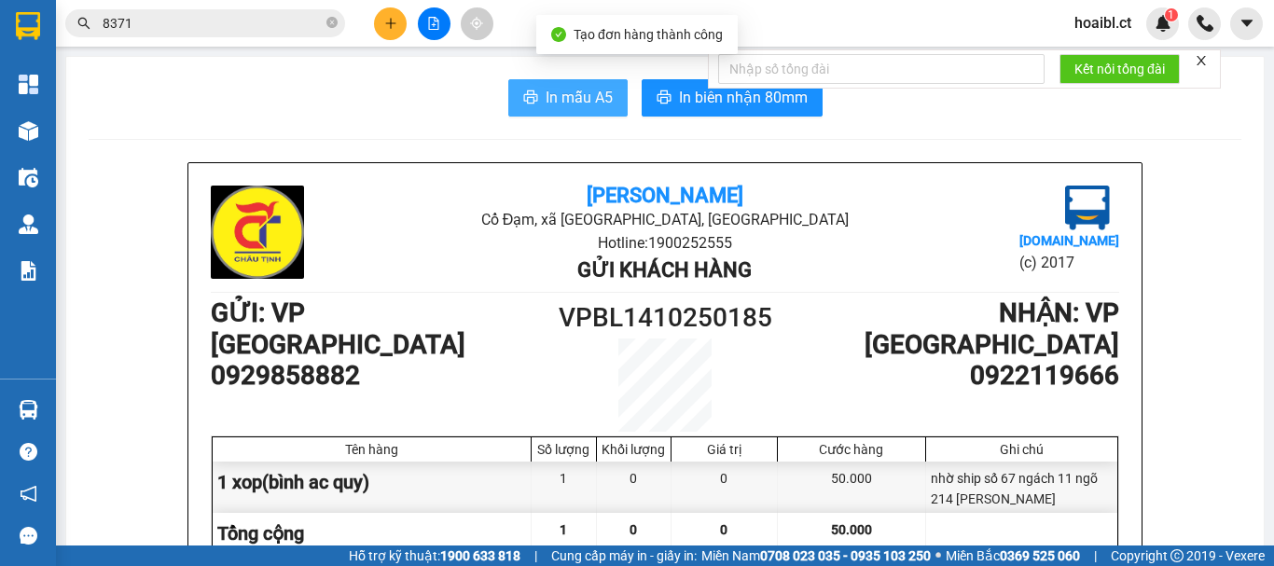
click at [545, 94] on span "In mẫu A5" at bounding box center [578, 97] width 67 height 23
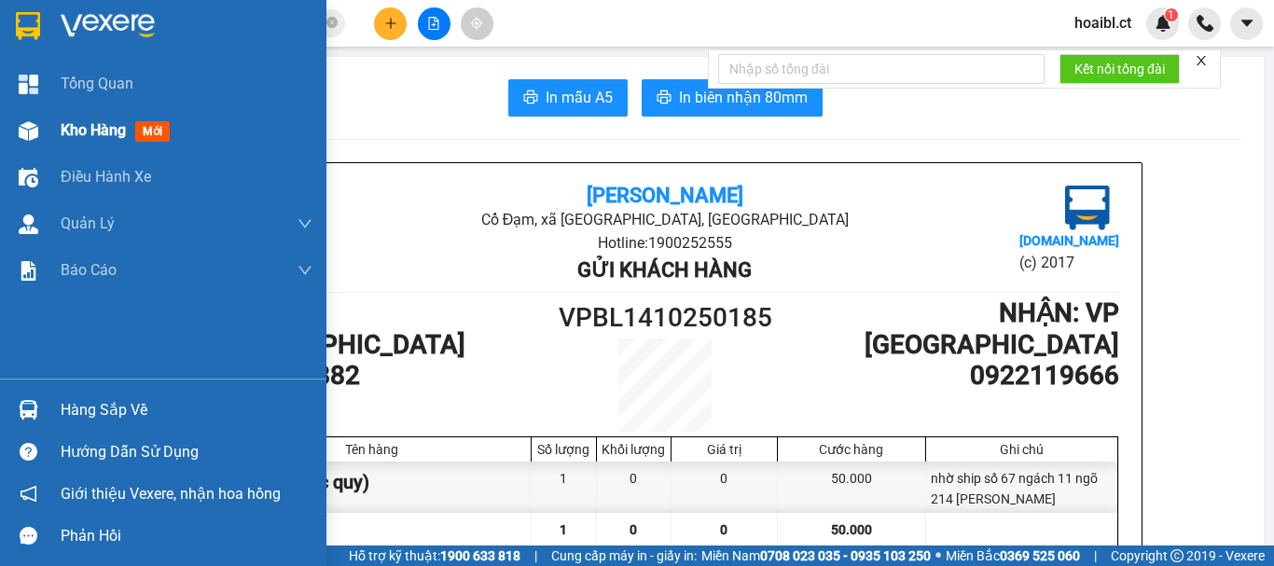
drag, startPoint x: 37, startPoint y: 141, endPoint x: 27, endPoint y: 121, distance: 22.1
click at [39, 141] on div at bounding box center [28, 131] width 33 height 33
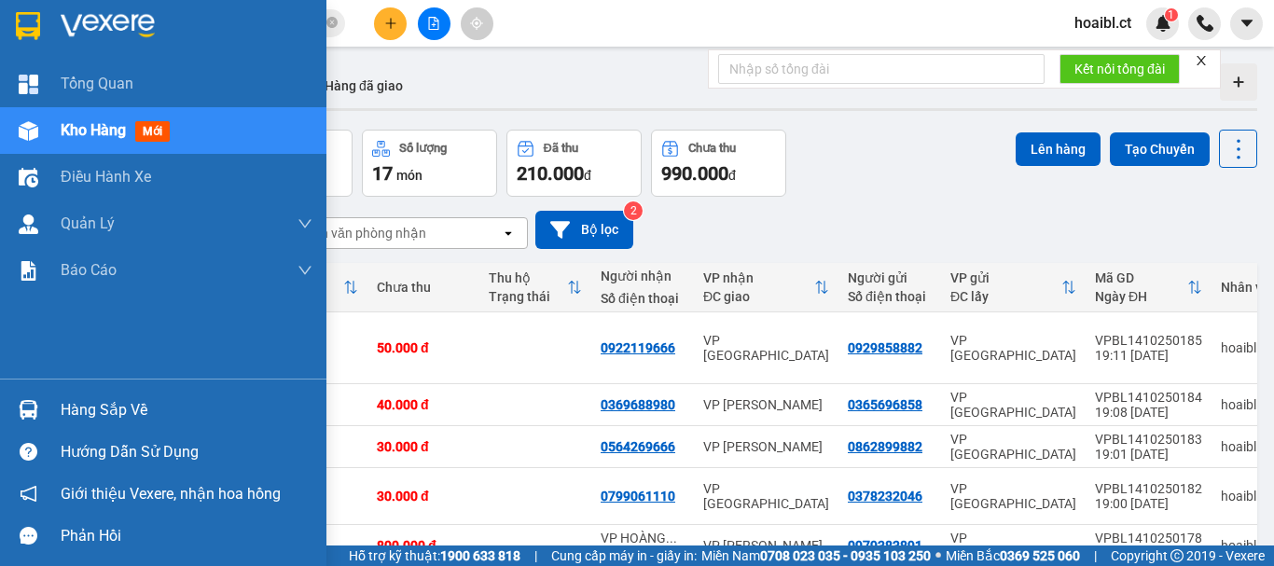
click at [76, 130] on span "Kho hàng" at bounding box center [93, 130] width 65 height 18
